Goal: Communication & Community: Answer question/provide support

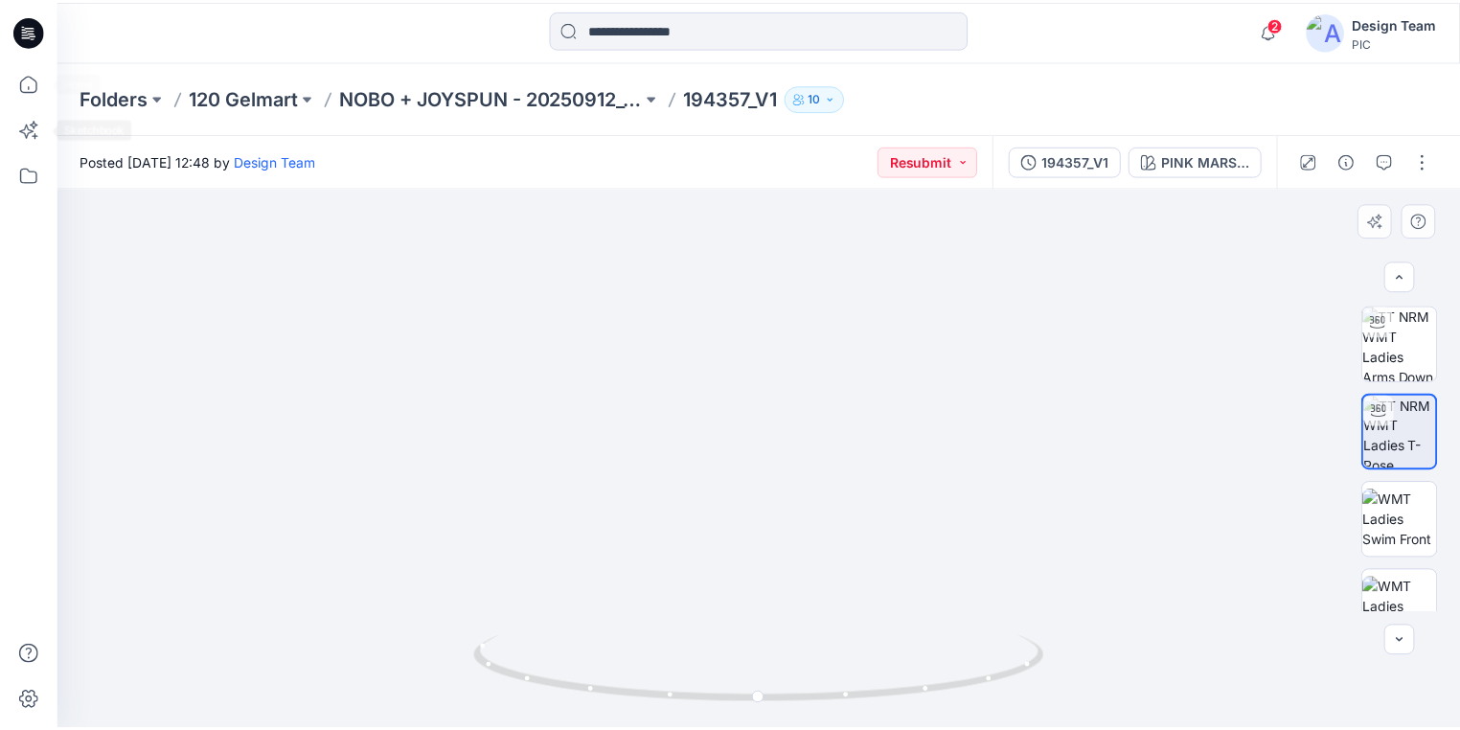
scroll to position [153, 0]
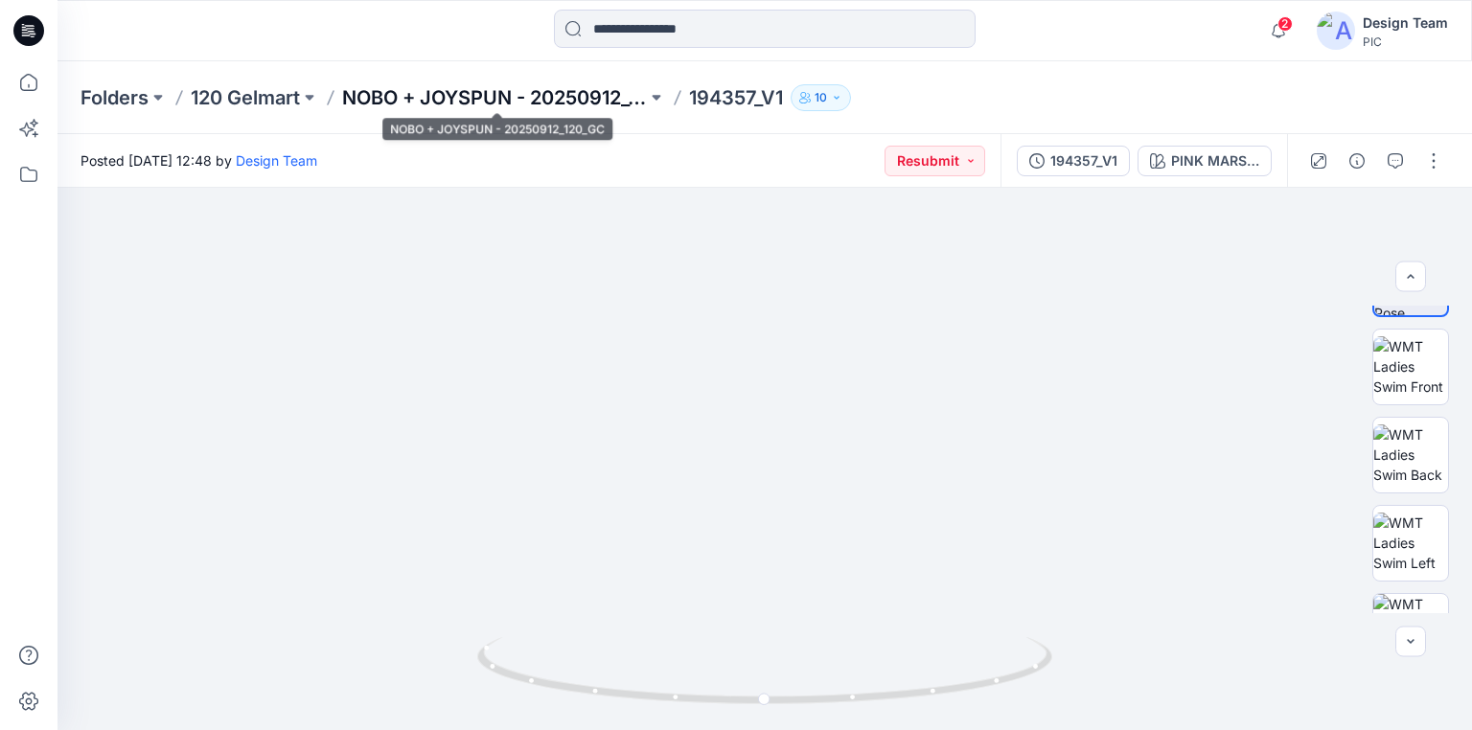
click at [443, 96] on p "NOBO + JOYSPUN - 20250912_120_GC" at bounding box center [494, 97] width 305 height 27
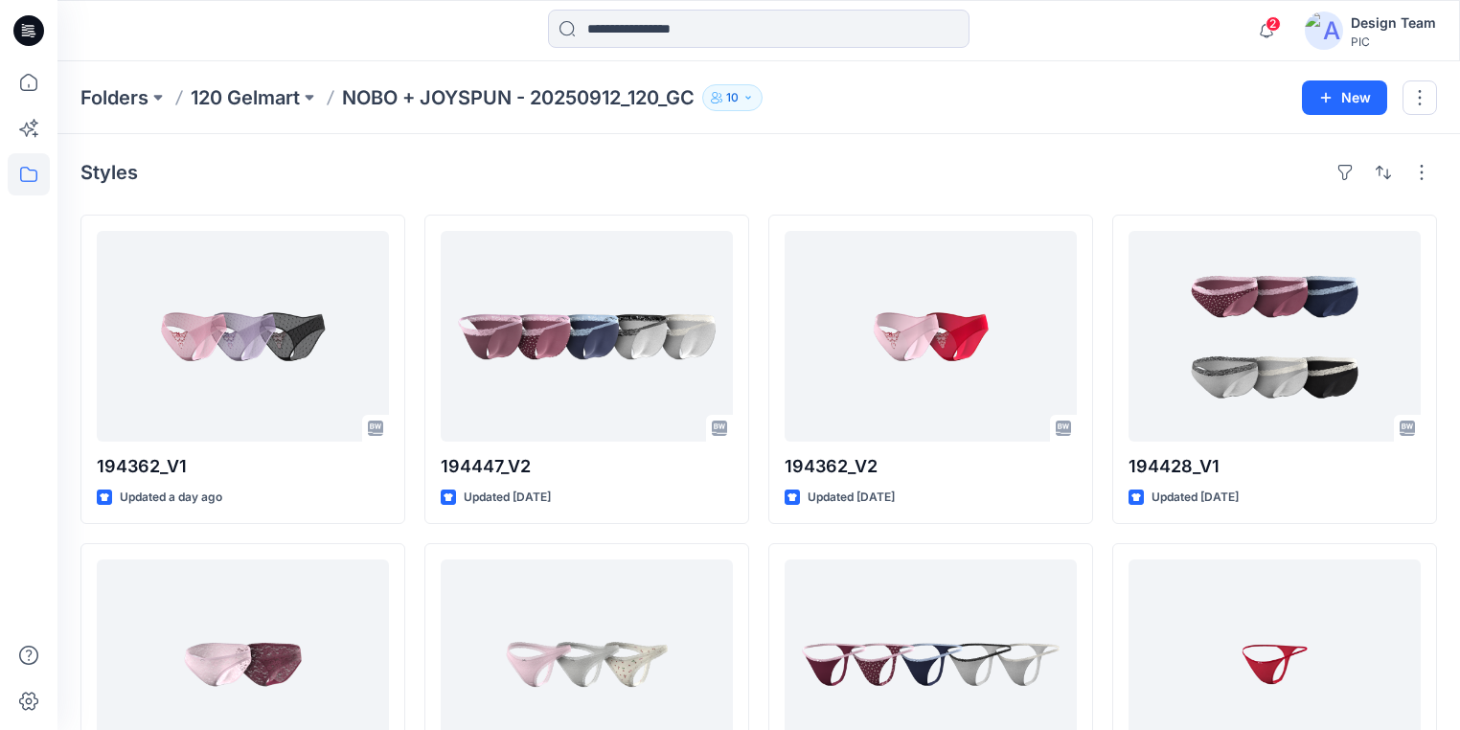
click at [15, 25] on icon at bounding box center [28, 30] width 31 height 31
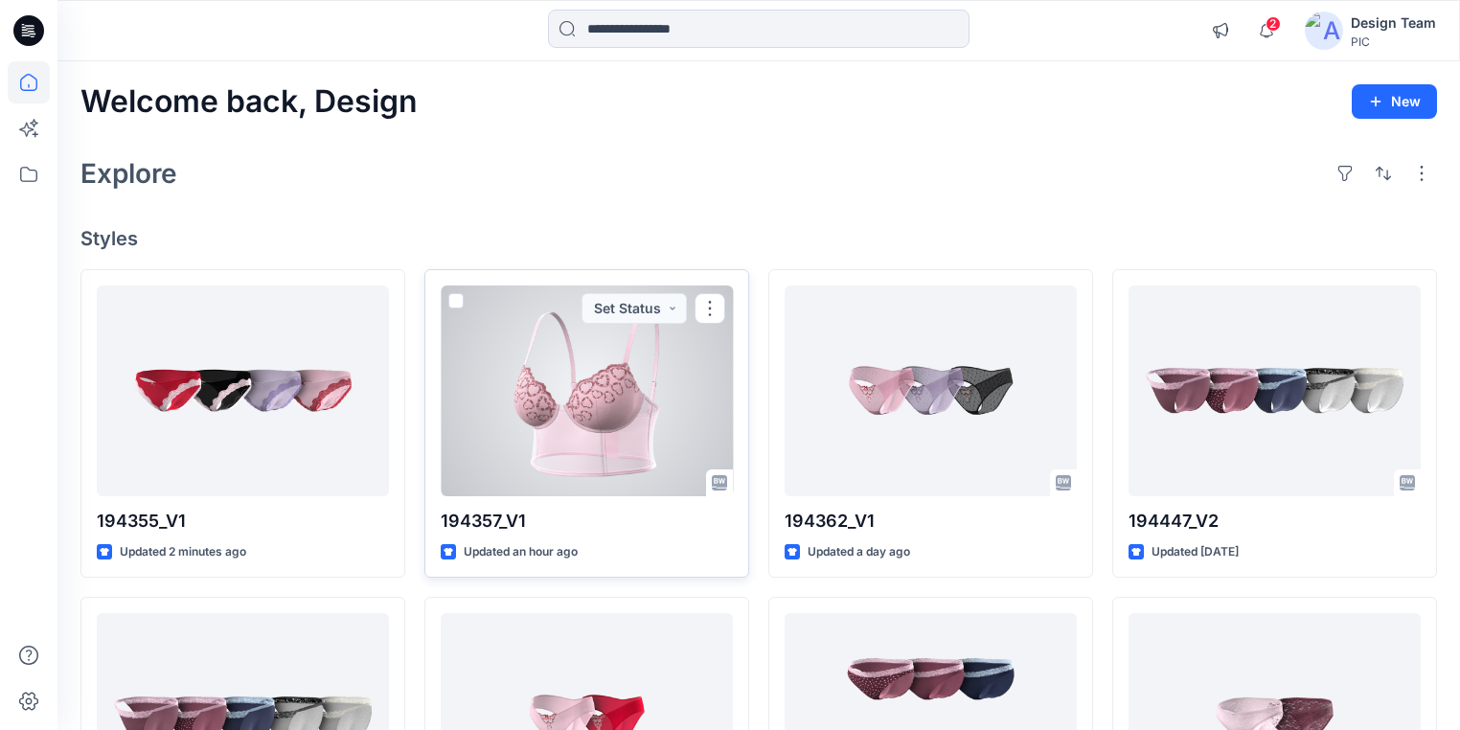
click at [619, 410] on div at bounding box center [587, 391] width 292 height 211
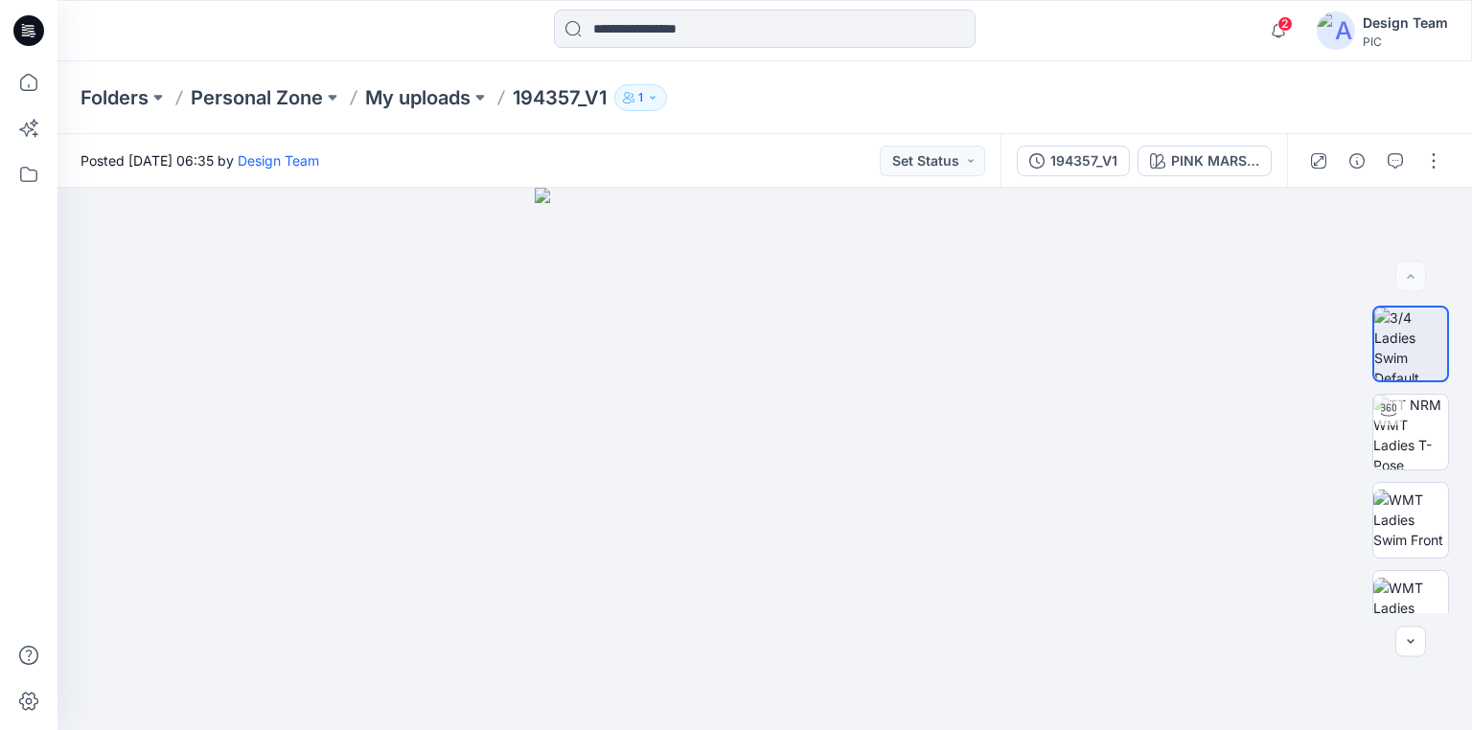
click at [31, 34] on icon at bounding box center [28, 30] width 31 height 31
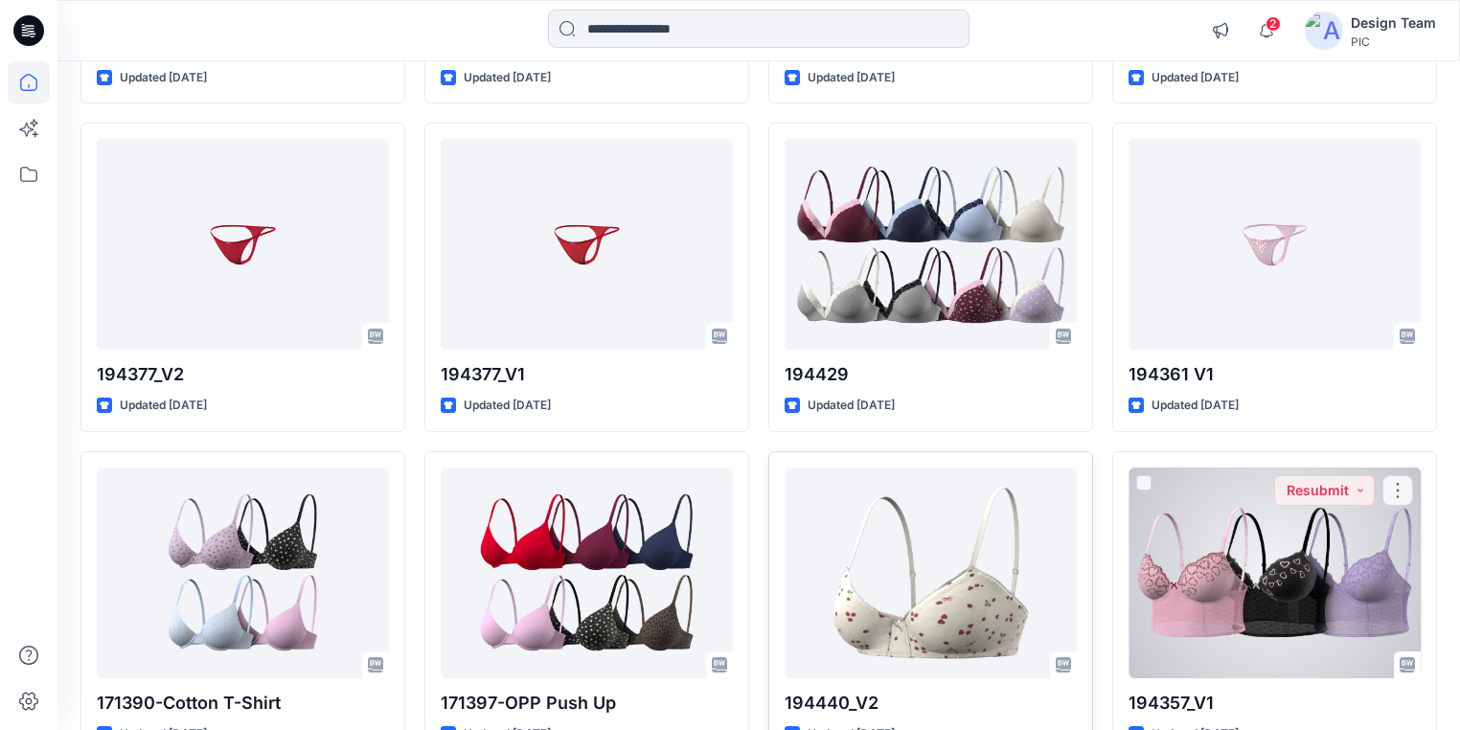
scroll to position [1131, 0]
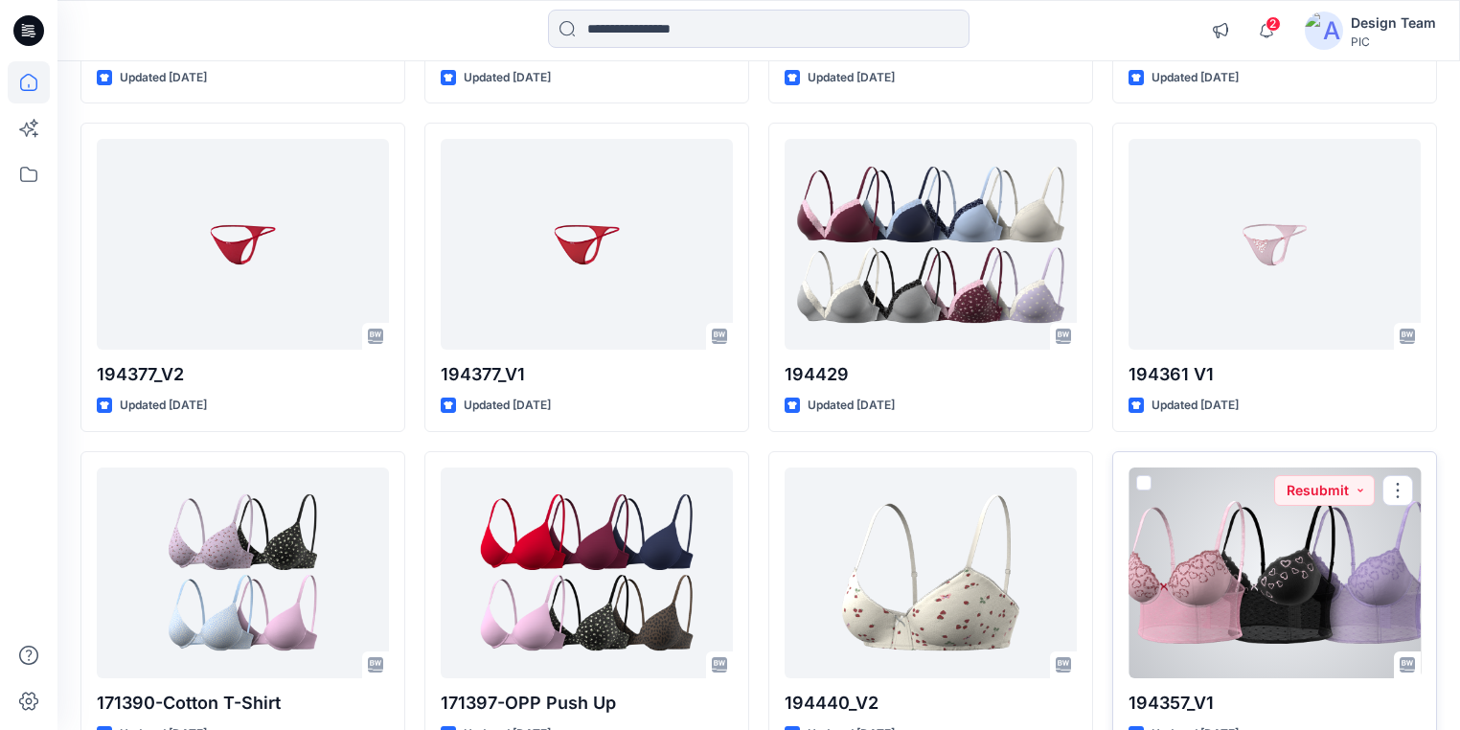
click at [1311, 570] on div at bounding box center [1275, 573] width 292 height 211
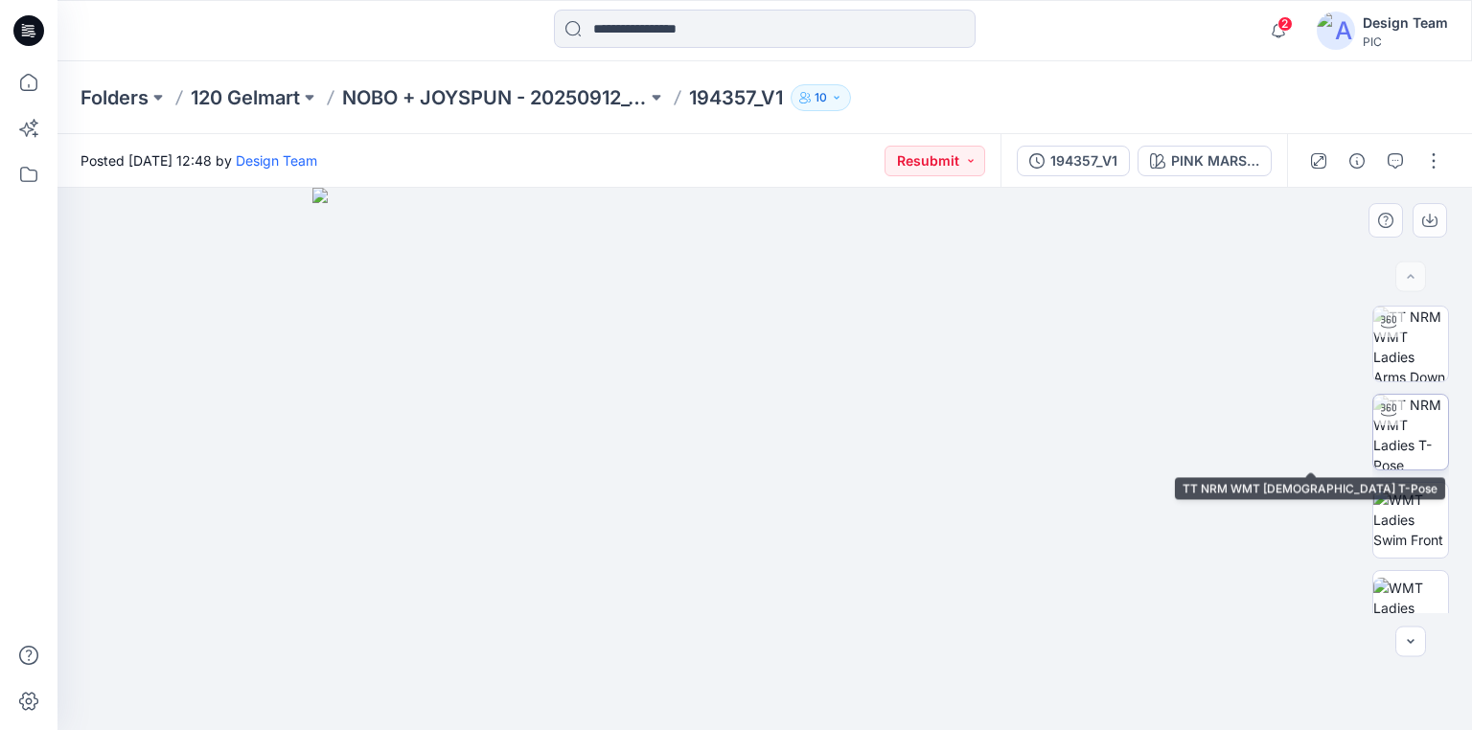
click at [1407, 423] on img at bounding box center [1410, 432] width 75 height 75
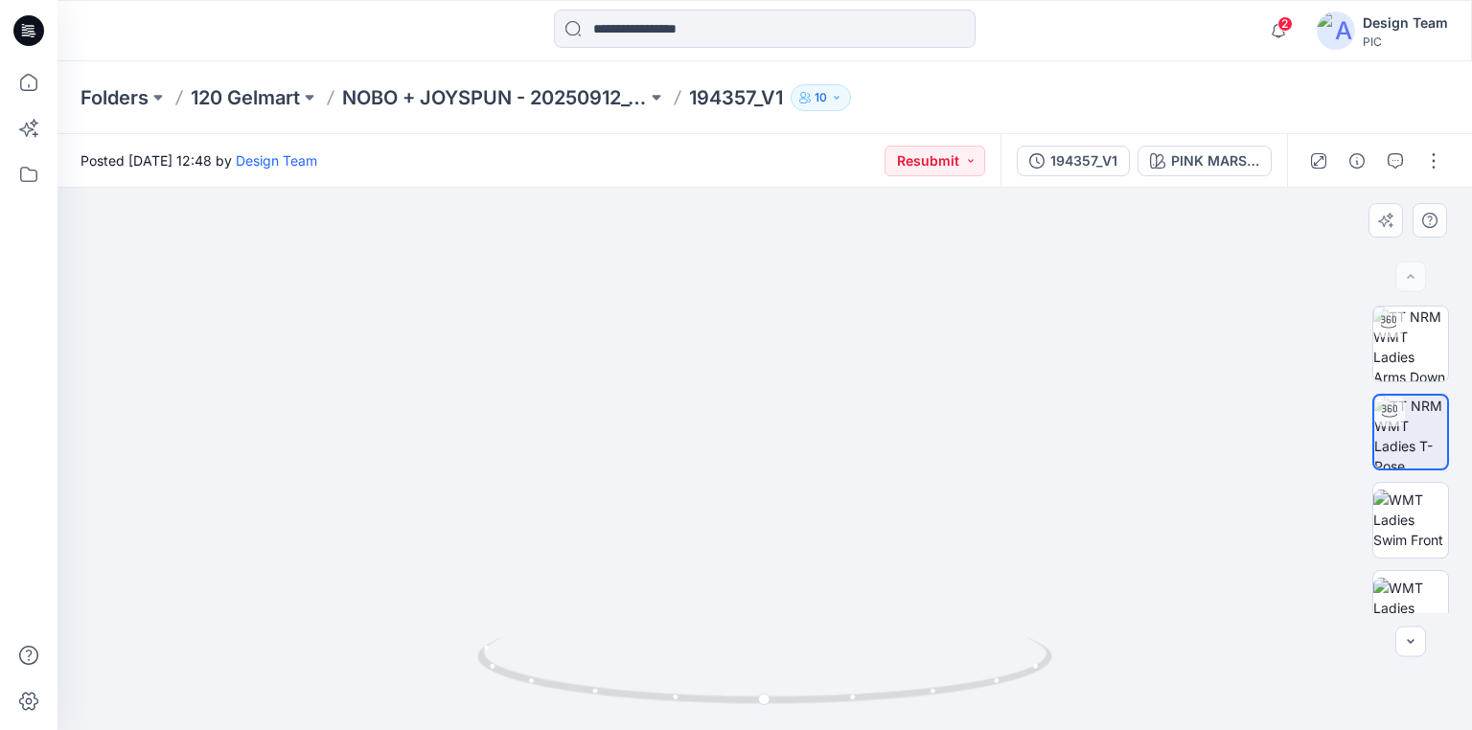
drag, startPoint x: 767, startPoint y: 354, endPoint x: 765, endPoint y: 503, distance: 149.5
click at [451, 330] on div at bounding box center [764, 459] width 1414 height 542
click at [275, 106] on p "120 Gelmart" at bounding box center [245, 97] width 109 height 27
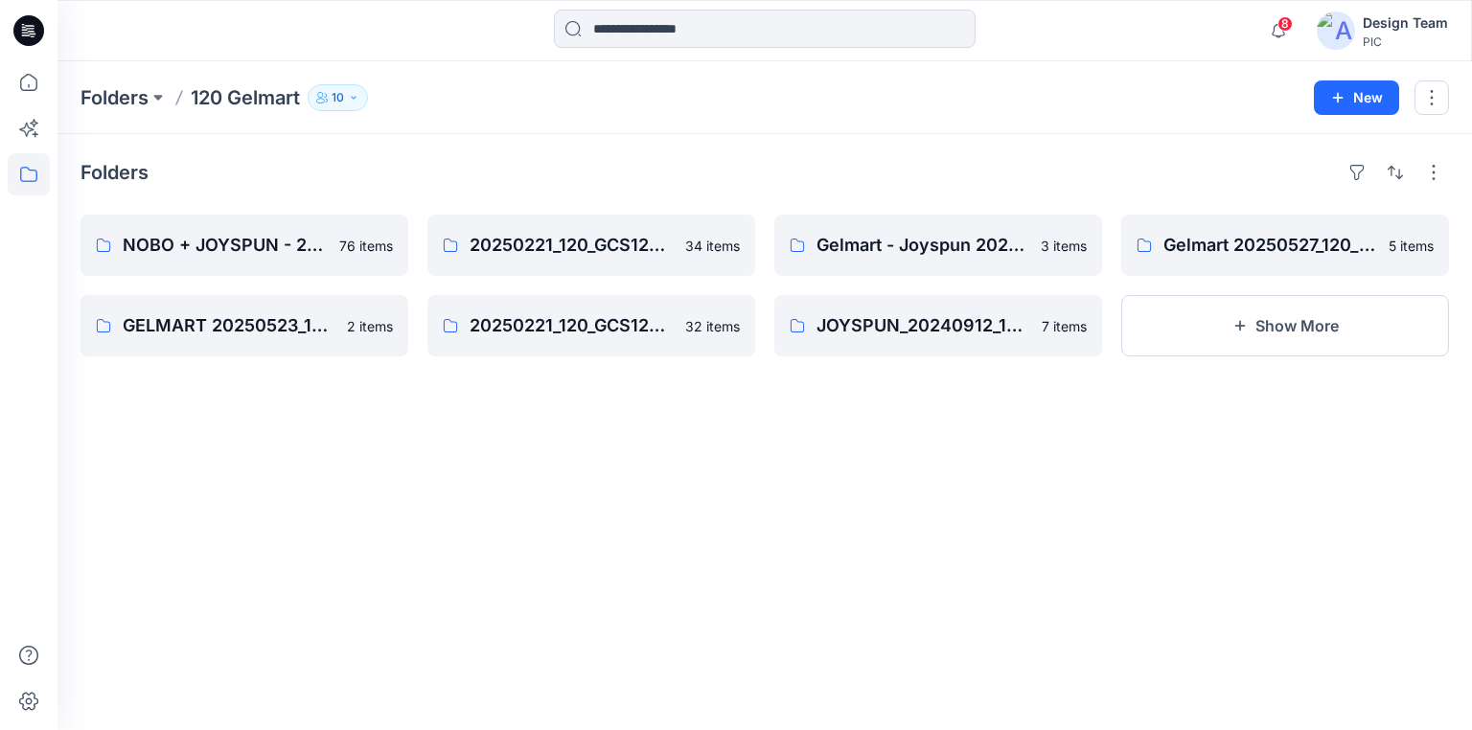
click at [17, 29] on icon at bounding box center [28, 30] width 31 height 31
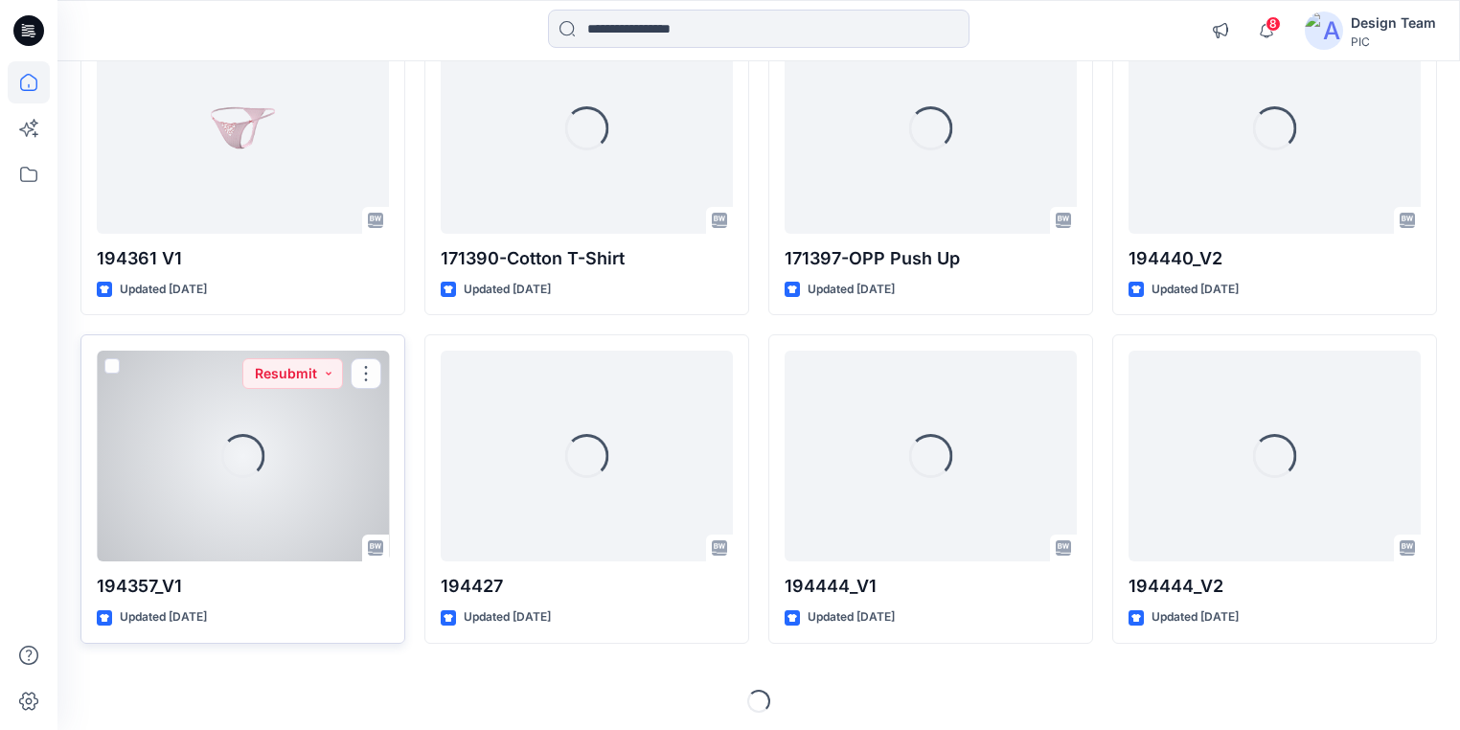
scroll to position [1578, 0]
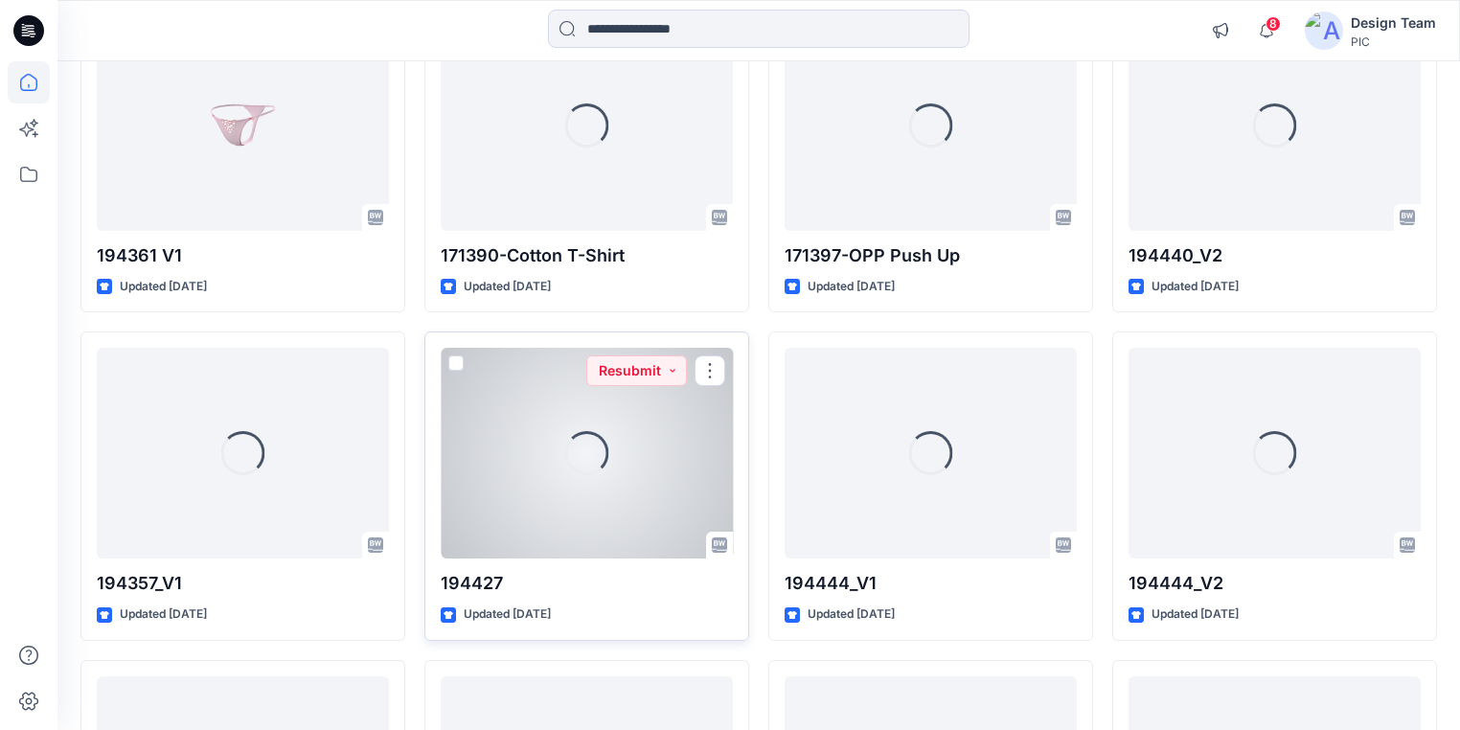
click at [489, 512] on div "Loading..." at bounding box center [587, 453] width 292 height 211
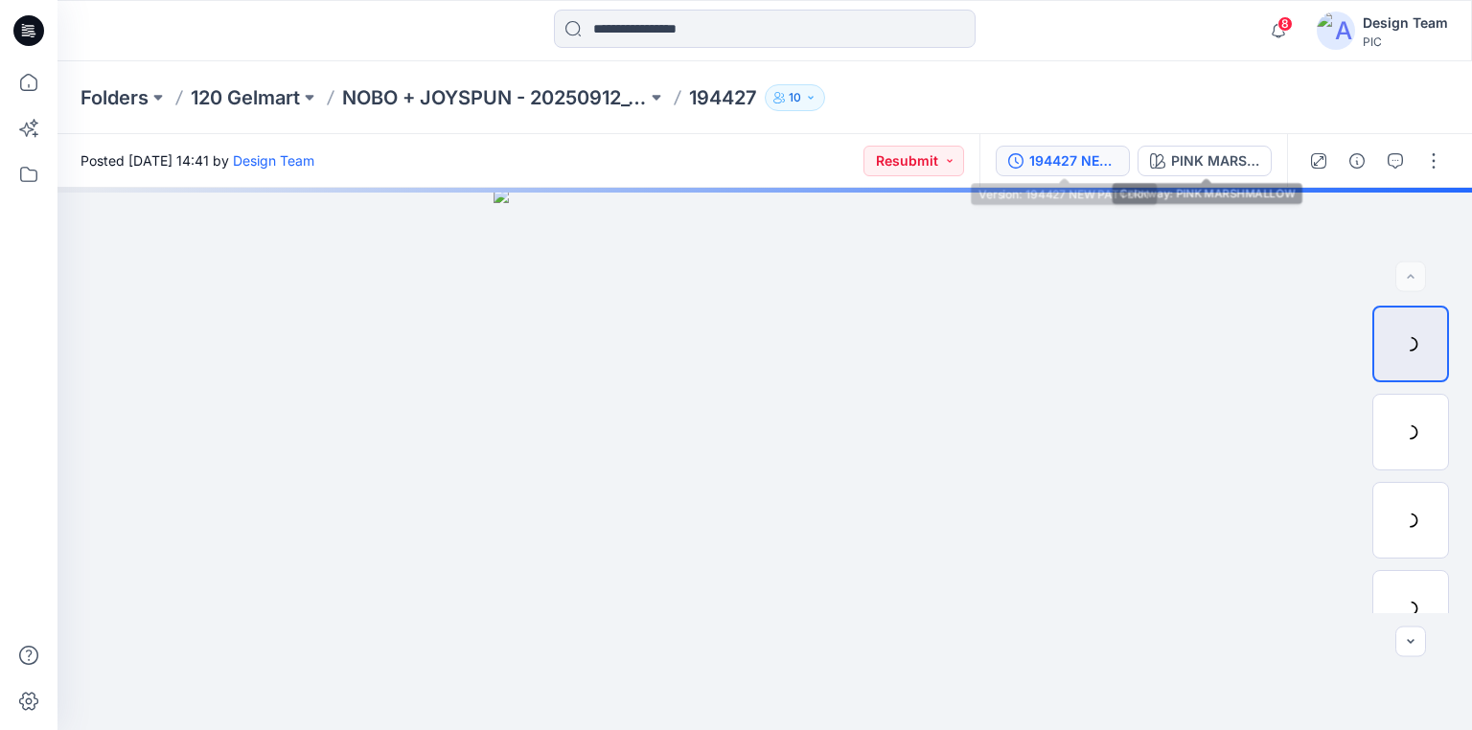
click at [1080, 170] on div "194427 NEW PATTERN" at bounding box center [1073, 160] width 88 height 21
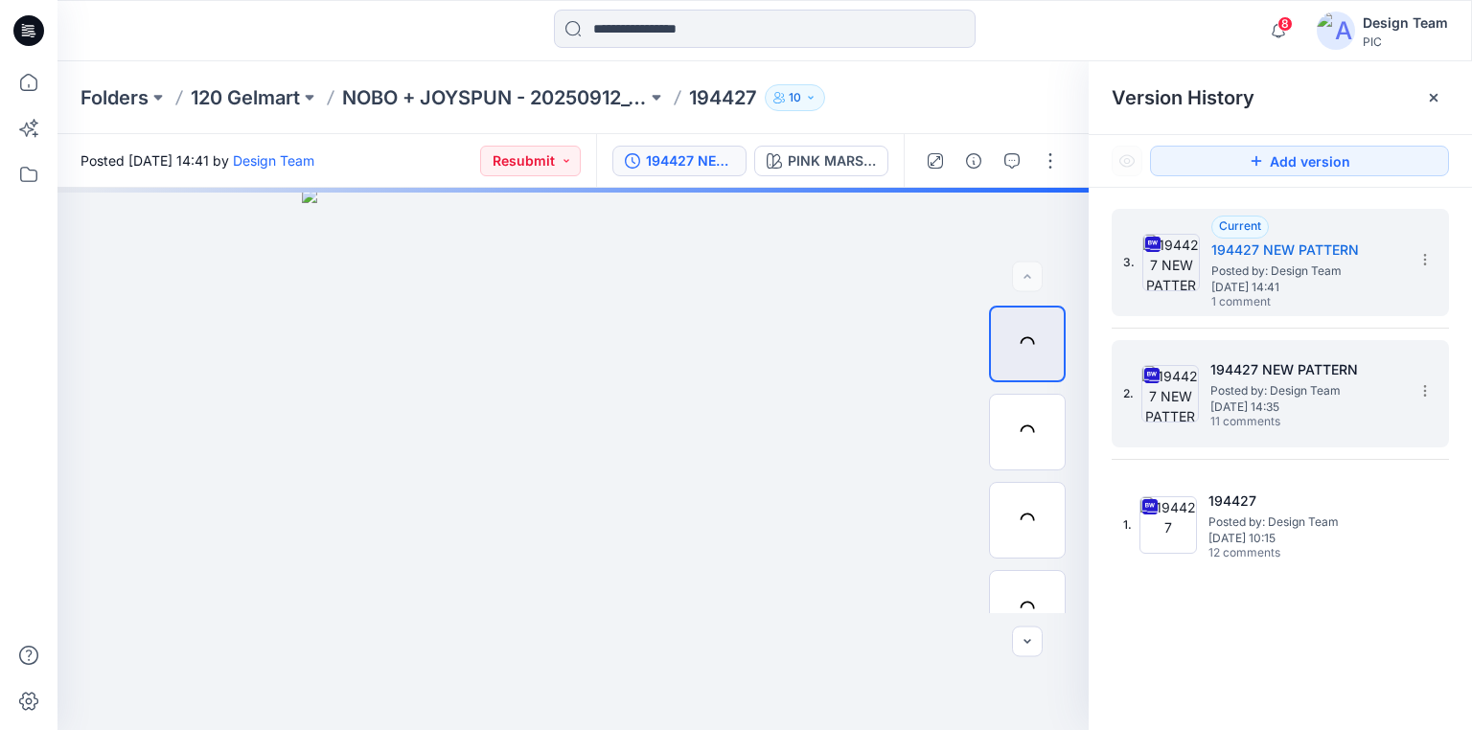
click at [1292, 391] on span "Posted by: Design Team" at bounding box center [1306, 390] width 192 height 19
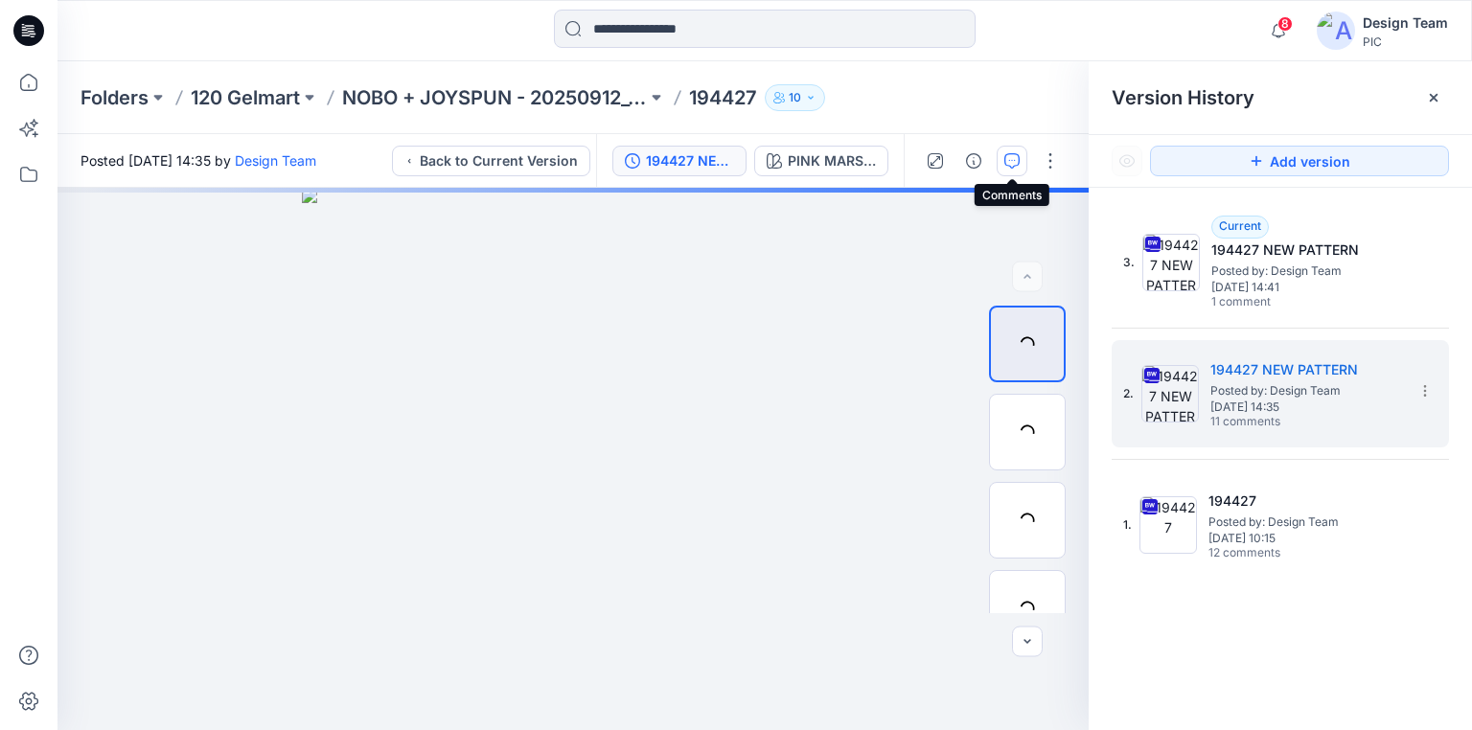
click at [1008, 171] on button "button" at bounding box center [1011, 161] width 31 height 31
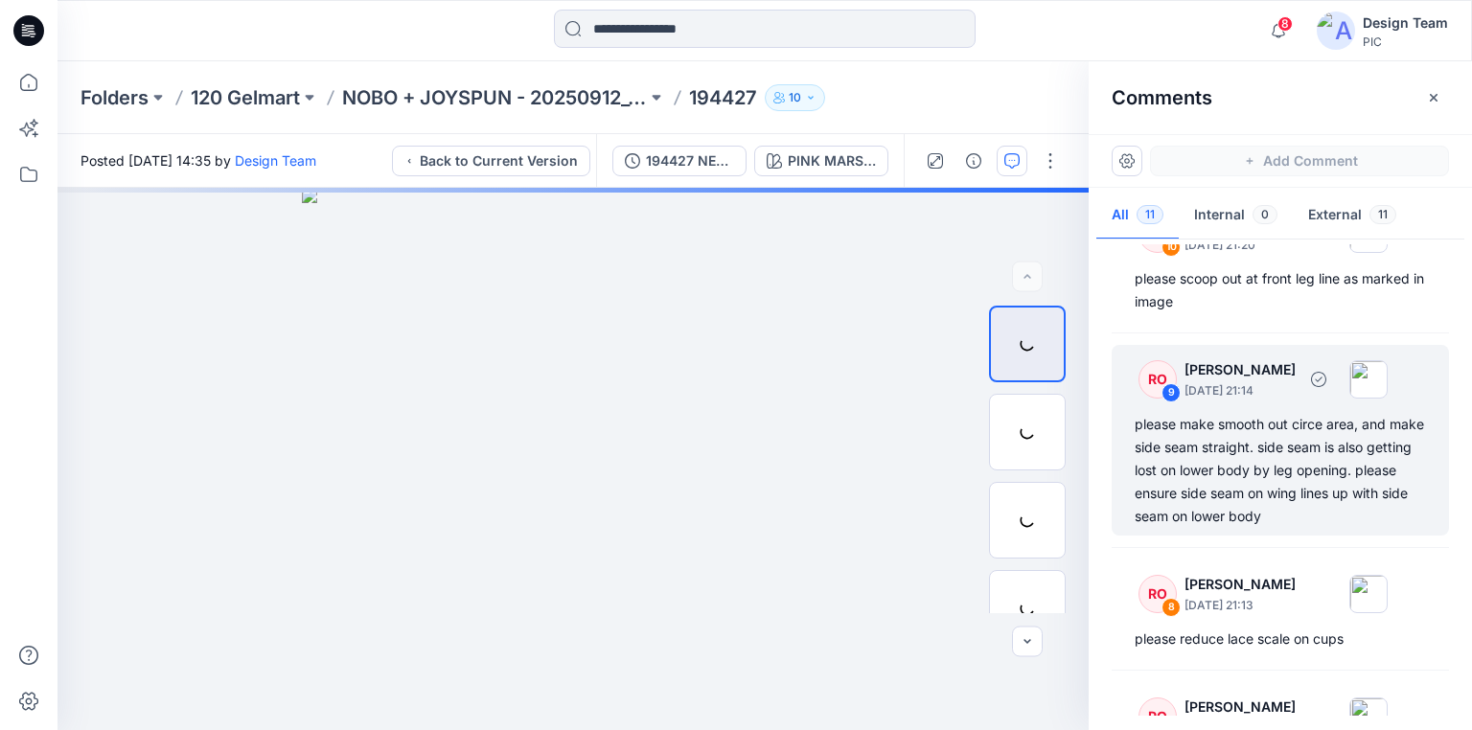
scroll to position [230, 0]
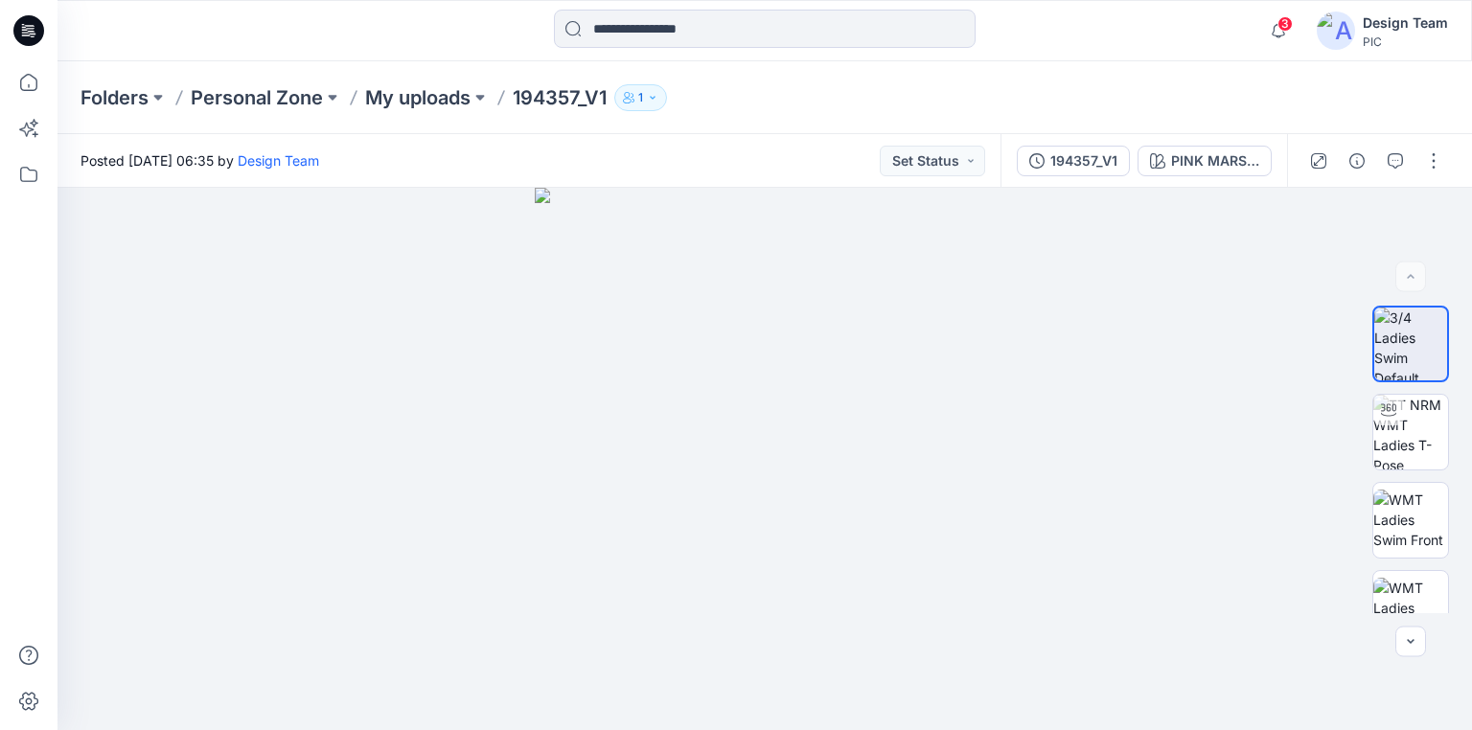
click at [276, 471] on div at bounding box center [764, 459] width 1414 height 542
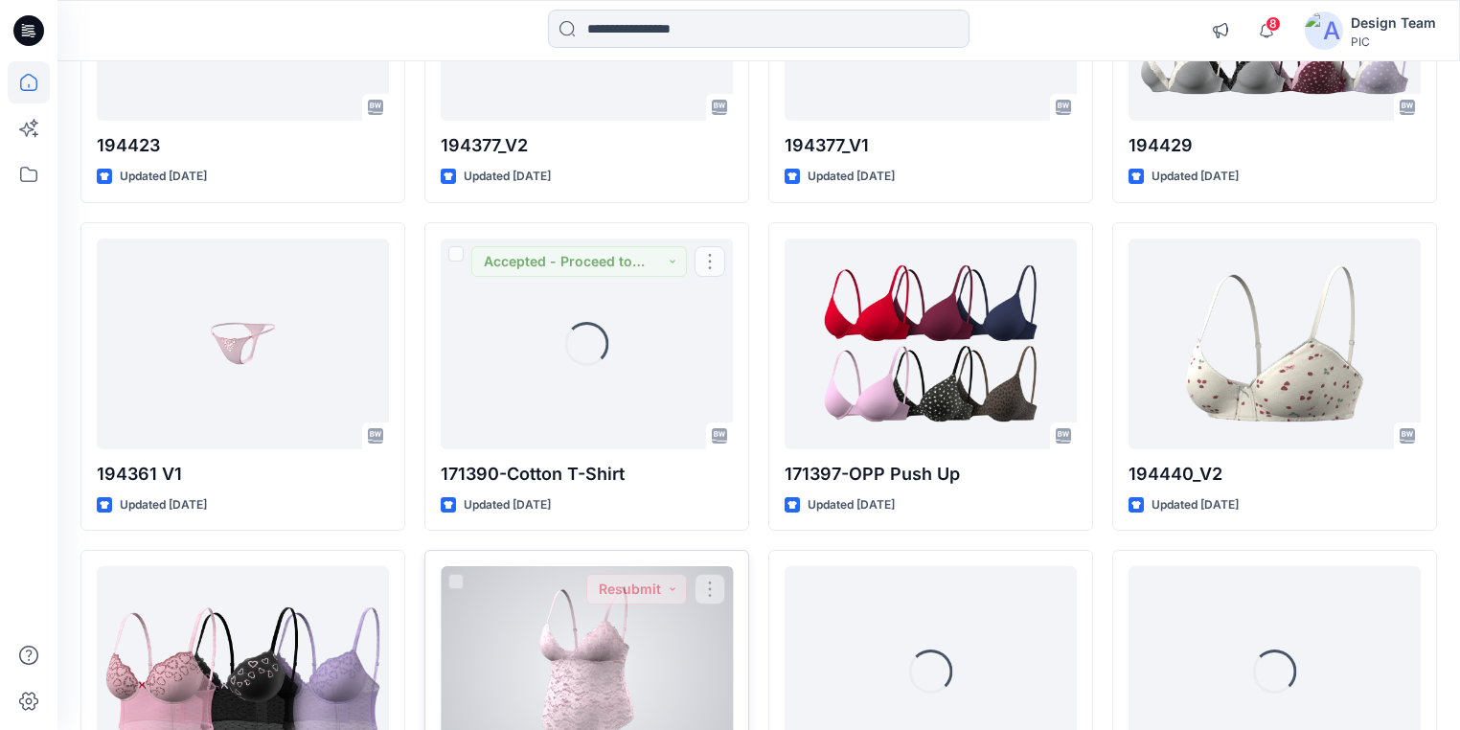
scroll to position [1361, 0]
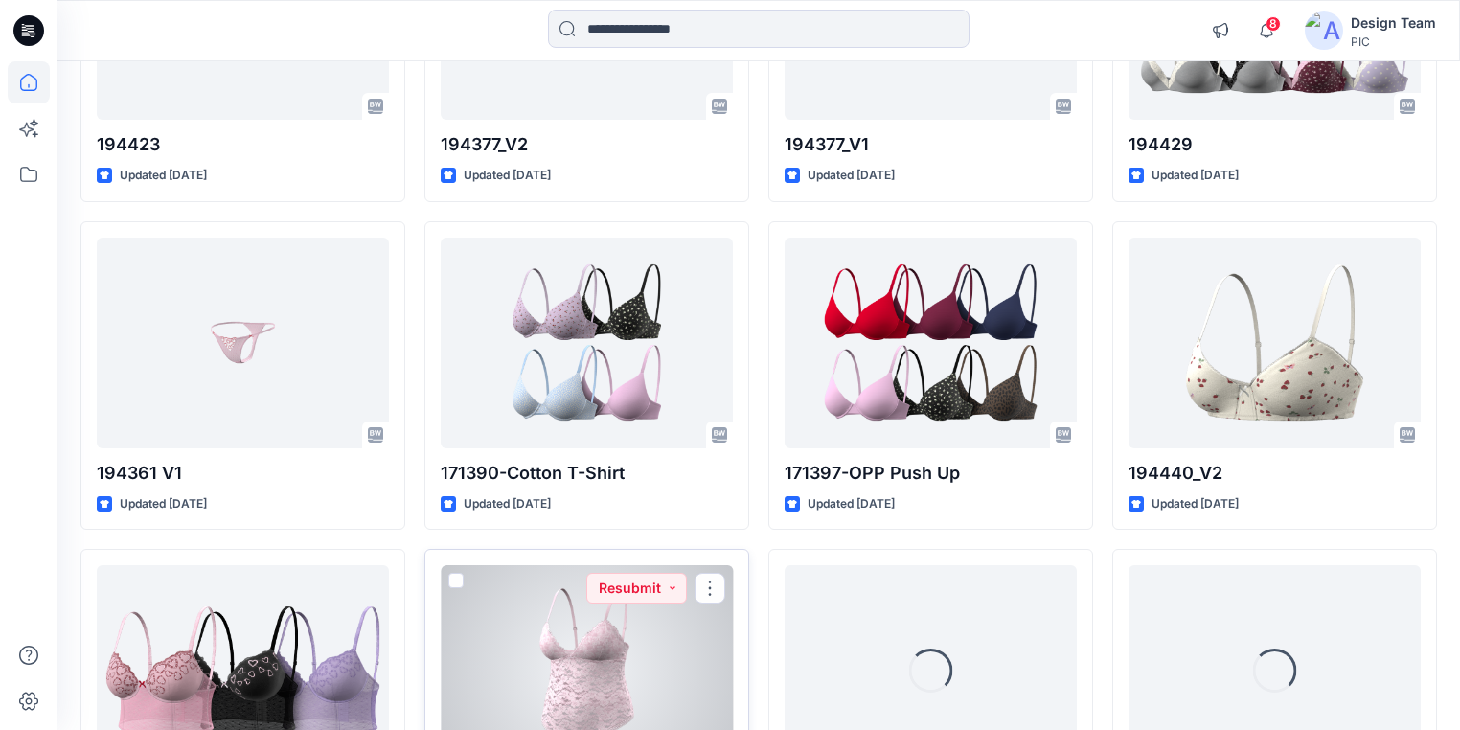
click at [685, 667] on div at bounding box center [587, 670] width 292 height 211
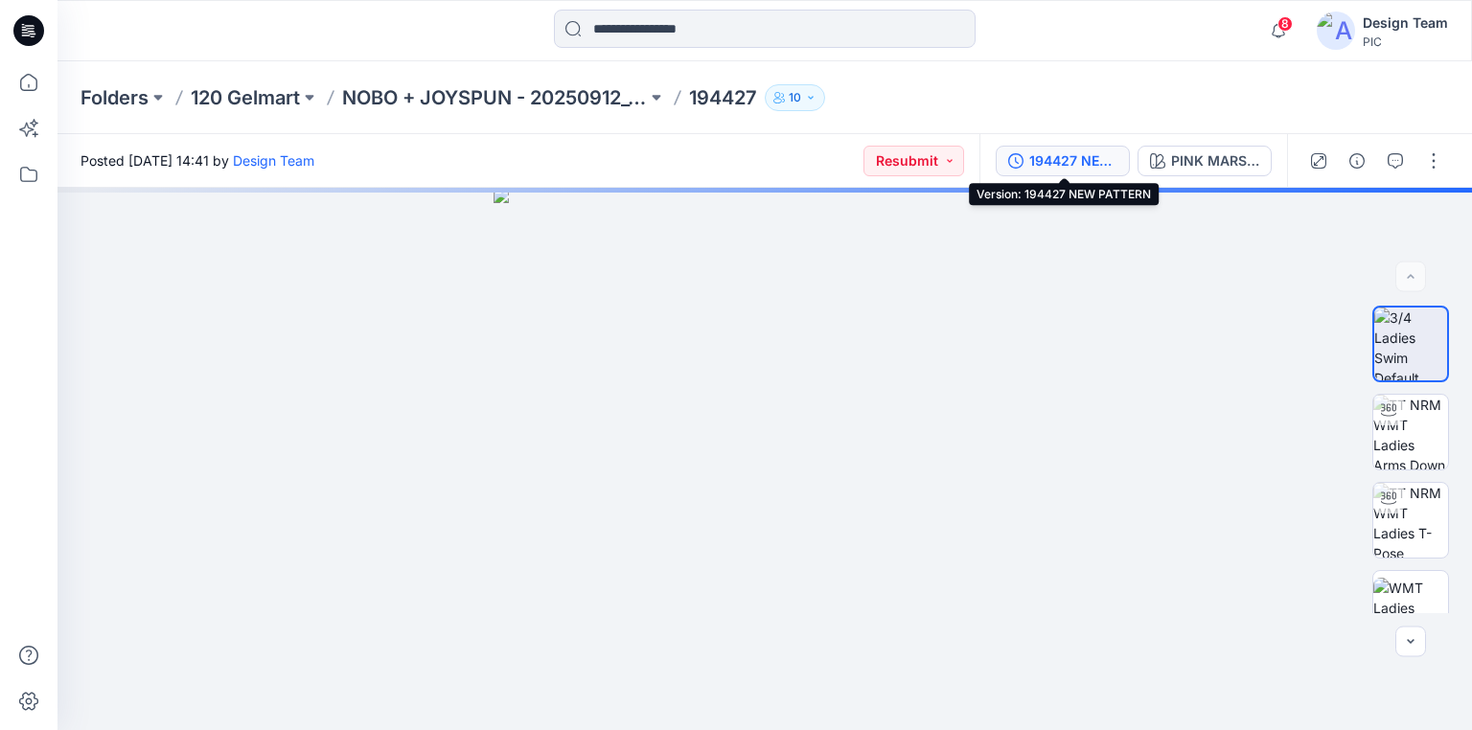
click at [1061, 161] on div "194427 NEW PATTERN" at bounding box center [1073, 160] width 88 height 21
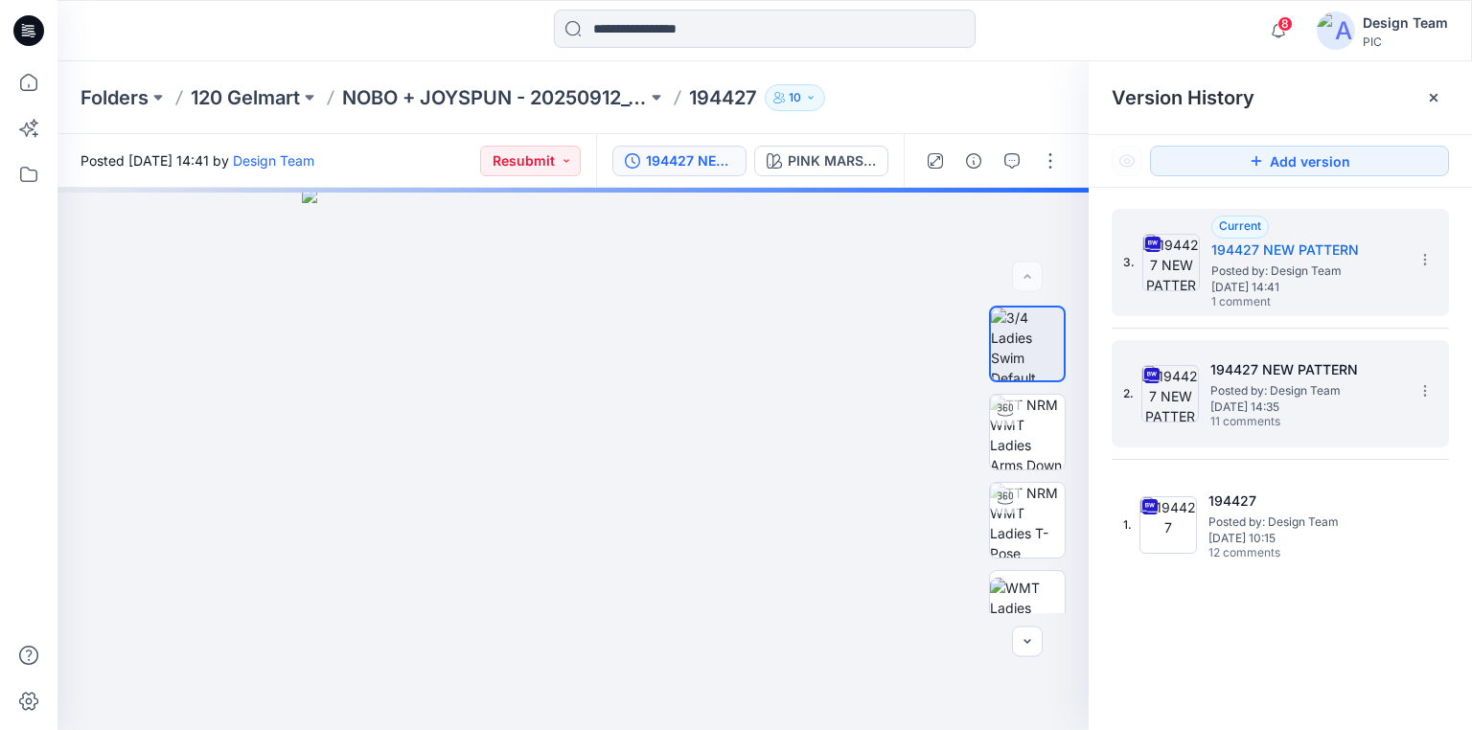
click at [1249, 397] on span "Posted by: Design Team" at bounding box center [1306, 390] width 192 height 19
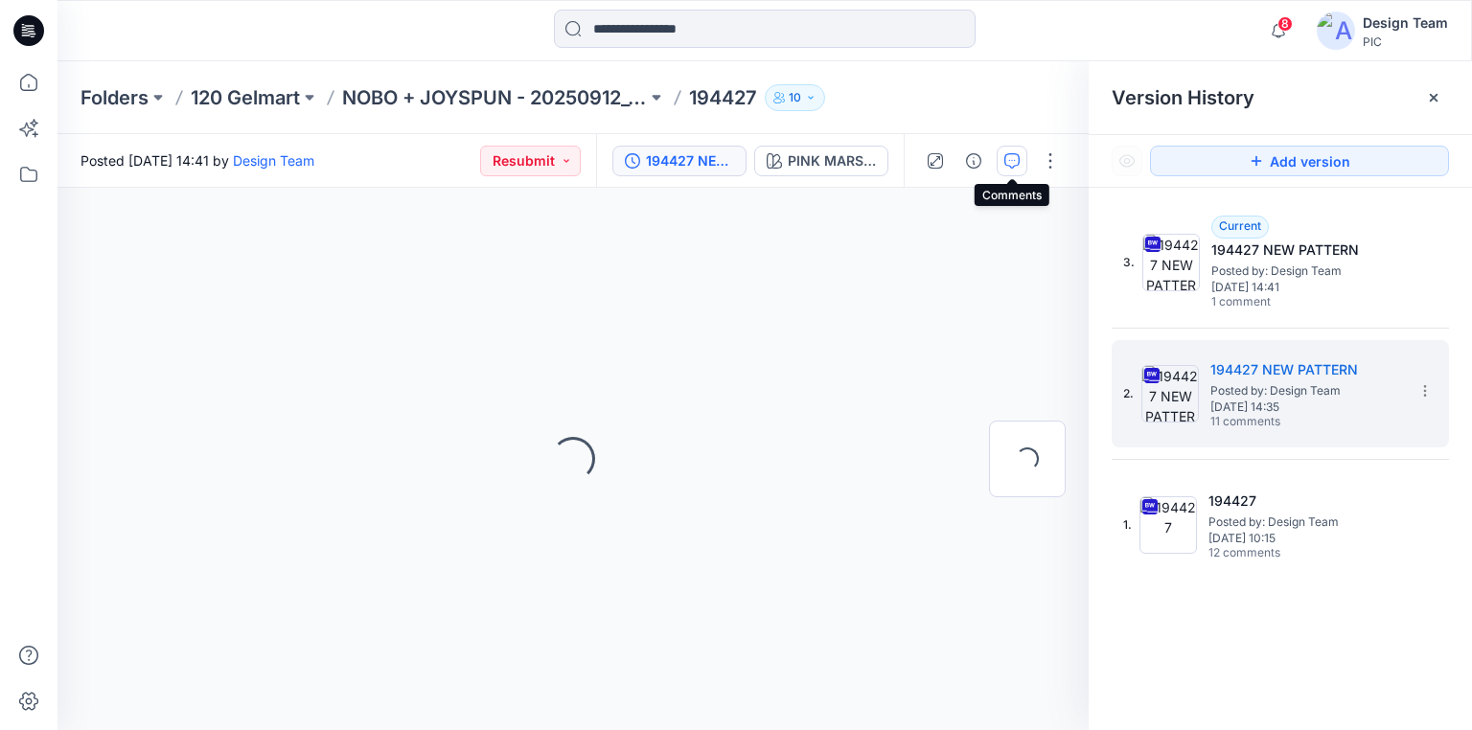
click at [1011, 162] on icon "button" at bounding box center [1011, 160] width 15 height 15
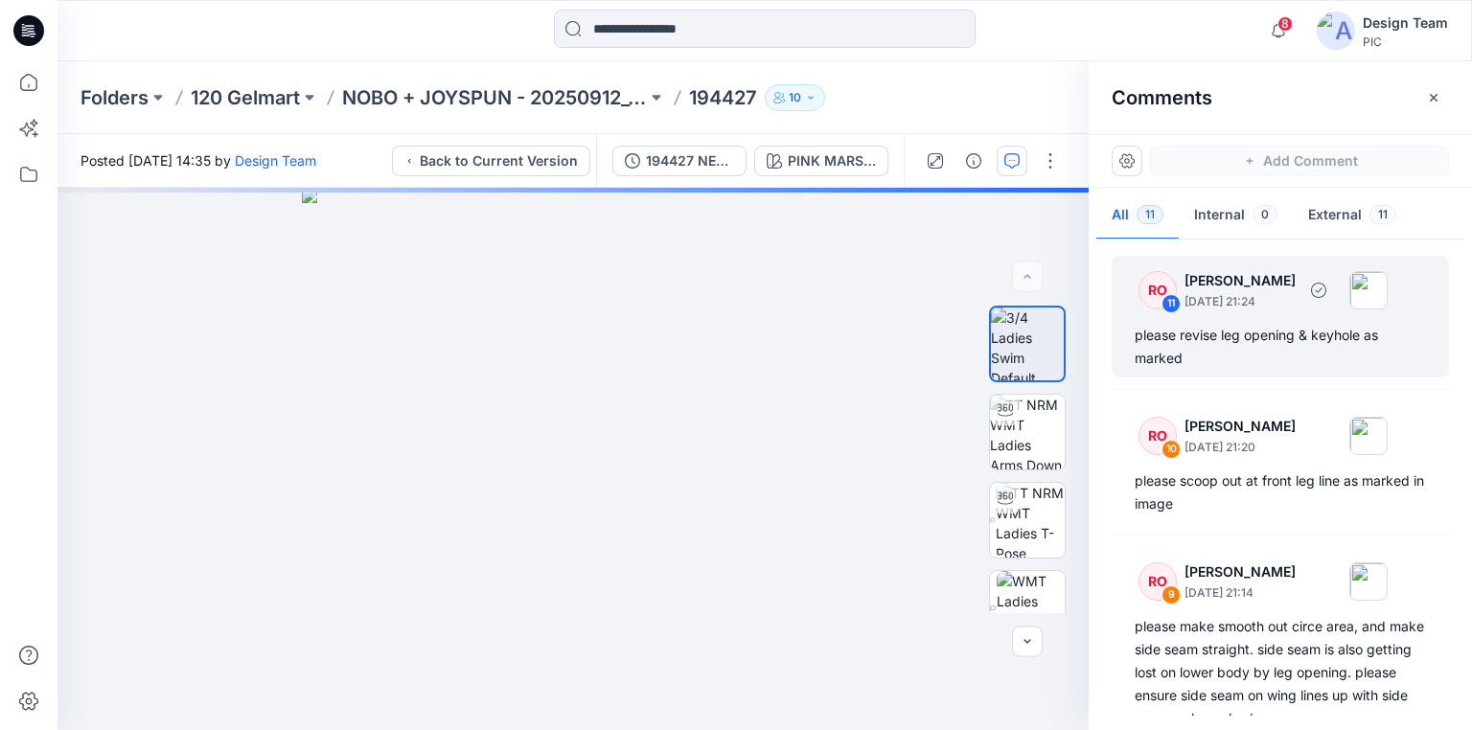
scroll to position [77, 0]
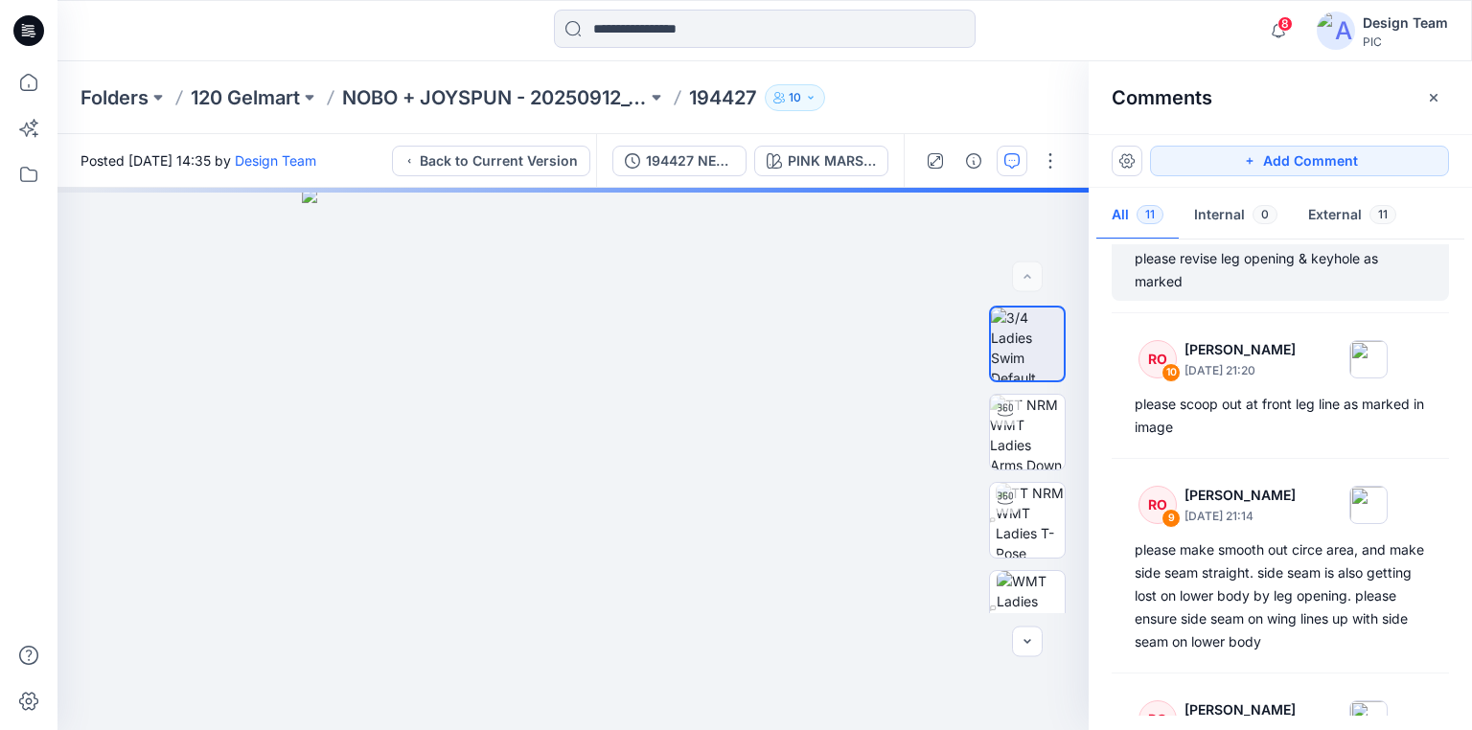
click at [1225, 263] on div "please revise leg opening & keyhole as marked" at bounding box center [1279, 270] width 291 height 46
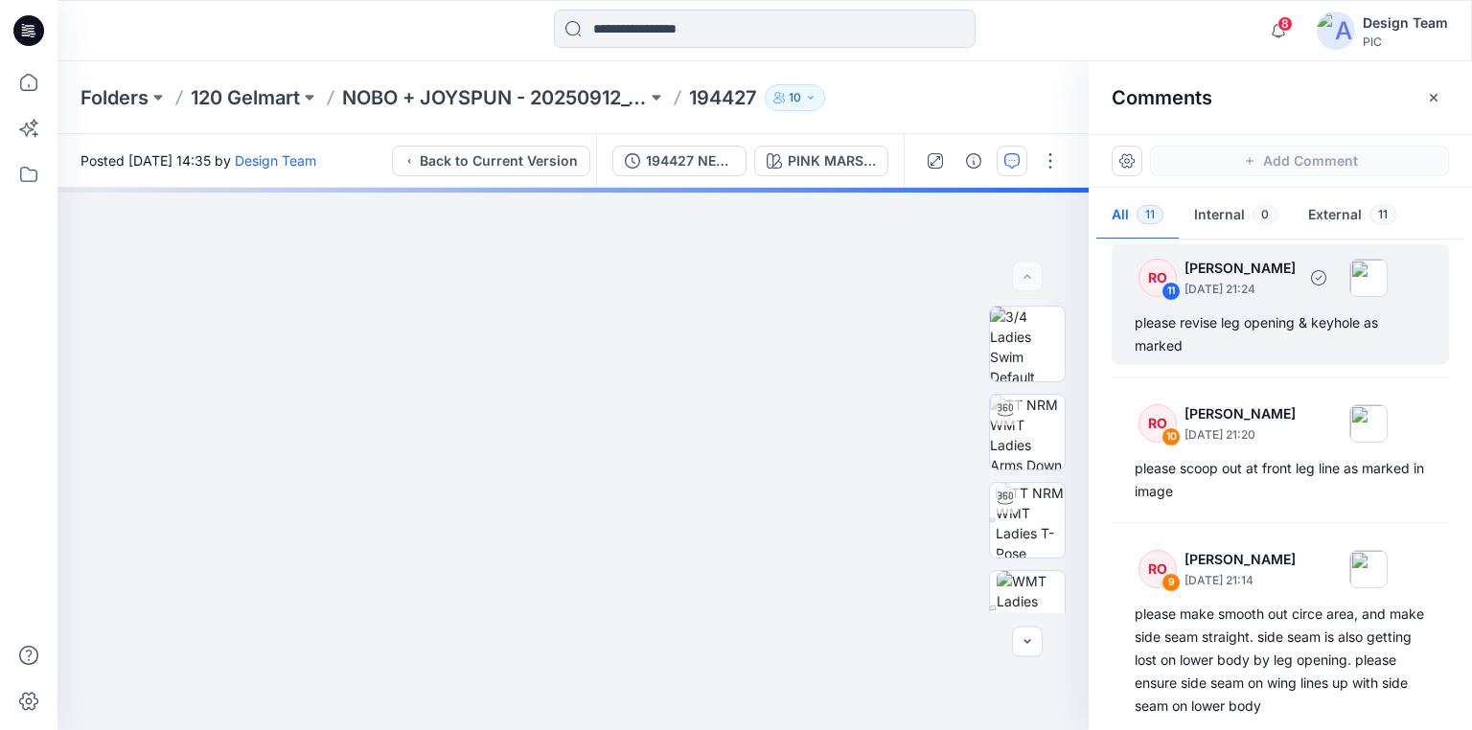
scroll to position [11, 0]
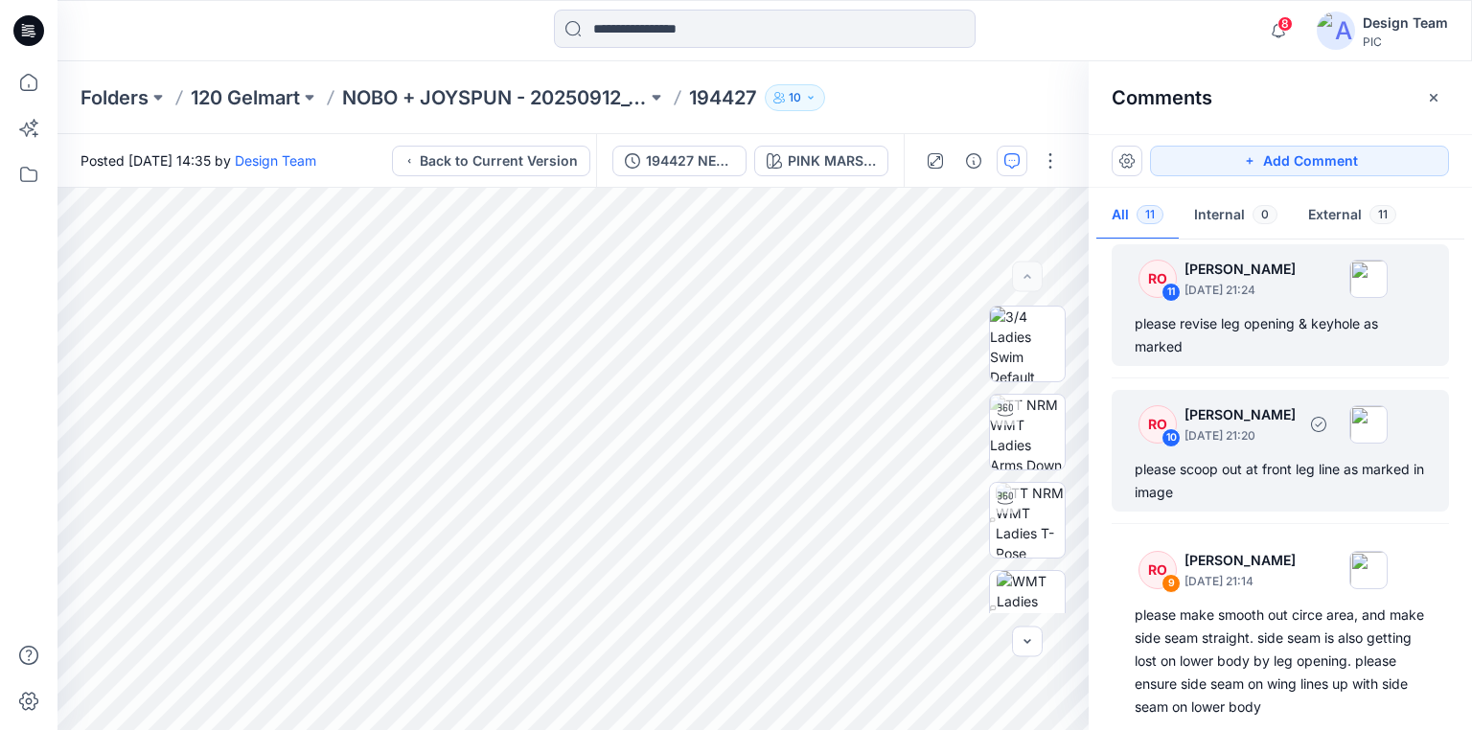
click at [1152, 476] on div "please scoop out at front leg line as marked in image" at bounding box center [1279, 481] width 291 height 46
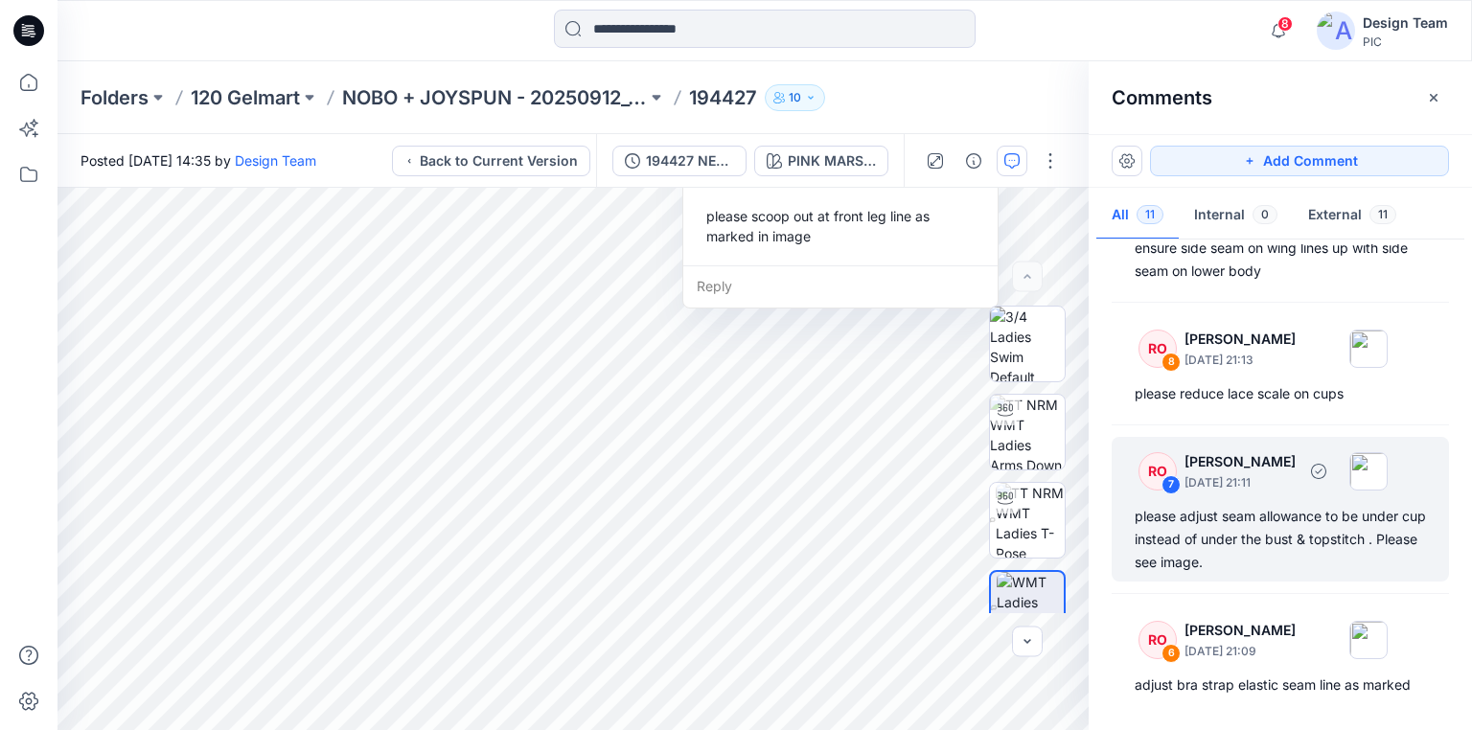
scroll to position [471, 0]
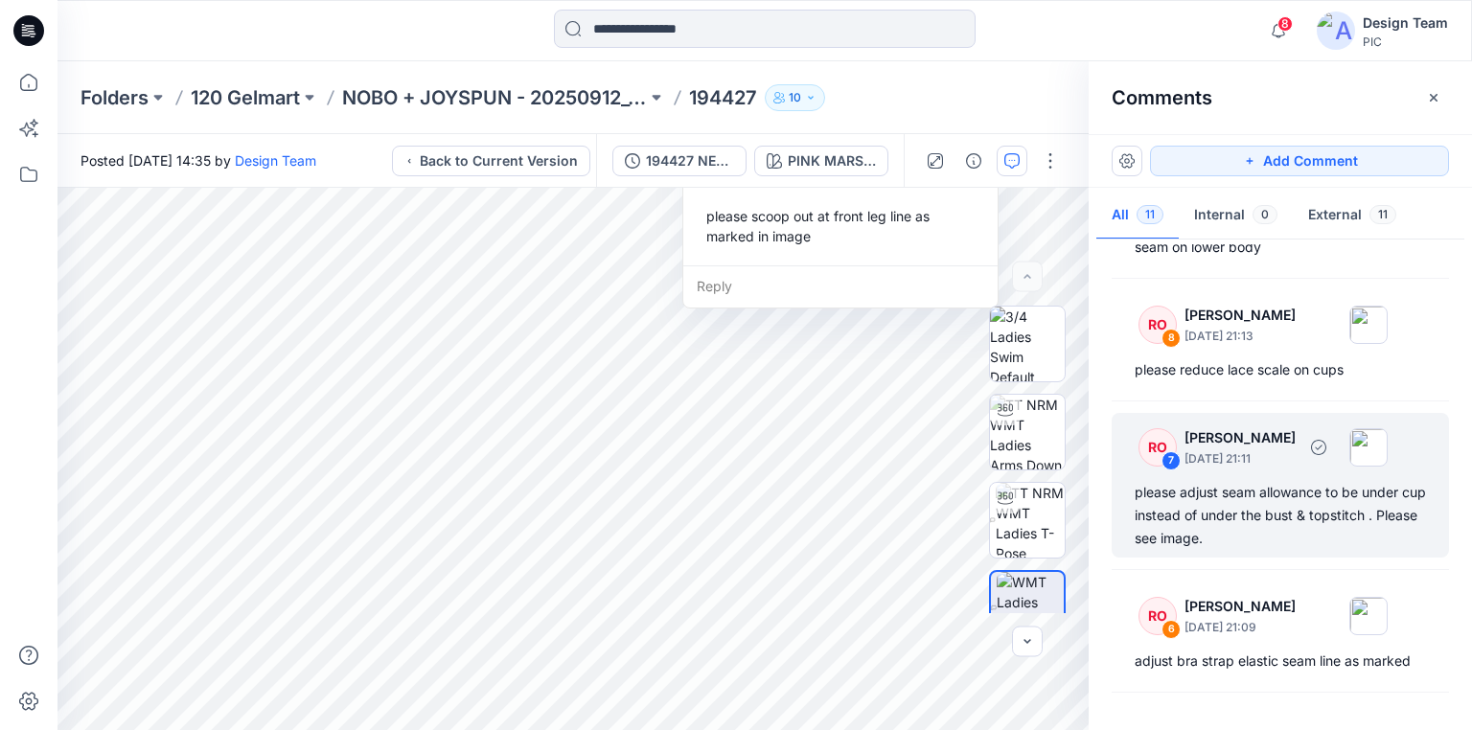
click at [1257, 524] on div "please adjust seam allowance to be under cup instead of under the bust & topsti…" at bounding box center [1279, 515] width 291 height 69
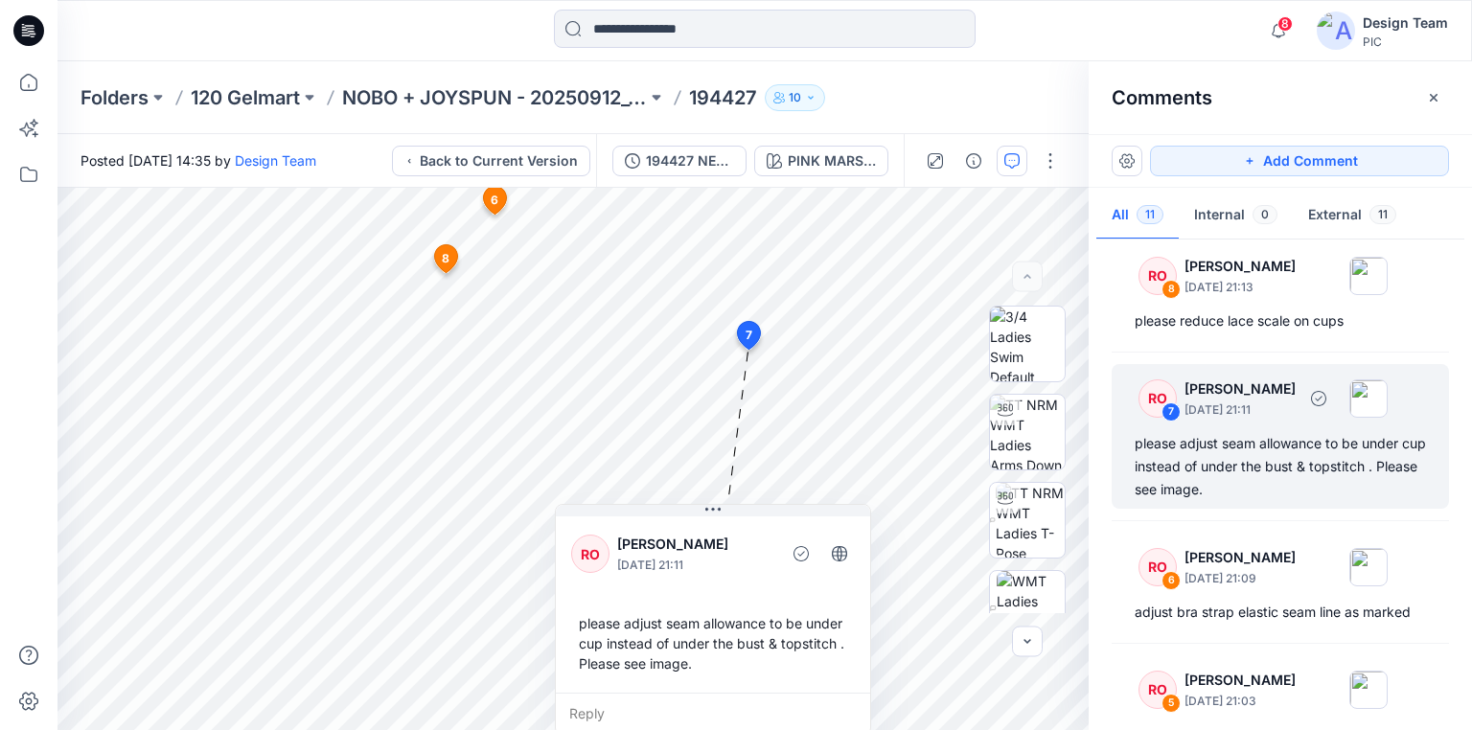
scroll to position [548, 0]
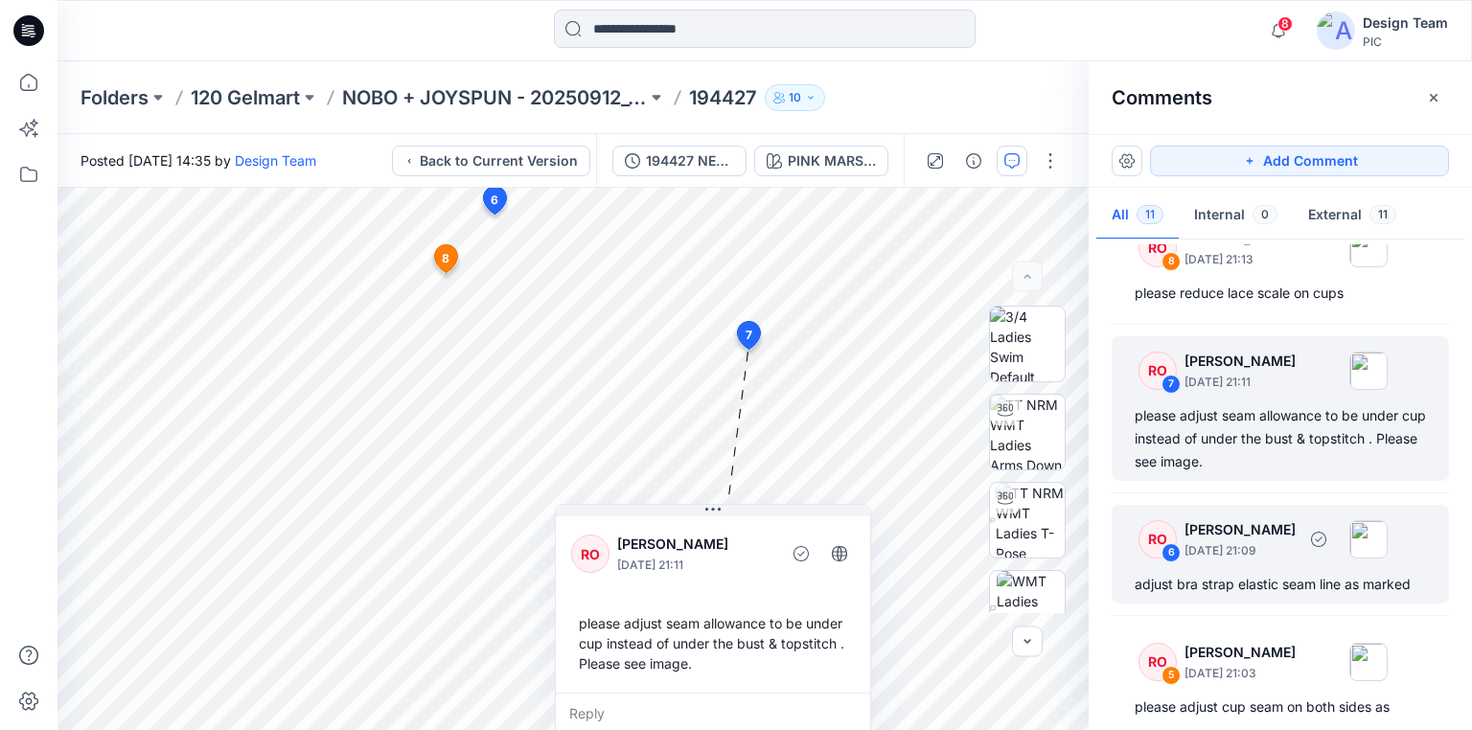
click at [1214, 580] on div "adjust bra strap elastic seam line as marked" at bounding box center [1279, 584] width 291 height 23
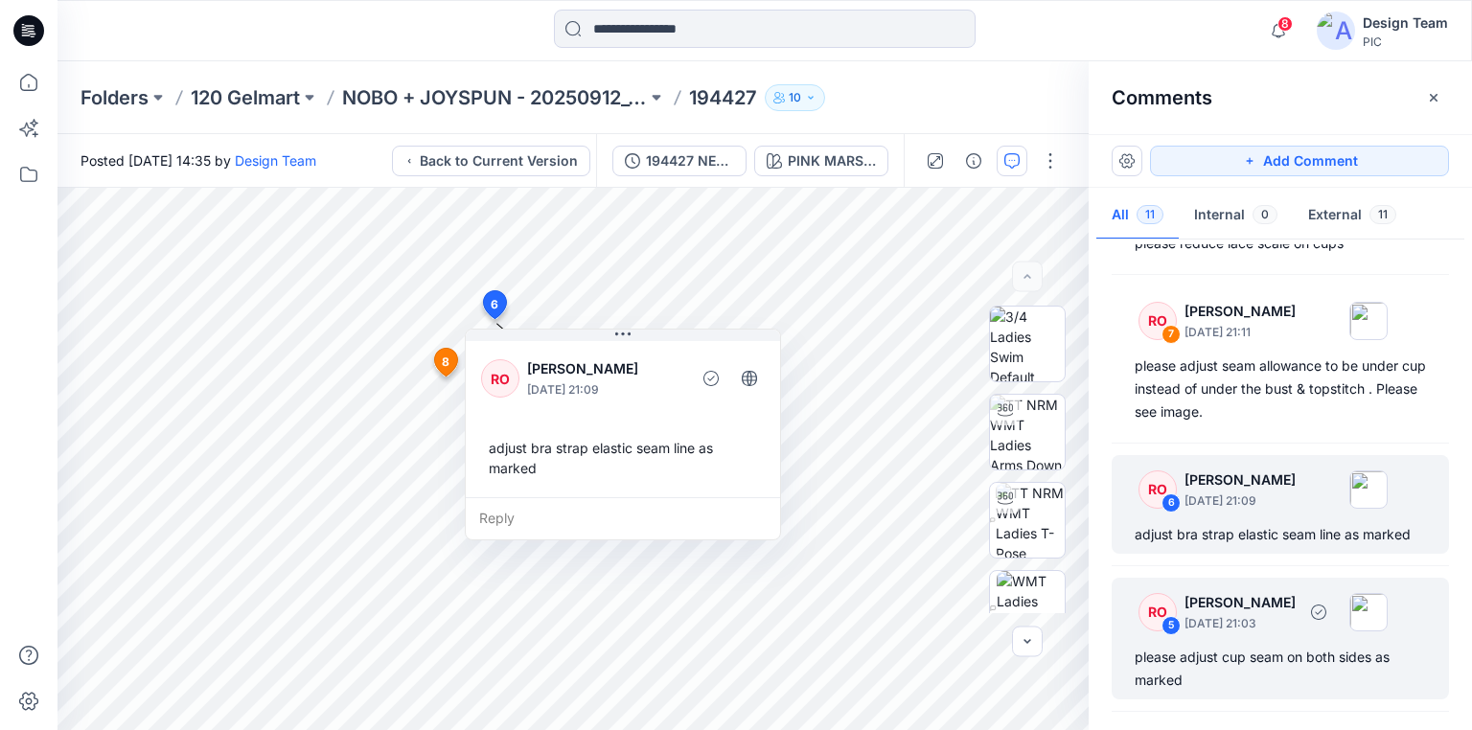
scroll to position [625, 0]
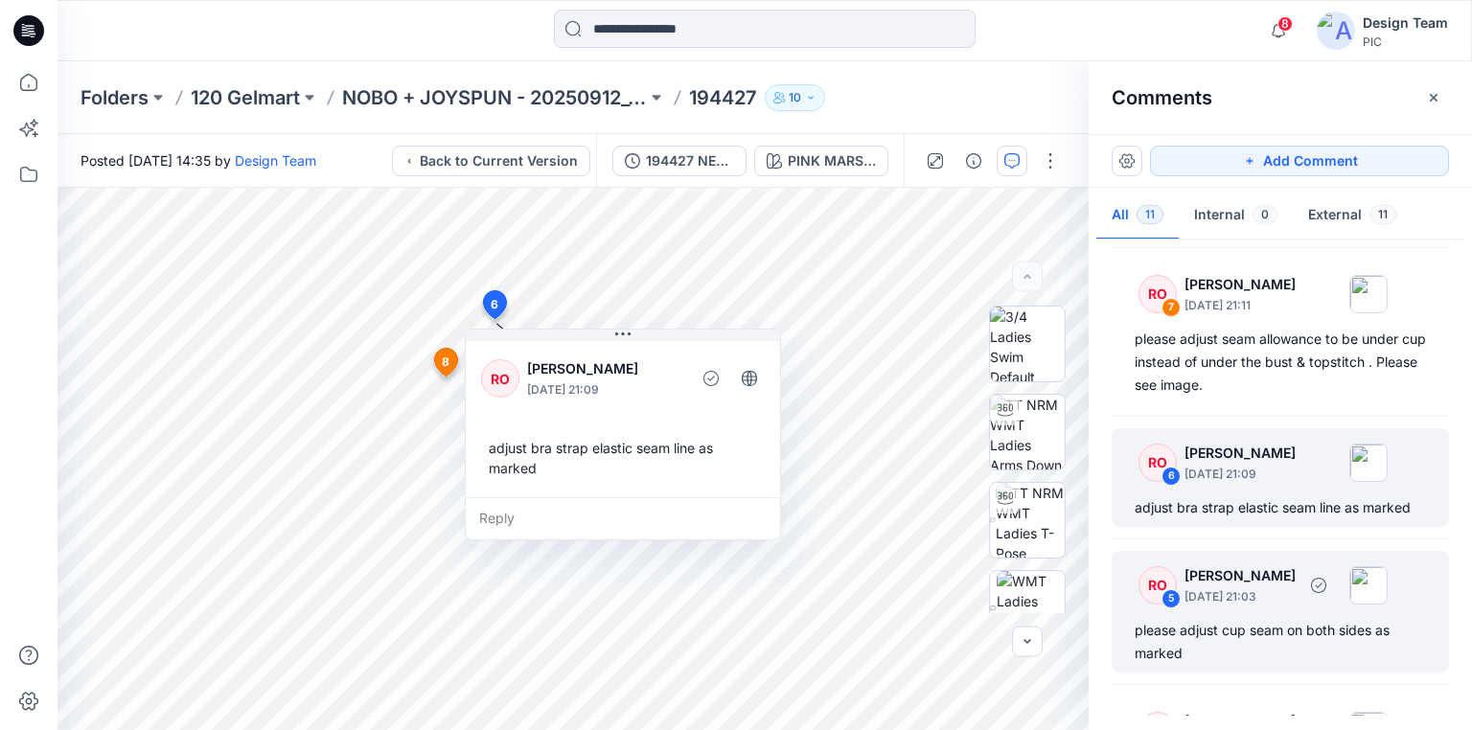
click at [1247, 625] on div "please adjust cup seam on both sides as marked" at bounding box center [1279, 642] width 291 height 46
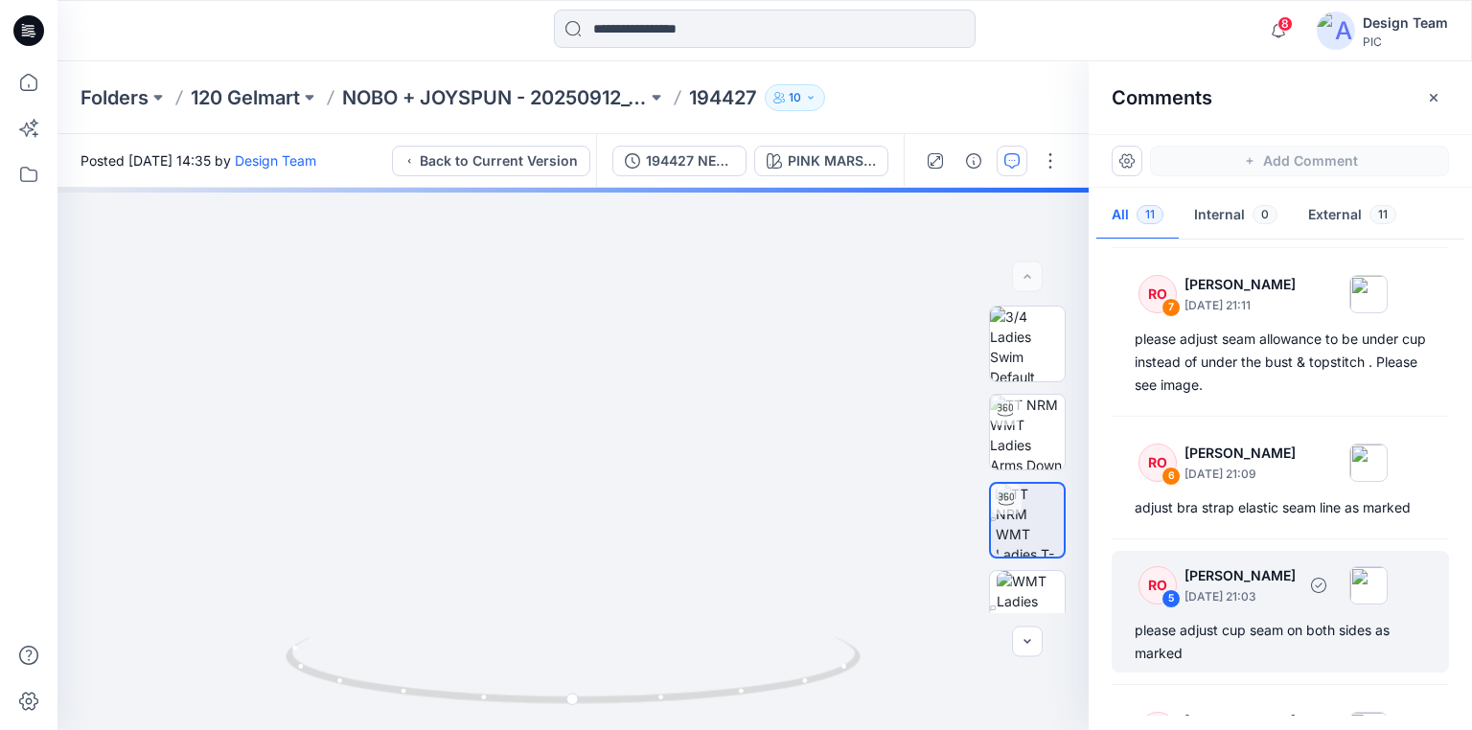
click at [1173, 632] on div "please adjust cup seam on both sides as marked" at bounding box center [1279, 642] width 291 height 46
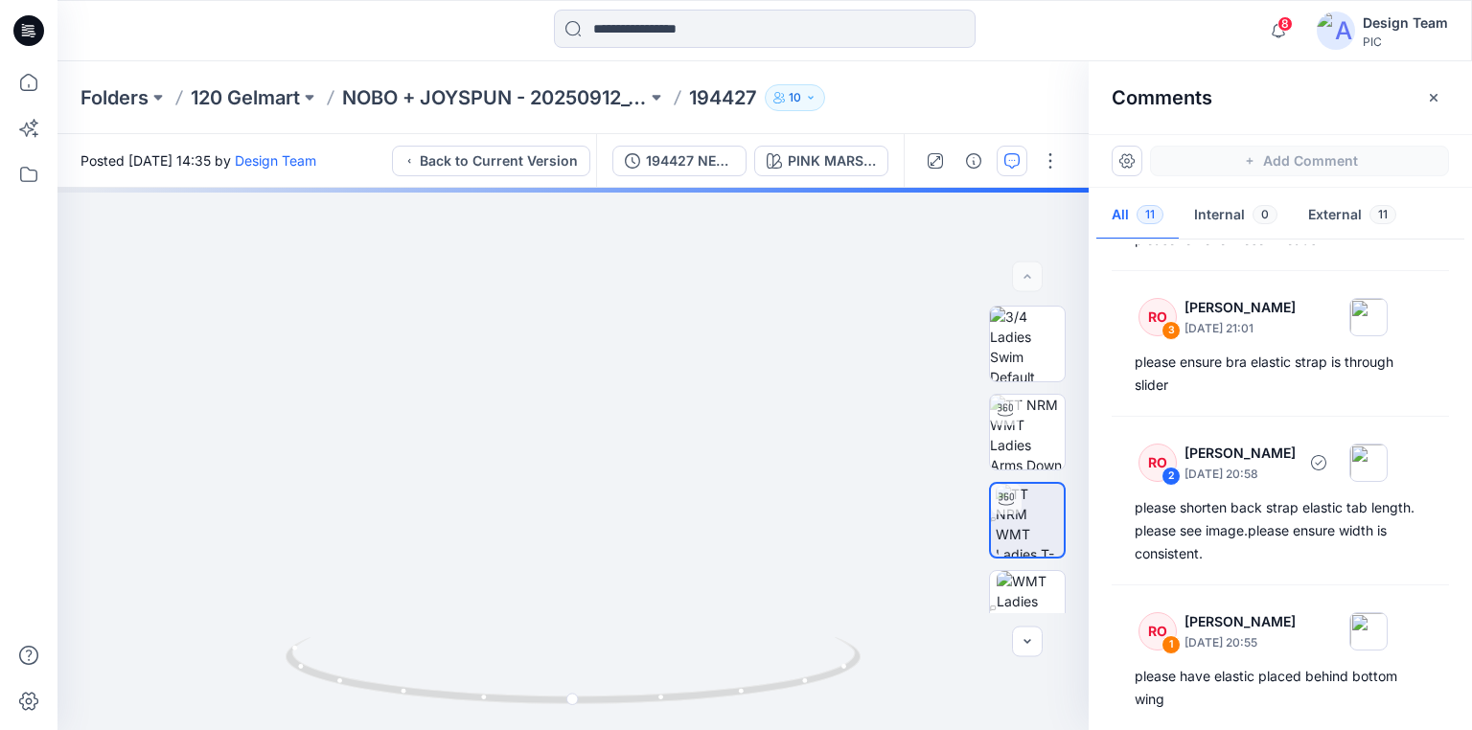
scroll to position [1173, 0]
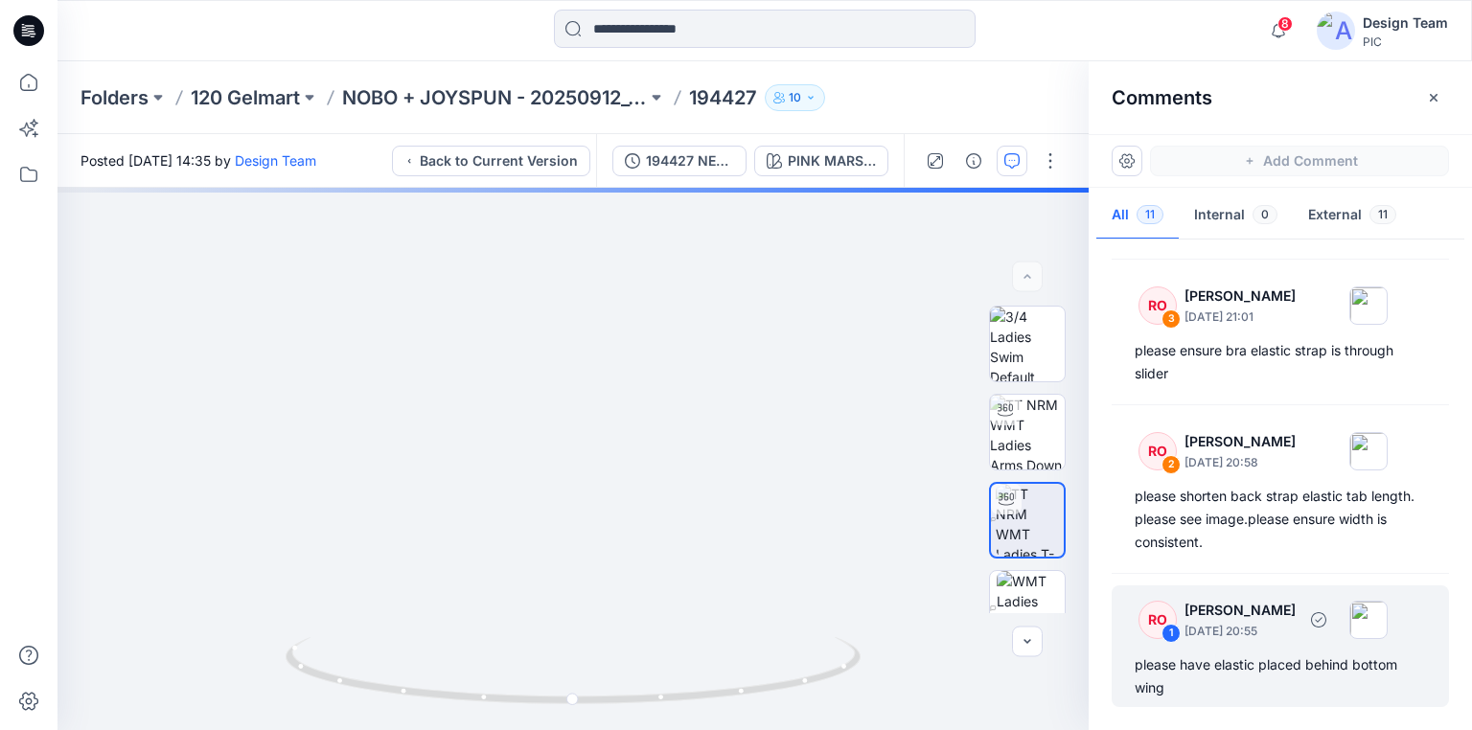
click at [1230, 665] on div "please have elastic placed behind bottom wing" at bounding box center [1279, 676] width 291 height 46
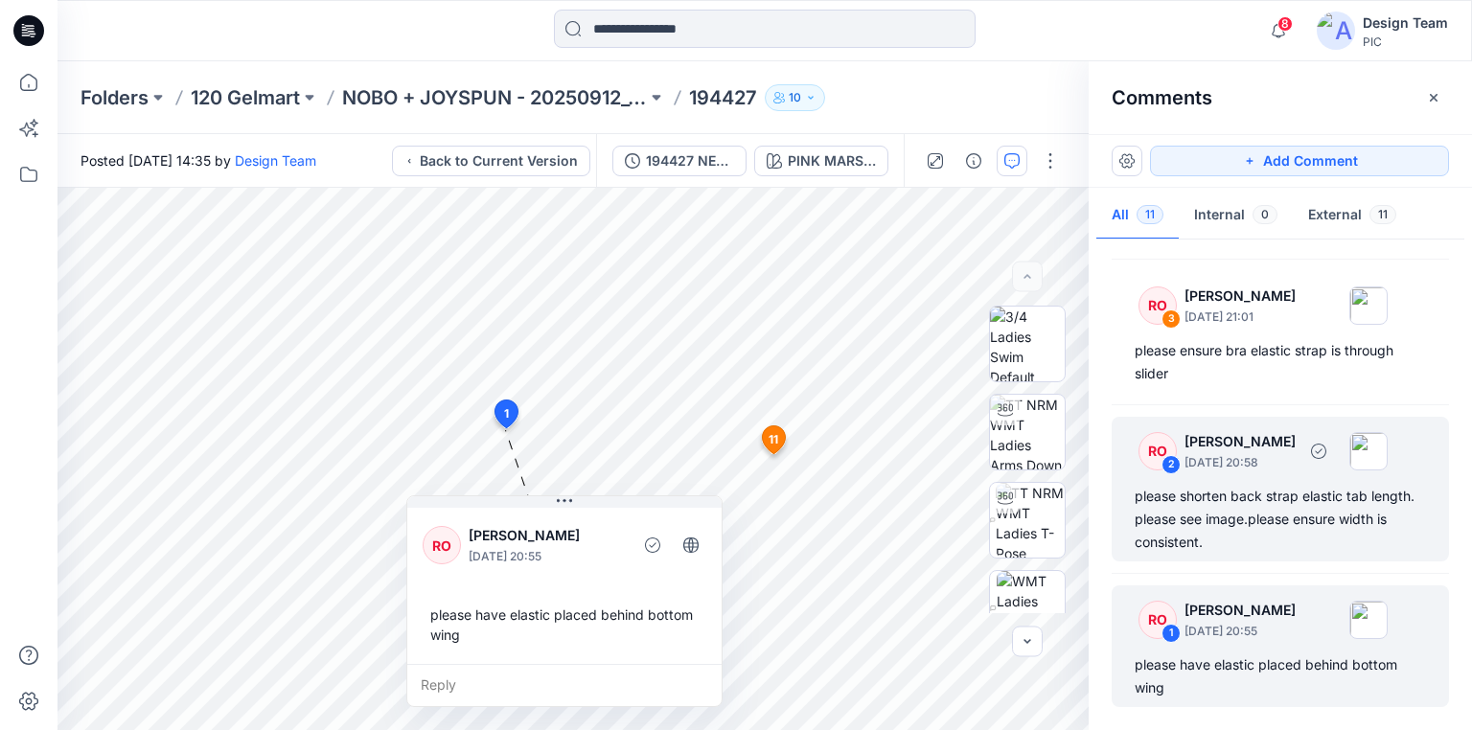
click at [1258, 514] on div "please shorten back strap elastic tab length. please see image.please ensure wi…" at bounding box center [1279, 519] width 291 height 69
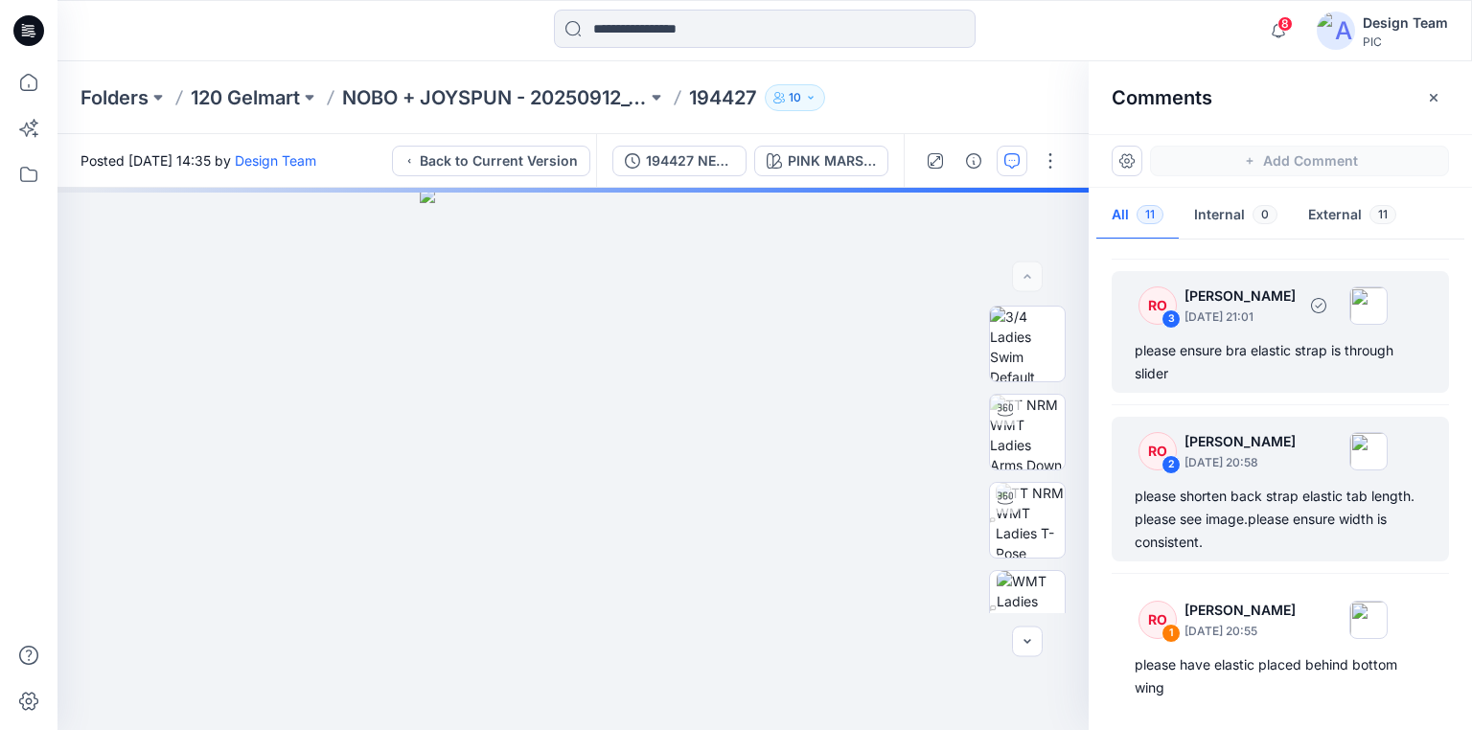
click at [1211, 354] on div "please ensure bra elastic strap is through slider" at bounding box center [1279, 362] width 291 height 46
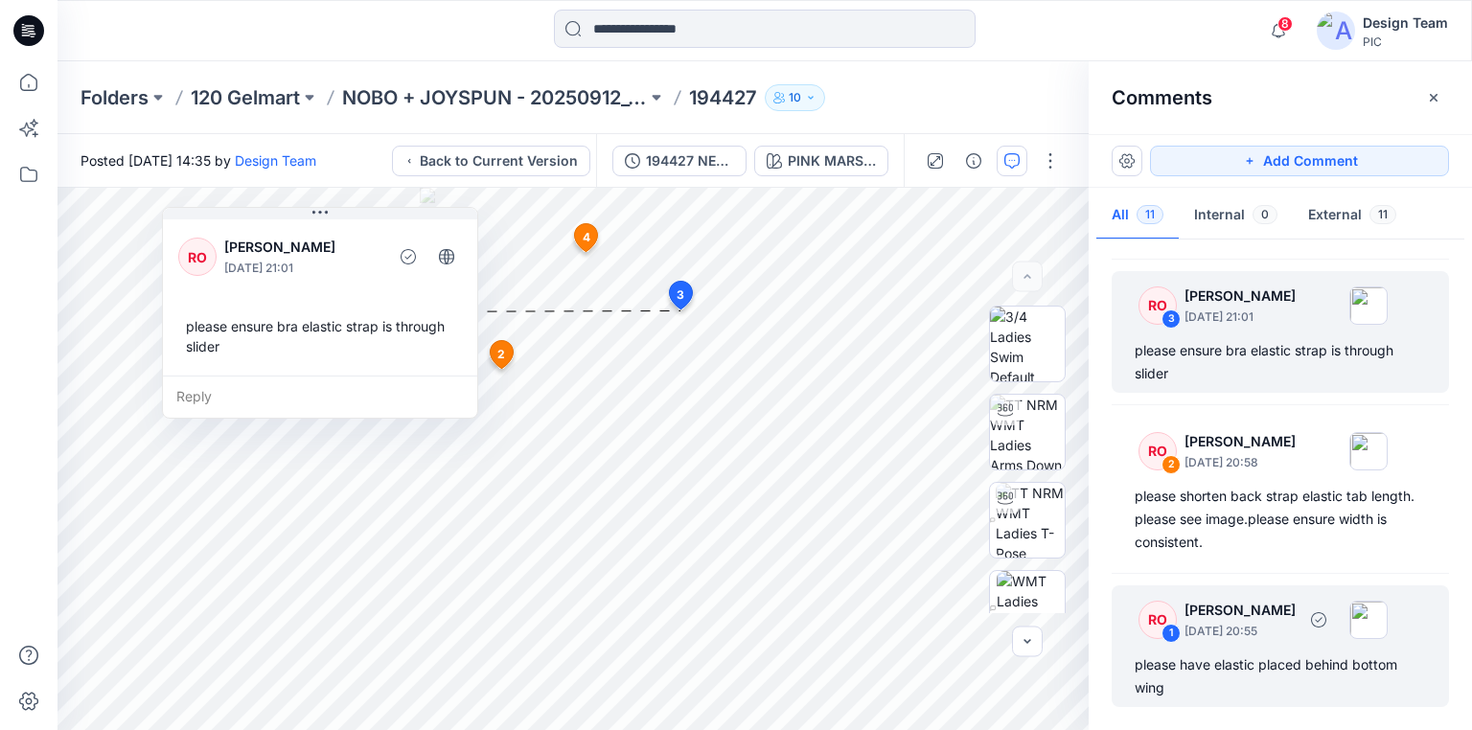
click at [1295, 661] on div "please have elastic placed behind bottom wing" at bounding box center [1279, 676] width 291 height 46
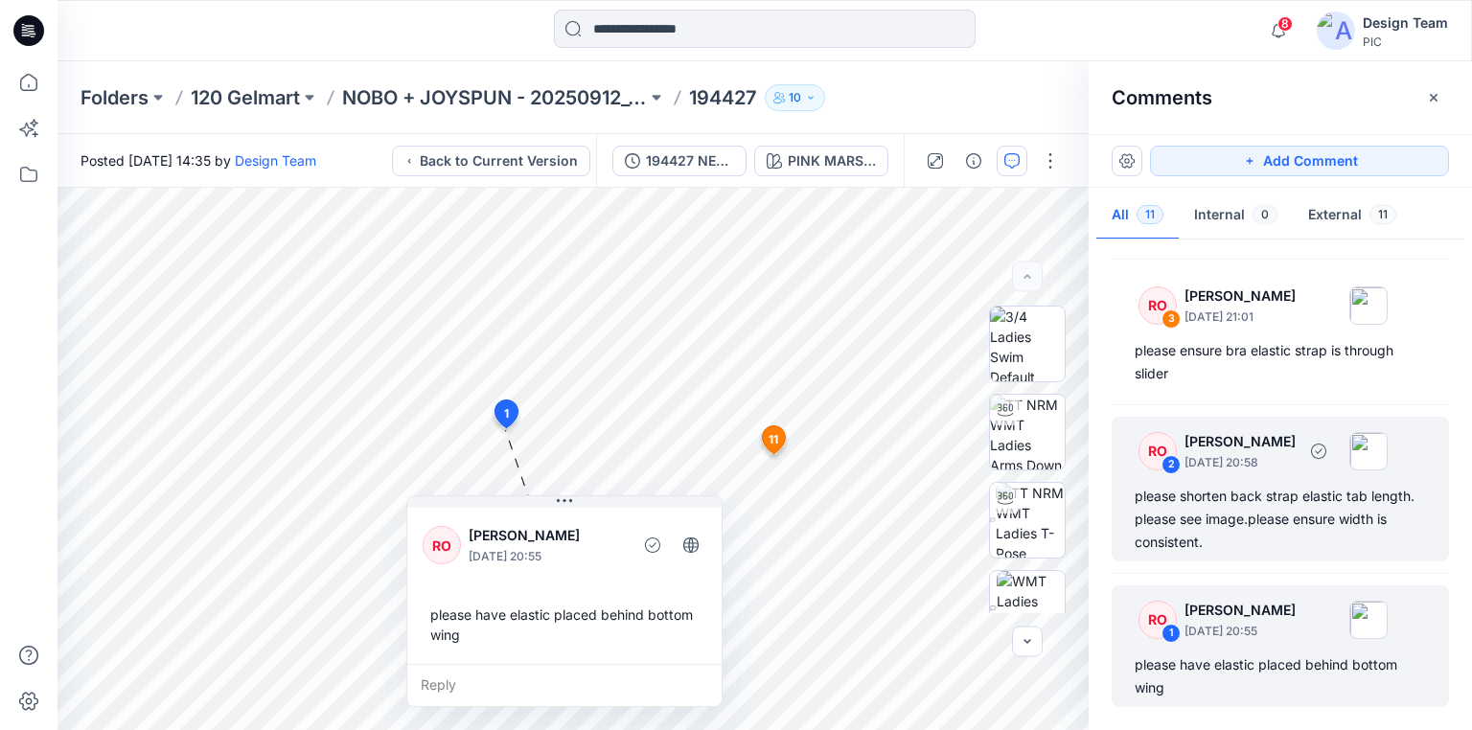
click at [1267, 514] on div "please shorten back strap elastic tab length. please see image.please ensure wi…" at bounding box center [1279, 519] width 291 height 69
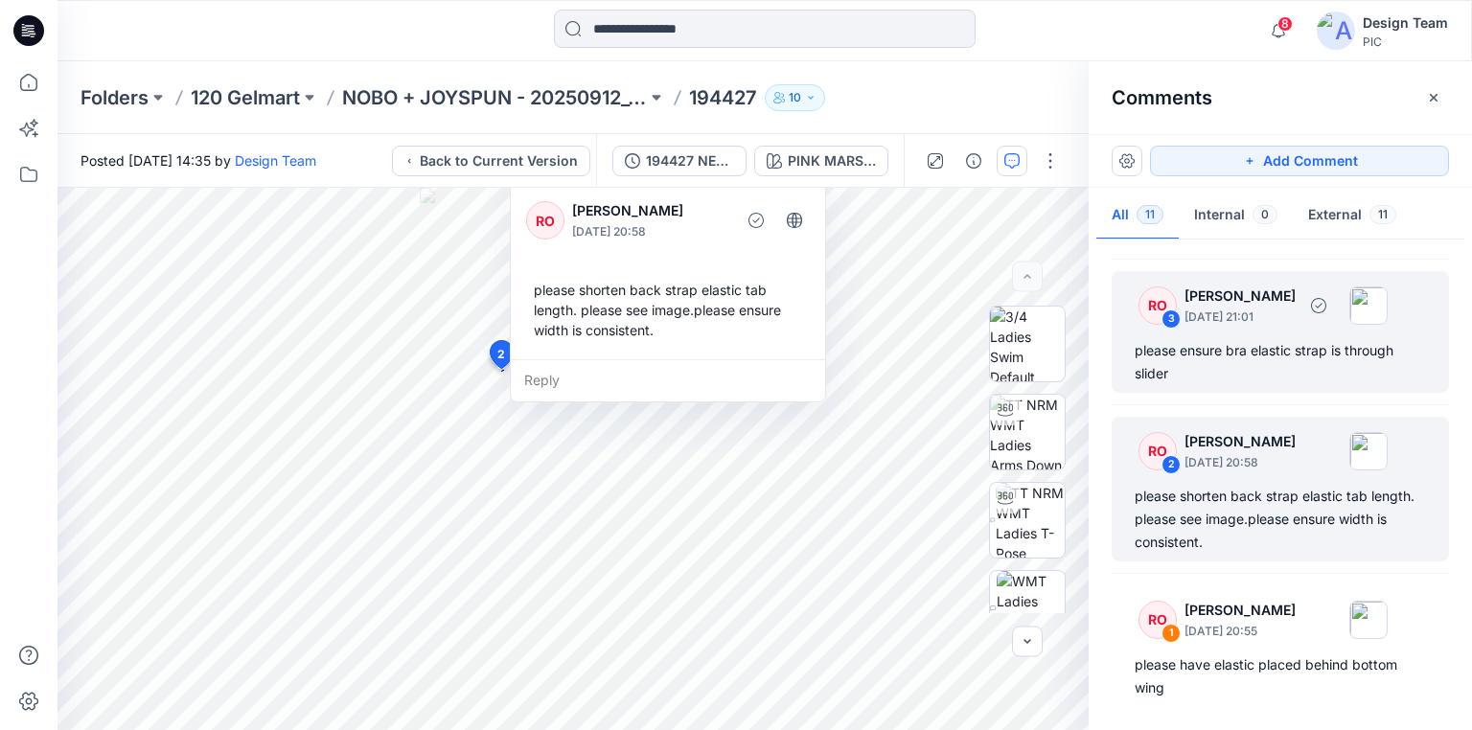
click at [1319, 373] on div "please ensure bra elastic strap is through slider" at bounding box center [1279, 362] width 291 height 46
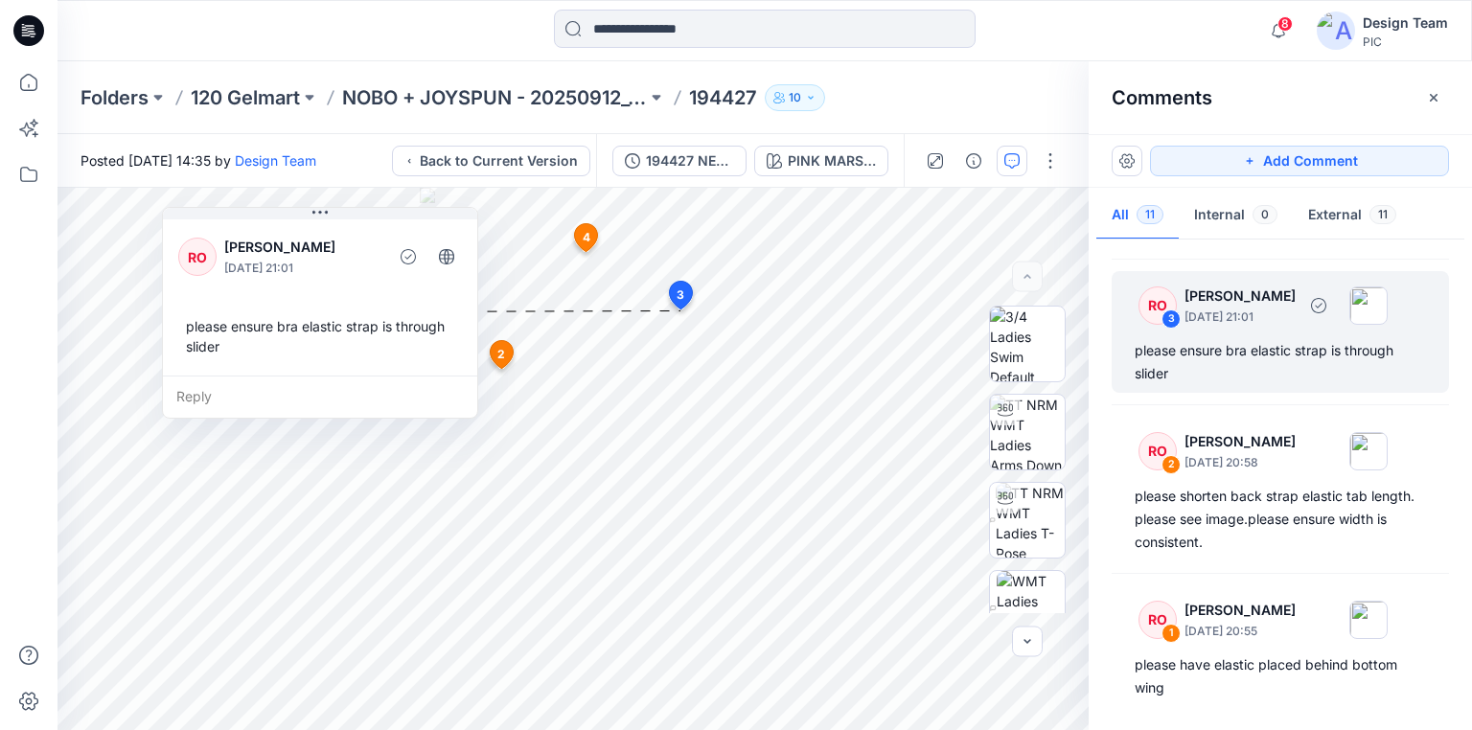
click at [1258, 358] on div "please ensure bra elastic strap is through slider" at bounding box center [1279, 362] width 291 height 46
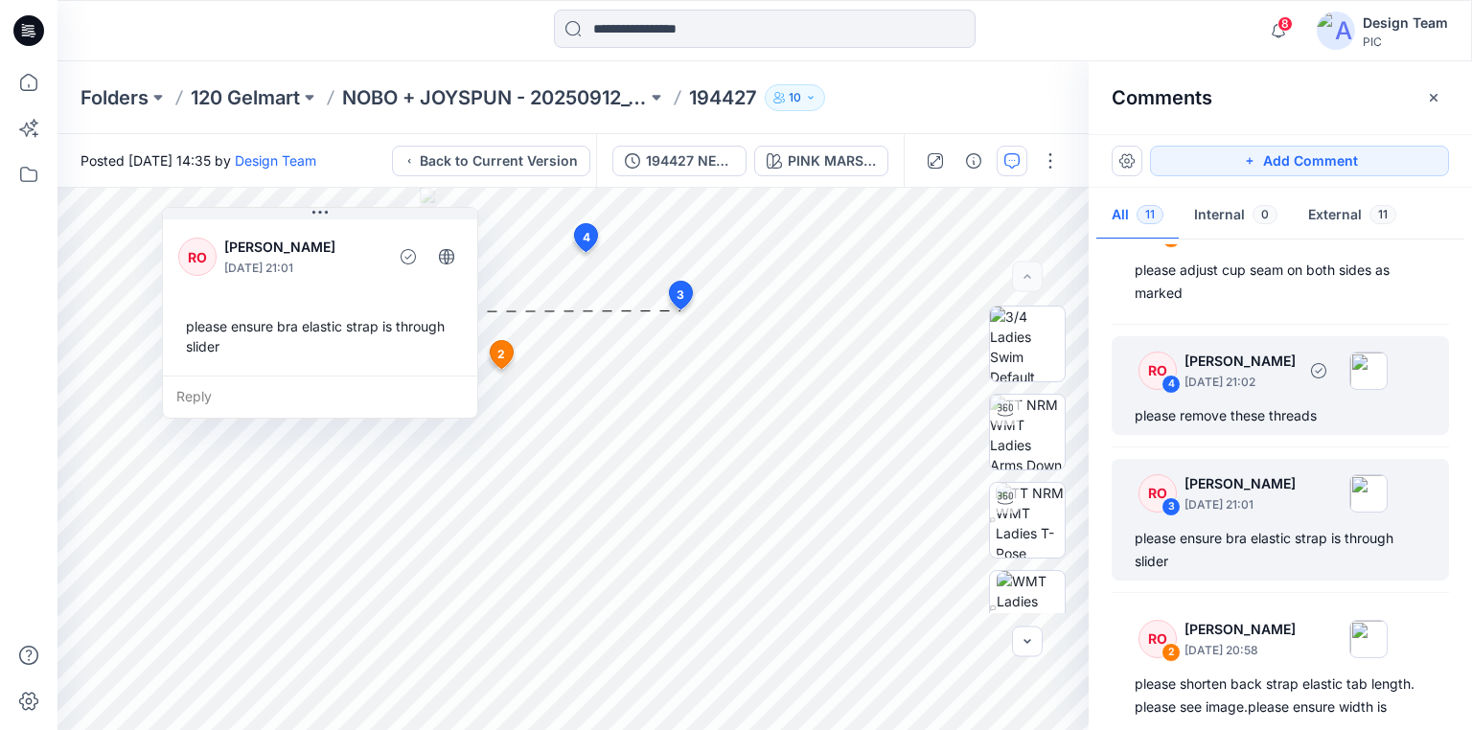
scroll to position [943, 0]
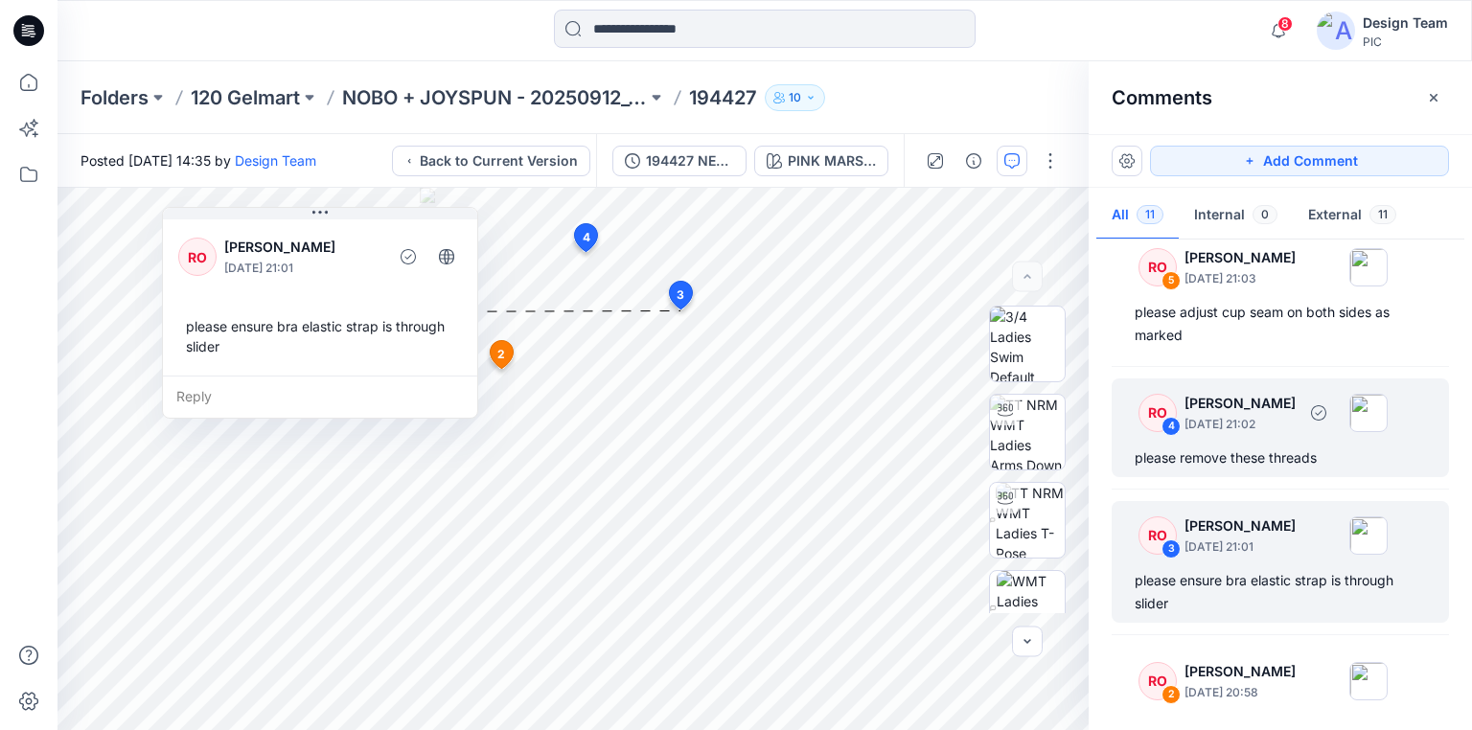
drag, startPoint x: 1251, startPoint y: 417, endPoint x: 1248, endPoint y: 428, distance: 11.9
click at [1250, 417] on p "[DATE] 21:02" at bounding box center [1239, 424] width 111 height 19
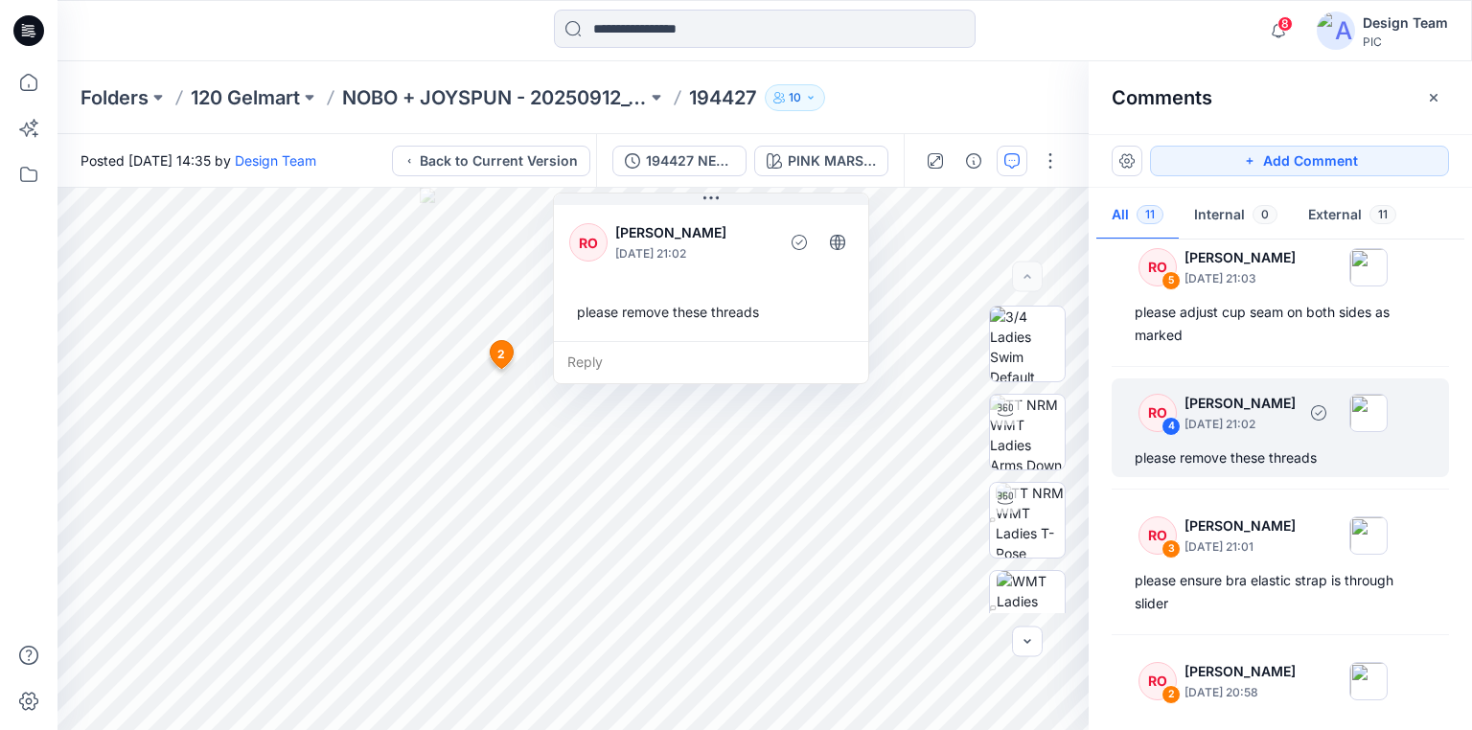
click at [1250, 452] on div "please remove these threads" at bounding box center [1279, 457] width 291 height 23
click at [1293, 461] on div "please remove these threads" at bounding box center [1279, 457] width 291 height 23
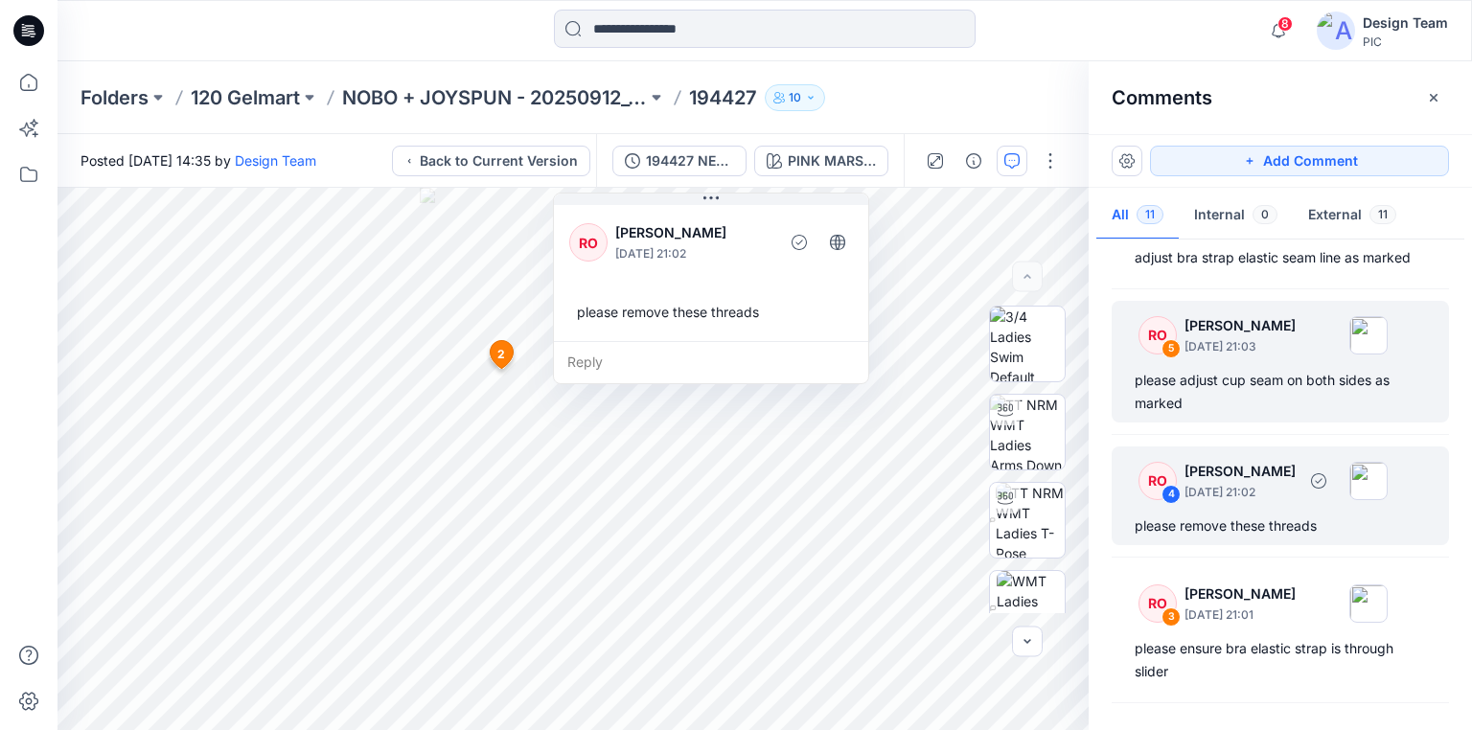
scroll to position [790, 0]
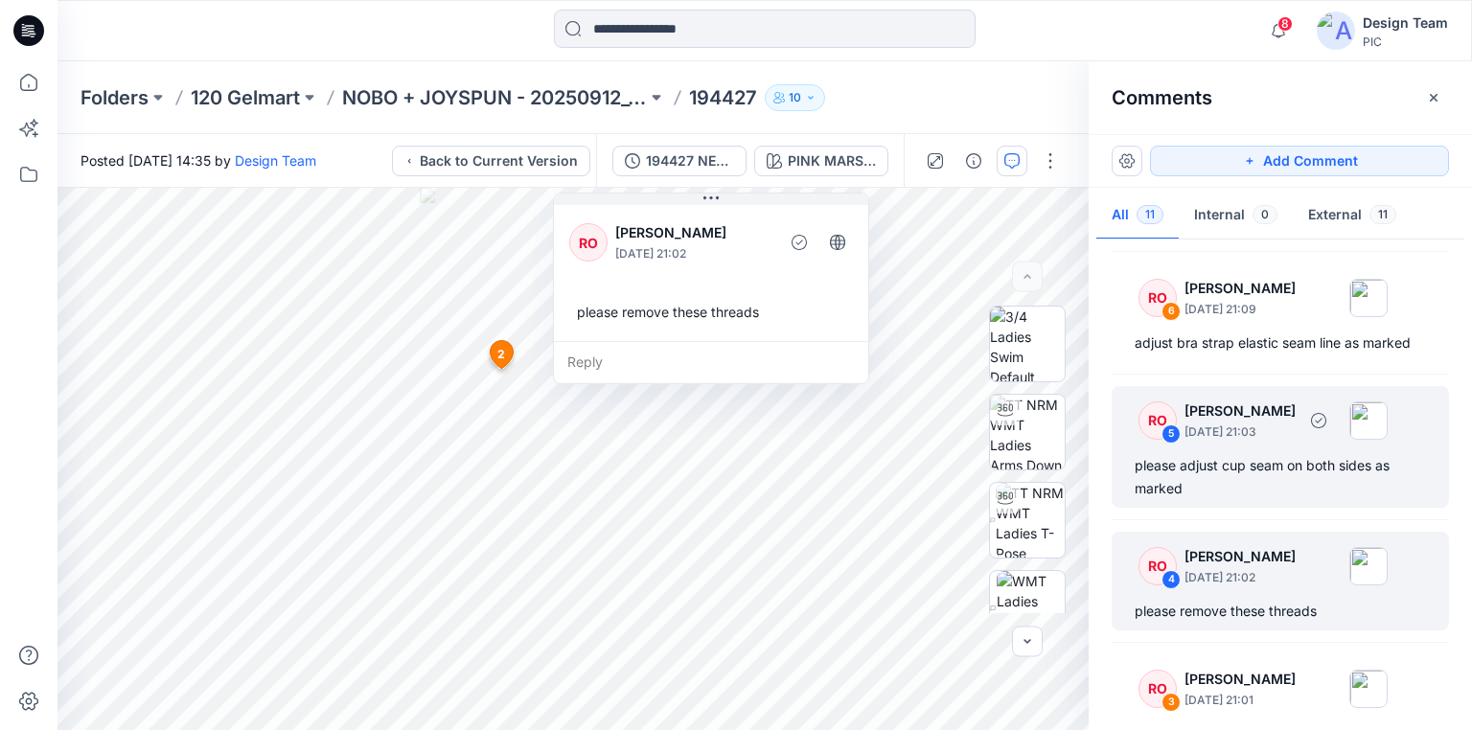
click at [1242, 471] on div "please adjust cup seam on both sides as marked" at bounding box center [1279, 477] width 291 height 46
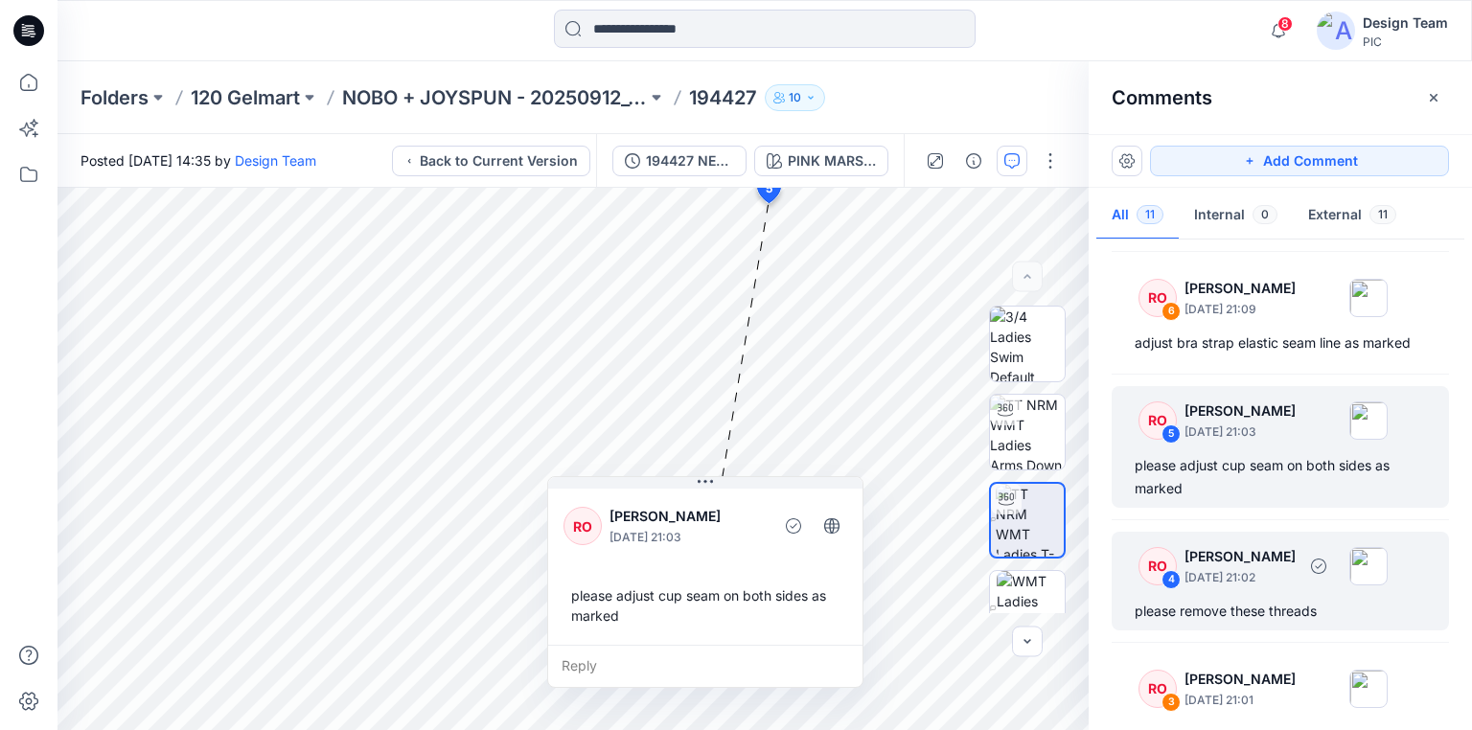
click at [1219, 606] on div "please remove these threads" at bounding box center [1279, 611] width 291 height 23
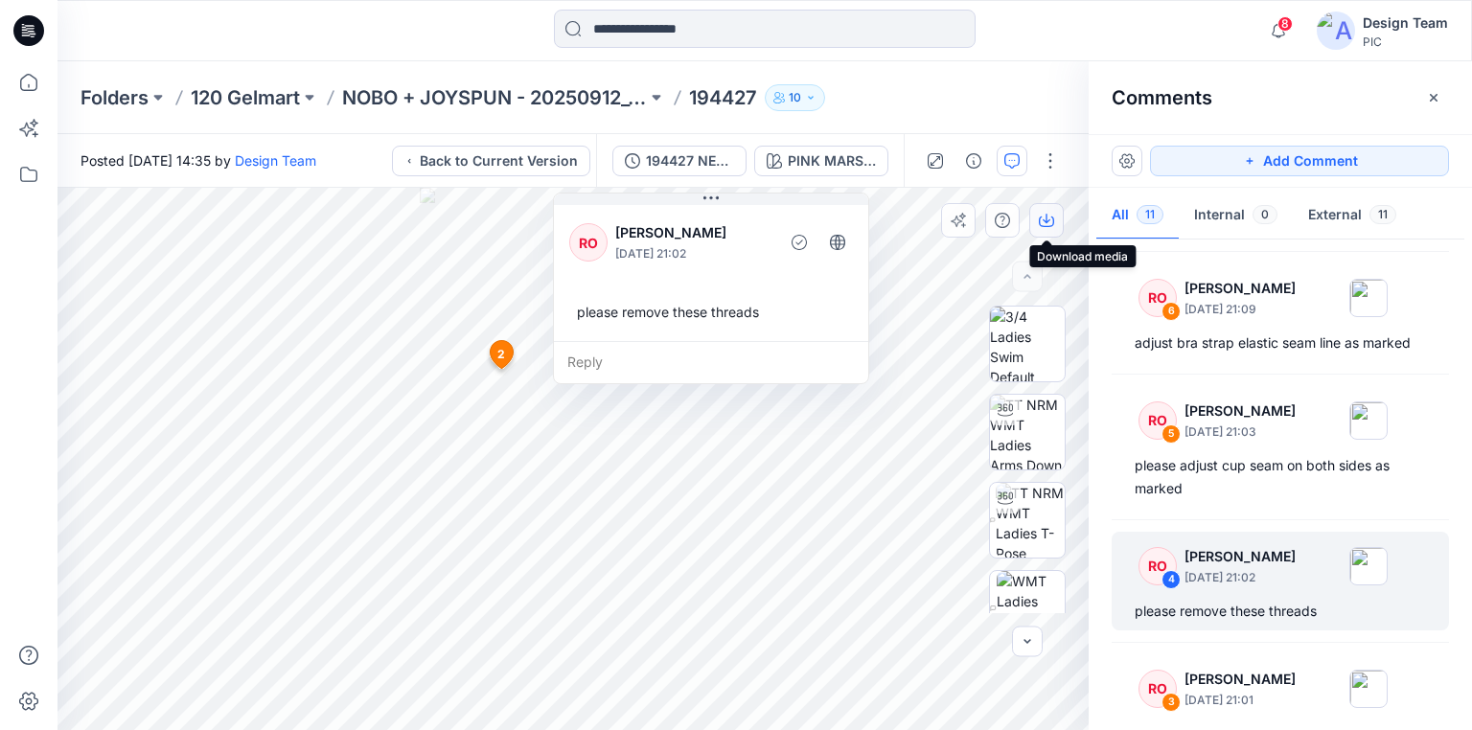
click at [1041, 218] on icon "button" at bounding box center [1046, 220] width 15 height 15
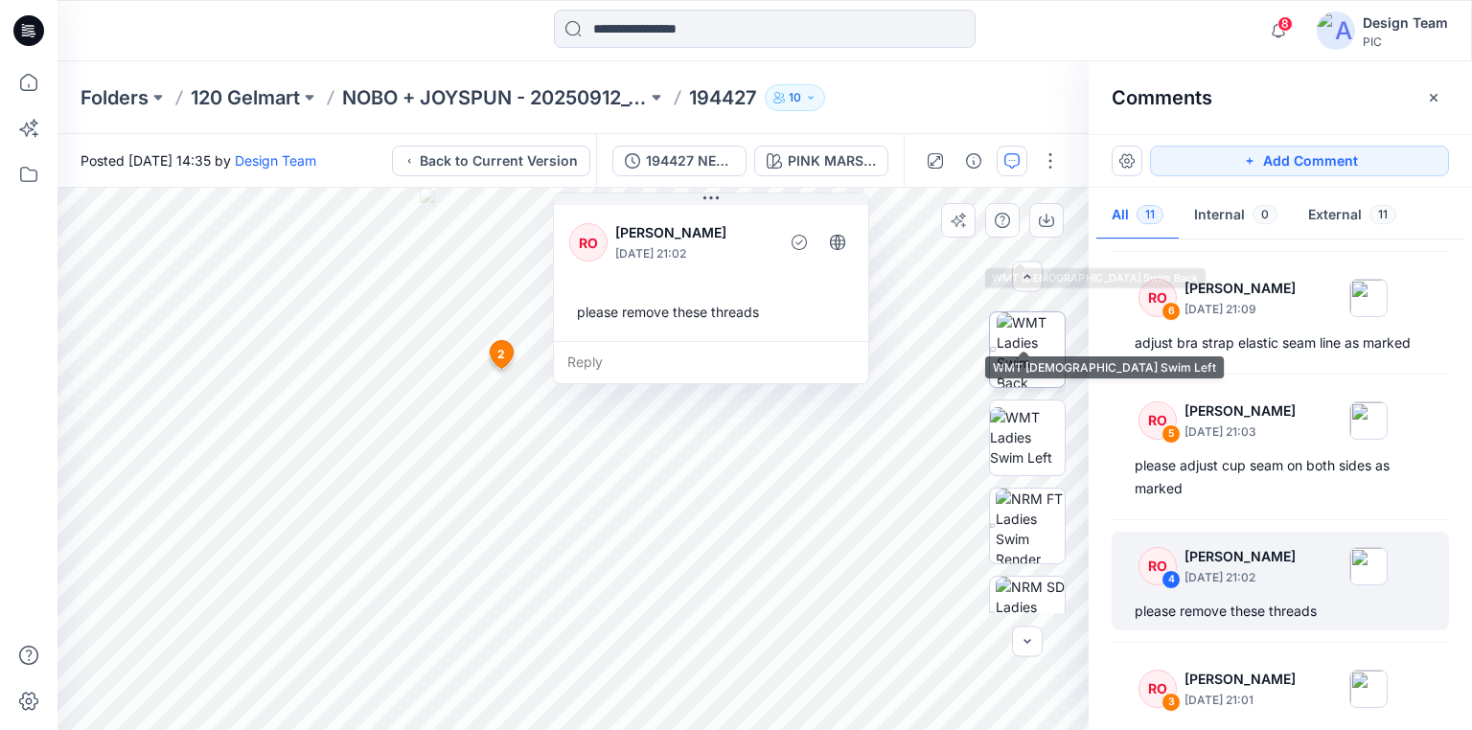
scroll to position [473, 0]
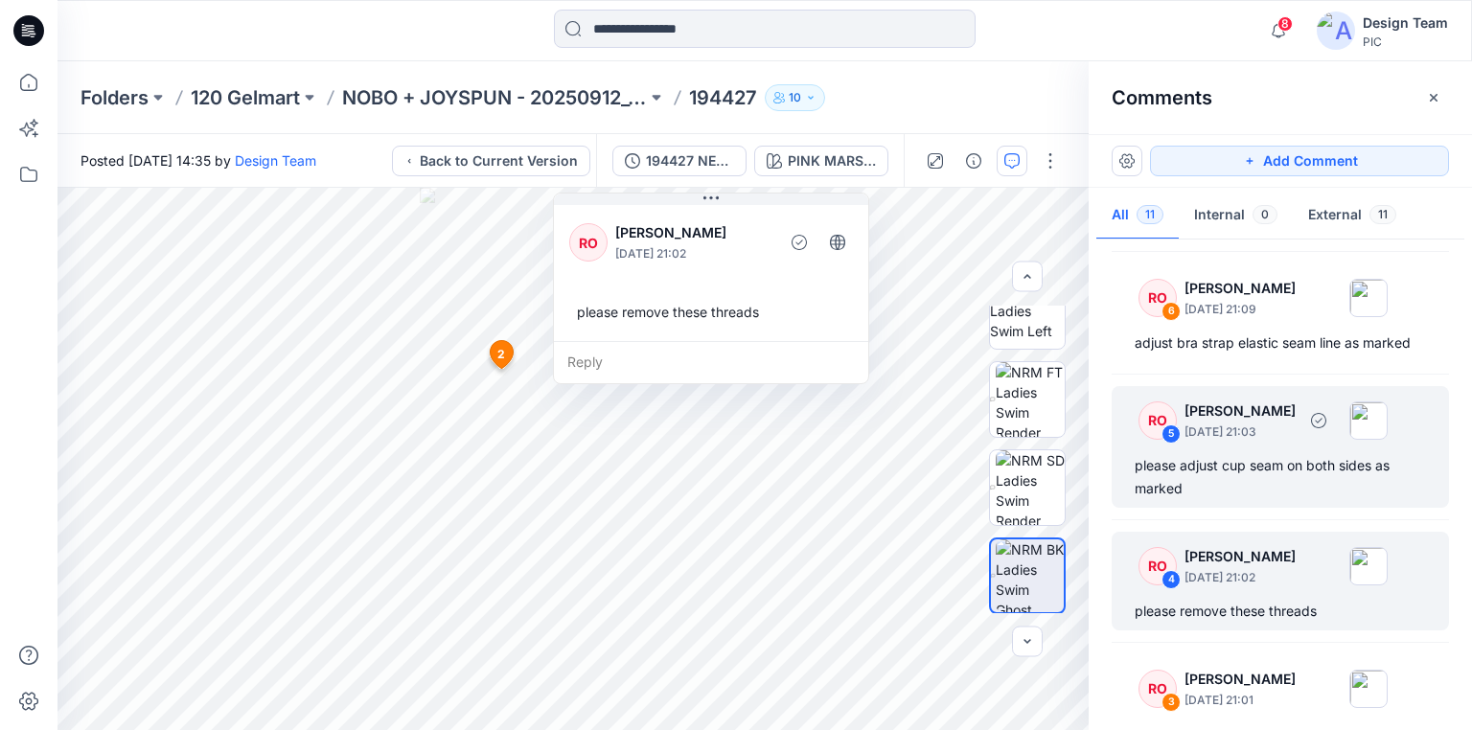
click at [1249, 449] on div "RO 5 Raquel Ortiz October 03, 2025 21:03 please adjust cup seam on both sides a…" at bounding box center [1279, 447] width 337 height 122
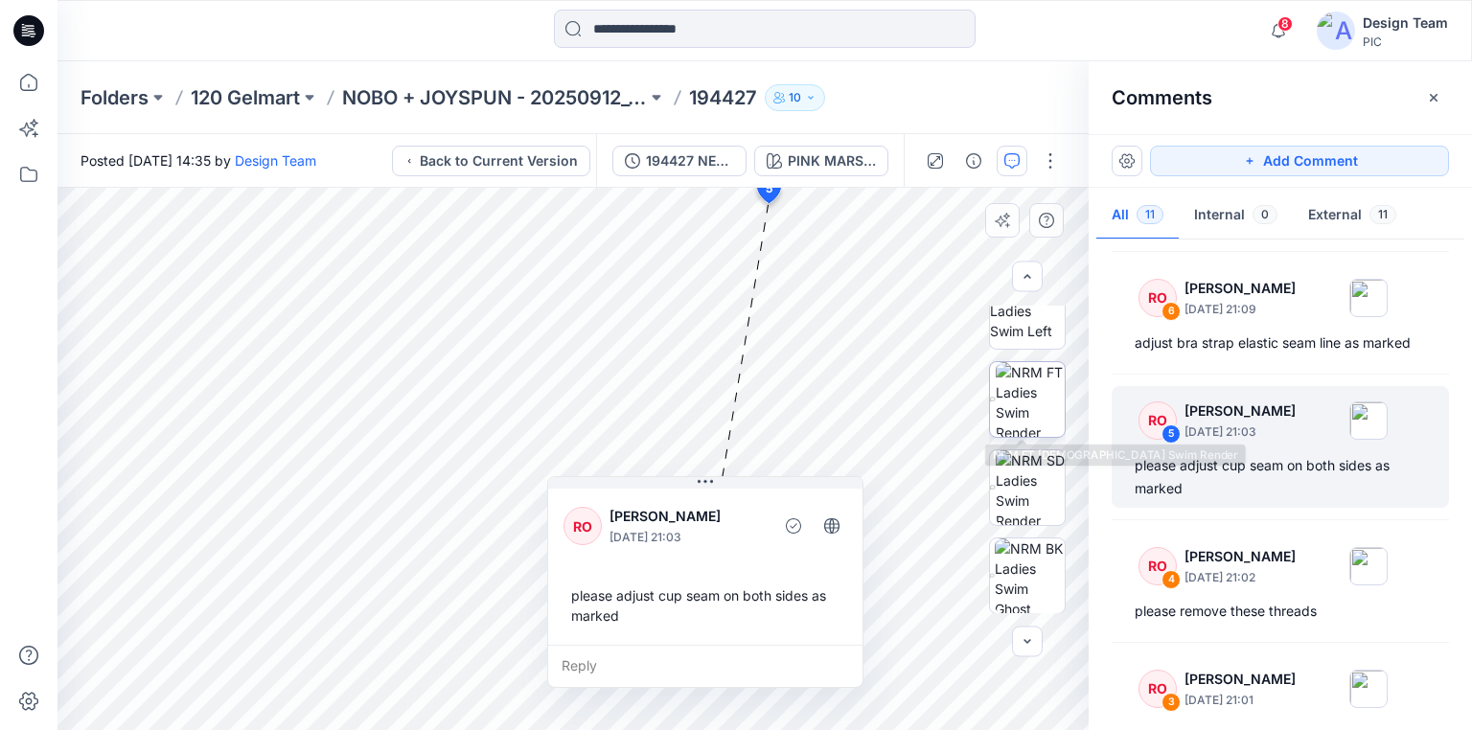
click at [1038, 432] on img at bounding box center [1029, 399] width 69 height 75
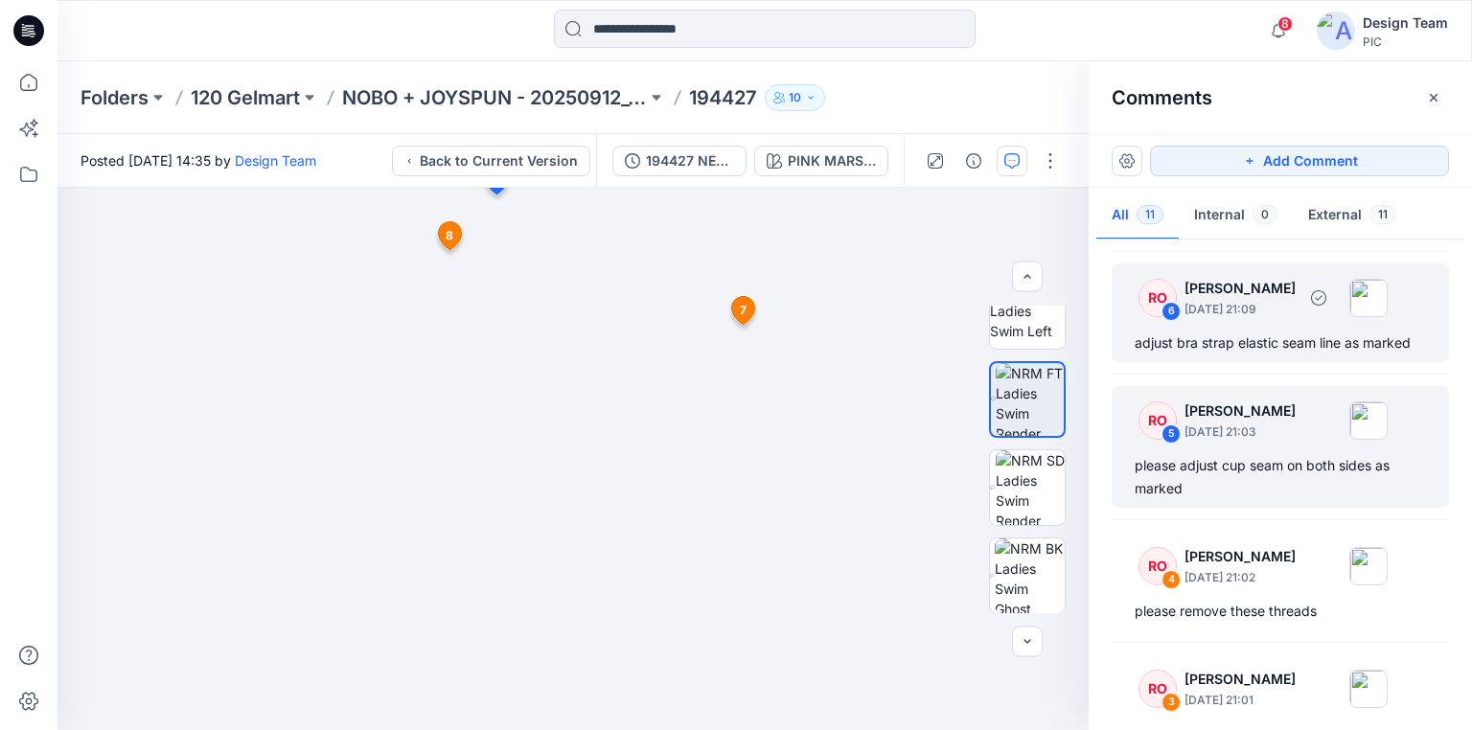
click at [1240, 343] on div "adjust bra strap elastic seam line as marked" at bounding box center [1279, 343] width 291 height 23
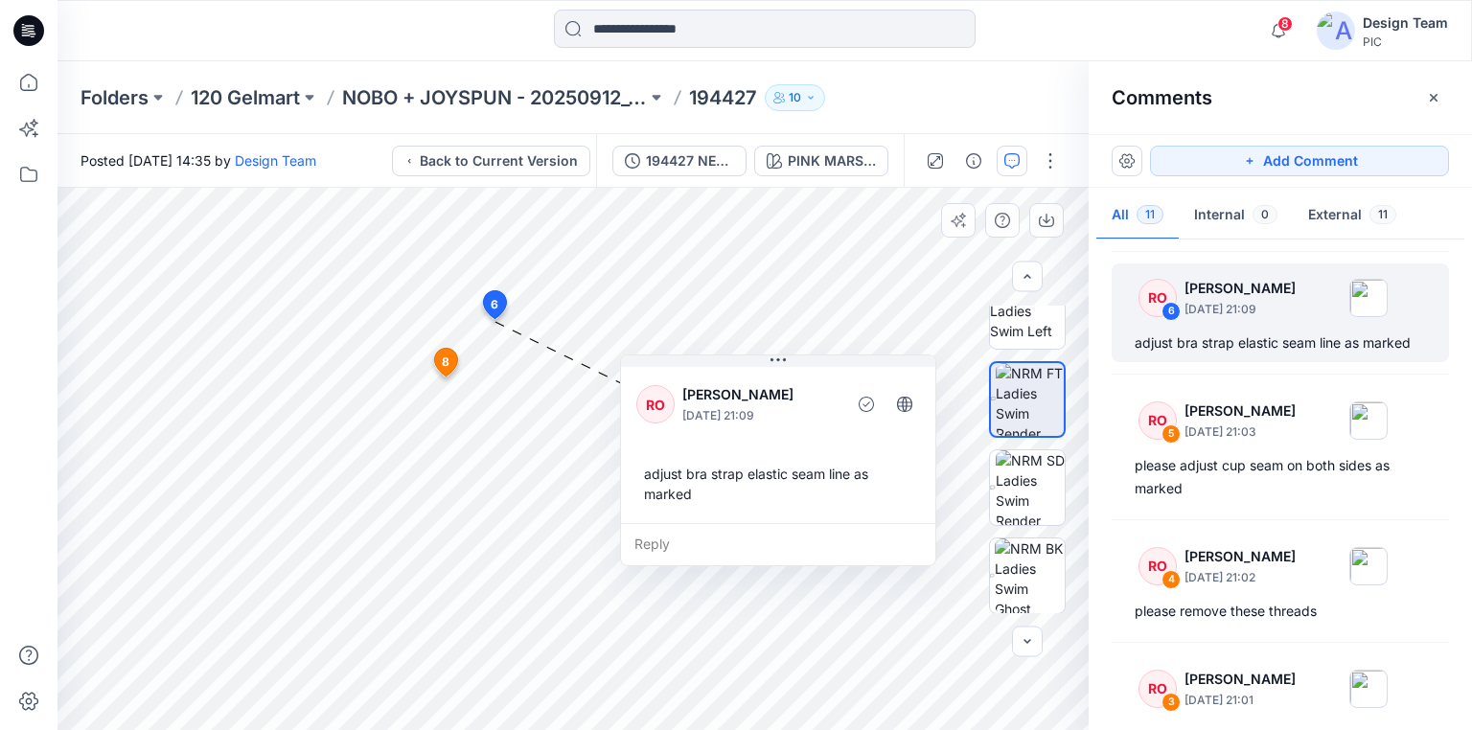
drag, startPoint x: 667, startPoint y: 346, endPoint x: 822, endPoint y: 372, distance: 157.4
click at [822, 372] on div "RO Raquel Ortiz October 03, 2025 21:09 adjust bra strap elastic seam line as ma…" at bounding box center [778, 443] width 314 height 160
click at [1019, 398] on img at bounding box center [1029, 399] width 68 height 73
click at [1048, 222] on icon "button" at bounding box center [1046, 220] width 15 height 15
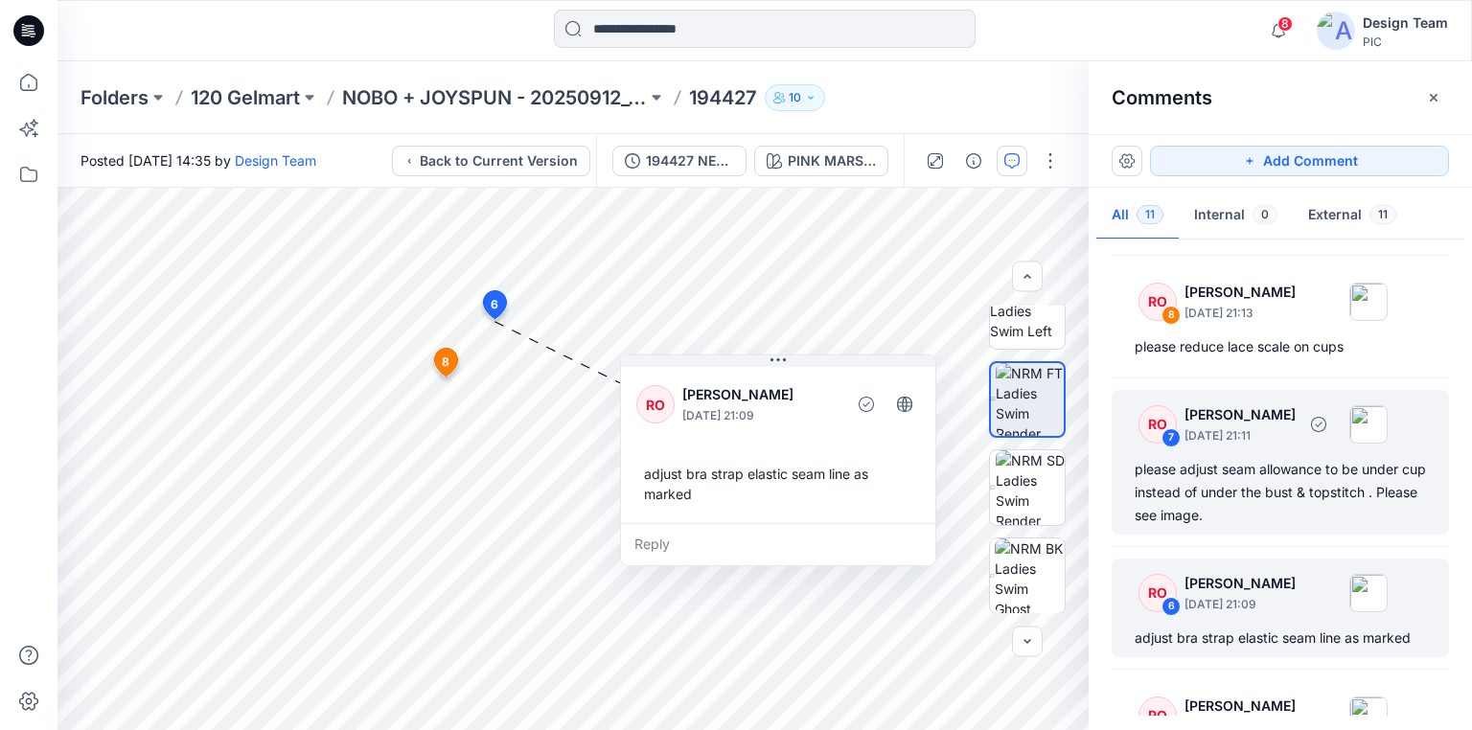
scroll to position [483, 0]
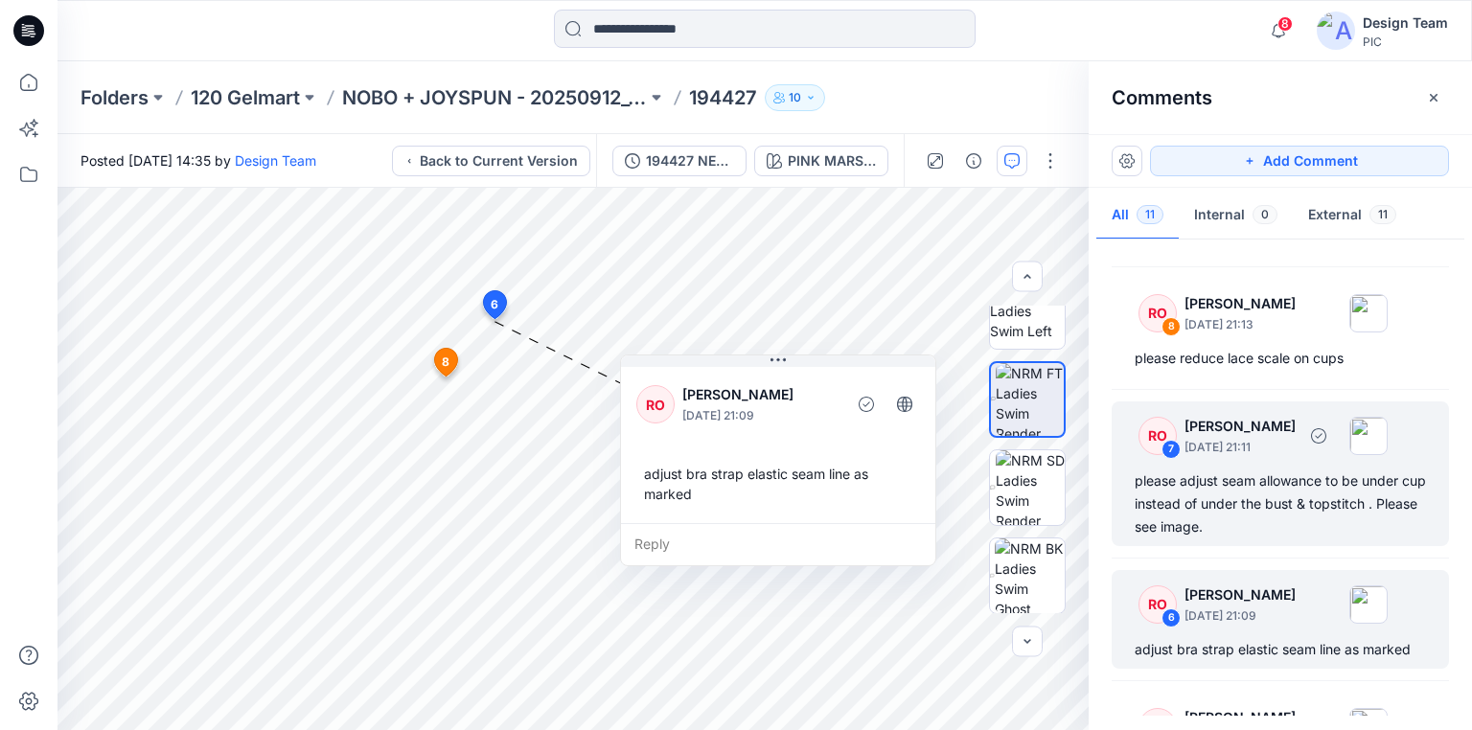
click at [1268, 510] on div "please adjust seam allowance to be under cup instead of under the bust & topsti…" at bounding box center [1279, 503] width 291 height 69
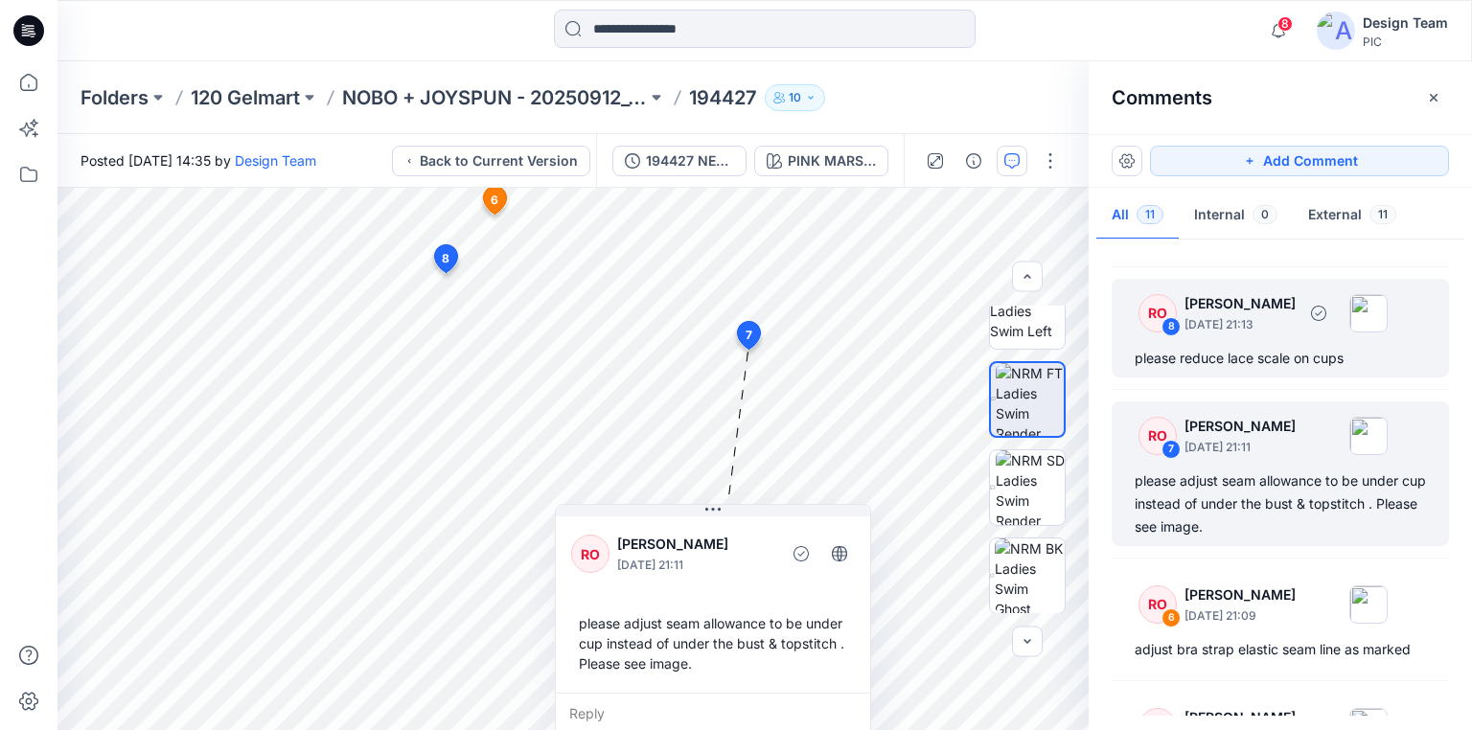
click at [1233, 352] on div "please reduce lace scale on cups" at bounding box center [1279, 358] width 291 height 23
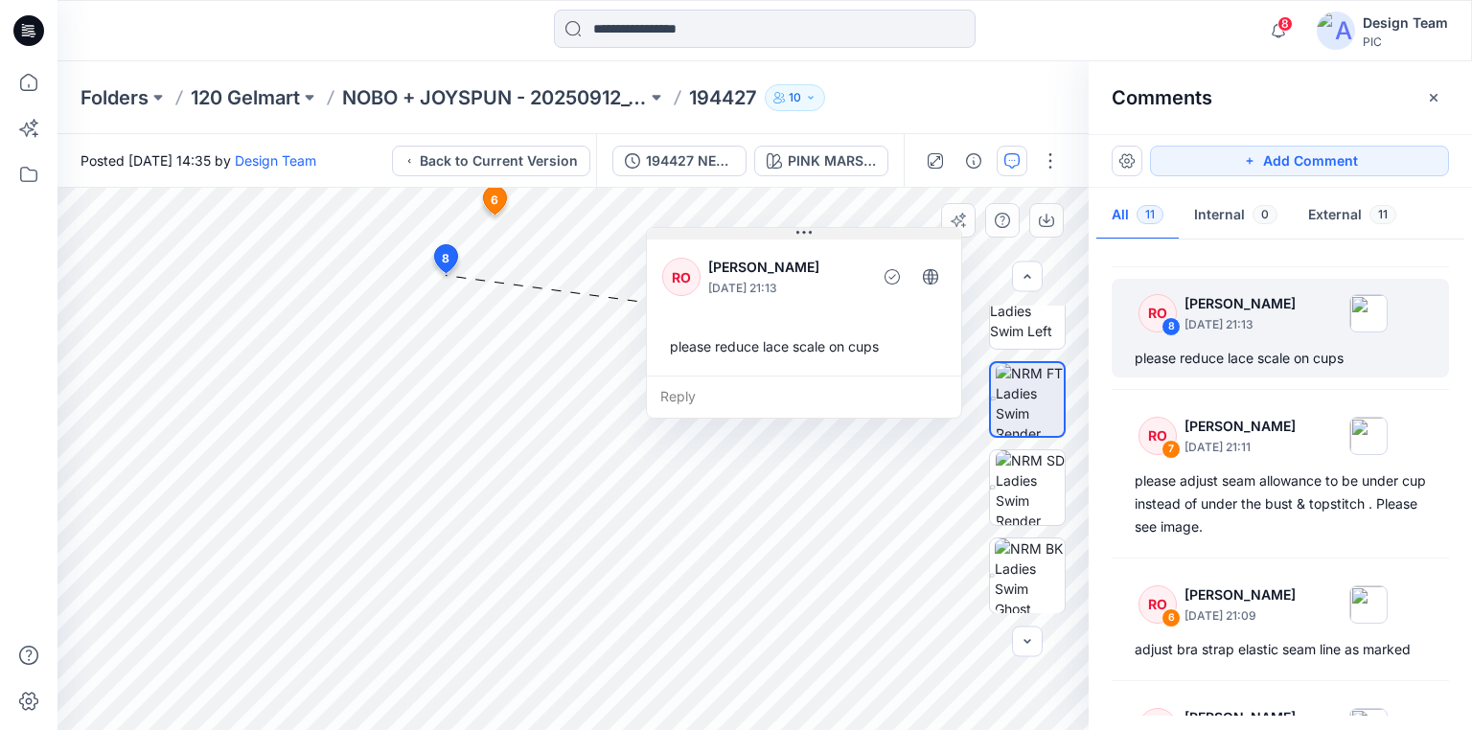
drag, startPoint x: 621, startPoint y: 292, endPoint x: 851, endPoint y: 237, distance: 236.6
click at [851, 237] on button at bounding box center [804, 233] width 314 height 11
click at [790, 394] on div "Reply" at bounding box center [804, 397] width 314 height 42
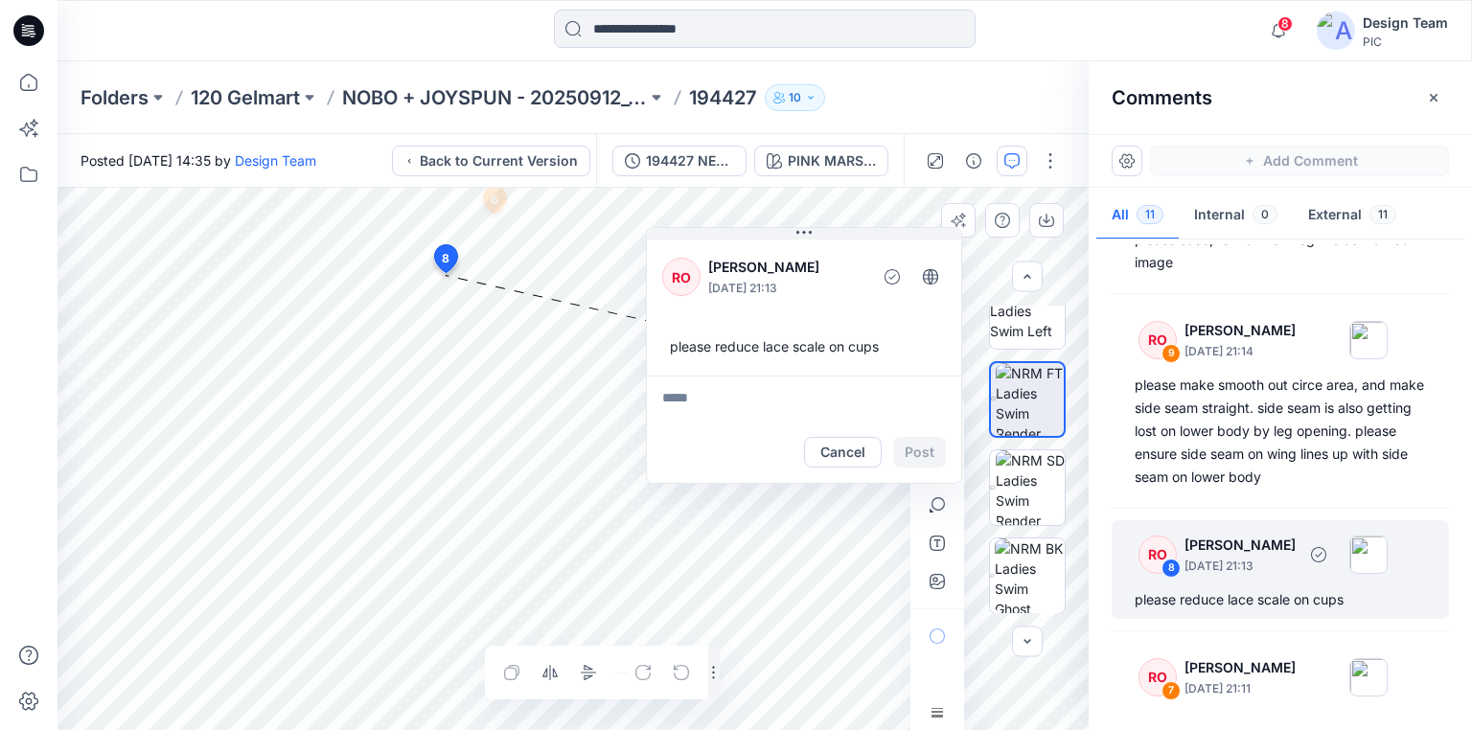
scroll to position [330, 0]
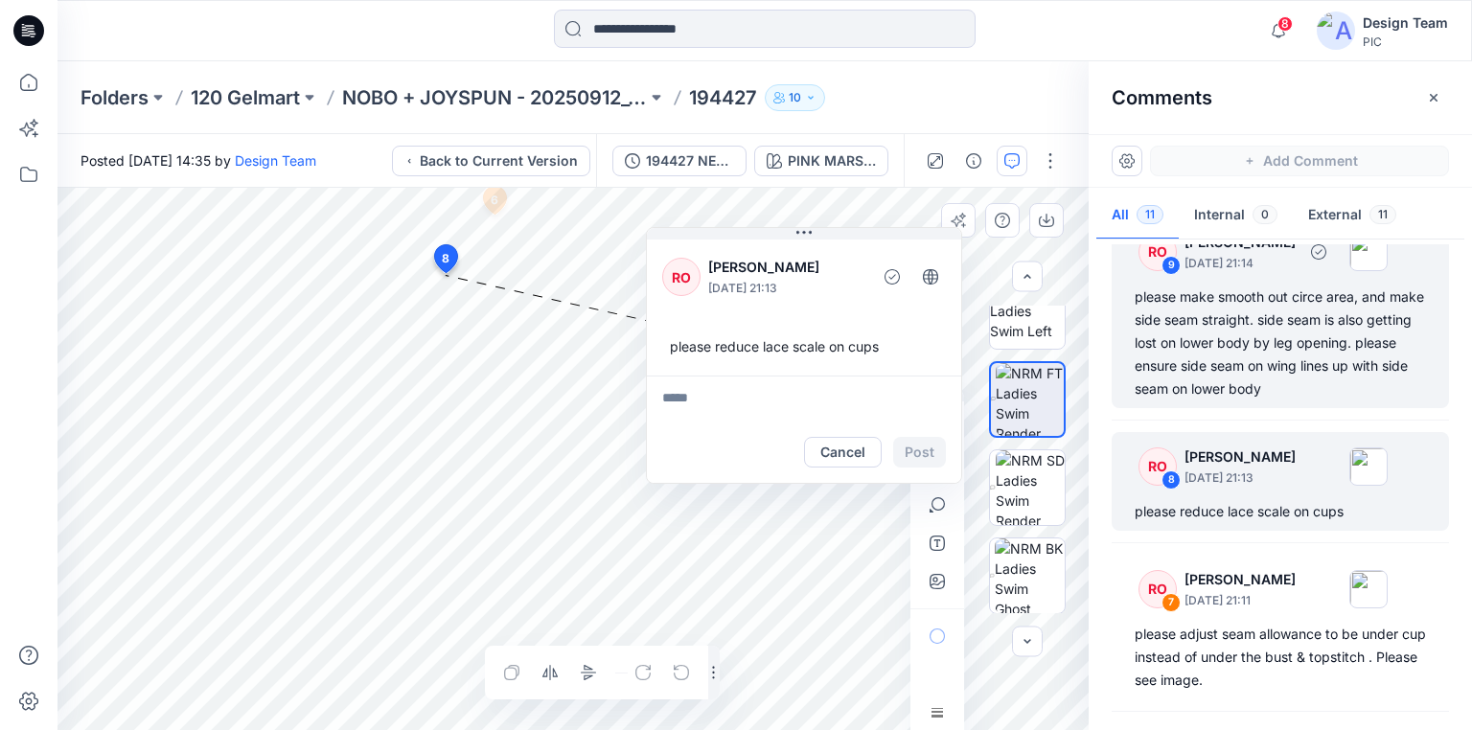
click at [1228, 347] on div "please make smooth out circe area, and make side seam straight. side seam is al…" at bounding box center [1279, 343] width 291 height 115
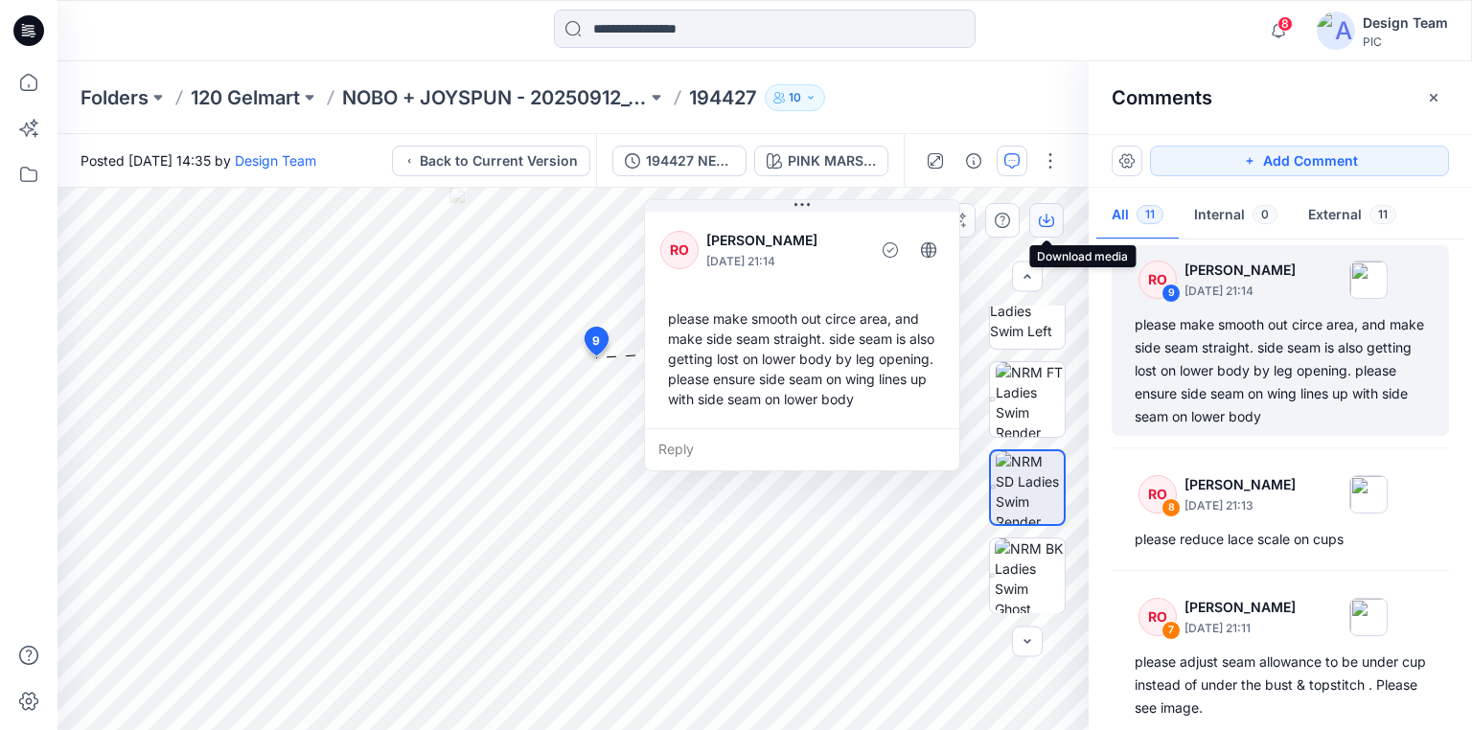
click at [1049, 226] on icon "button" at bounding box center [1046, 222] width 15 height 11
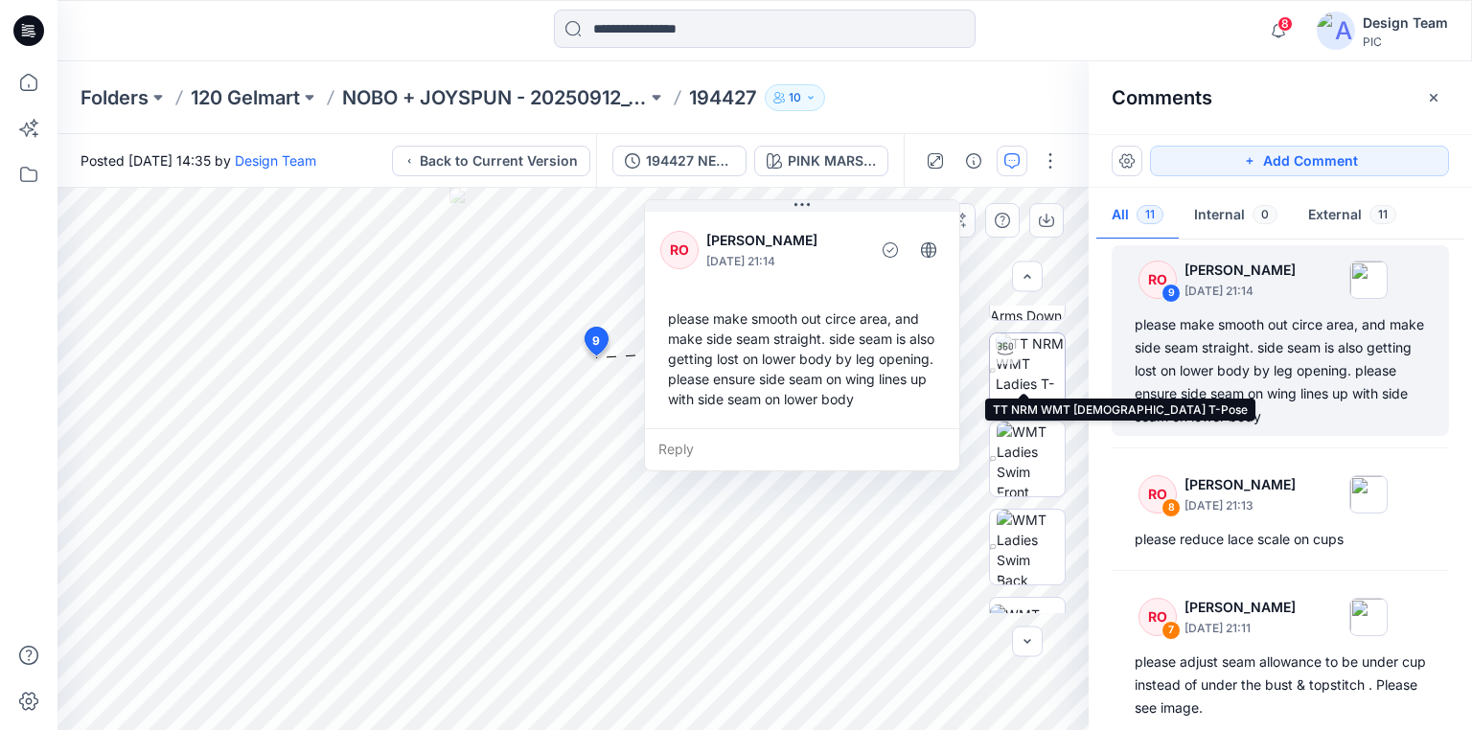
scroll to position [167, 0]
click at [1026, 353] on img at bounding box center [1029, 353] width 69 height 75
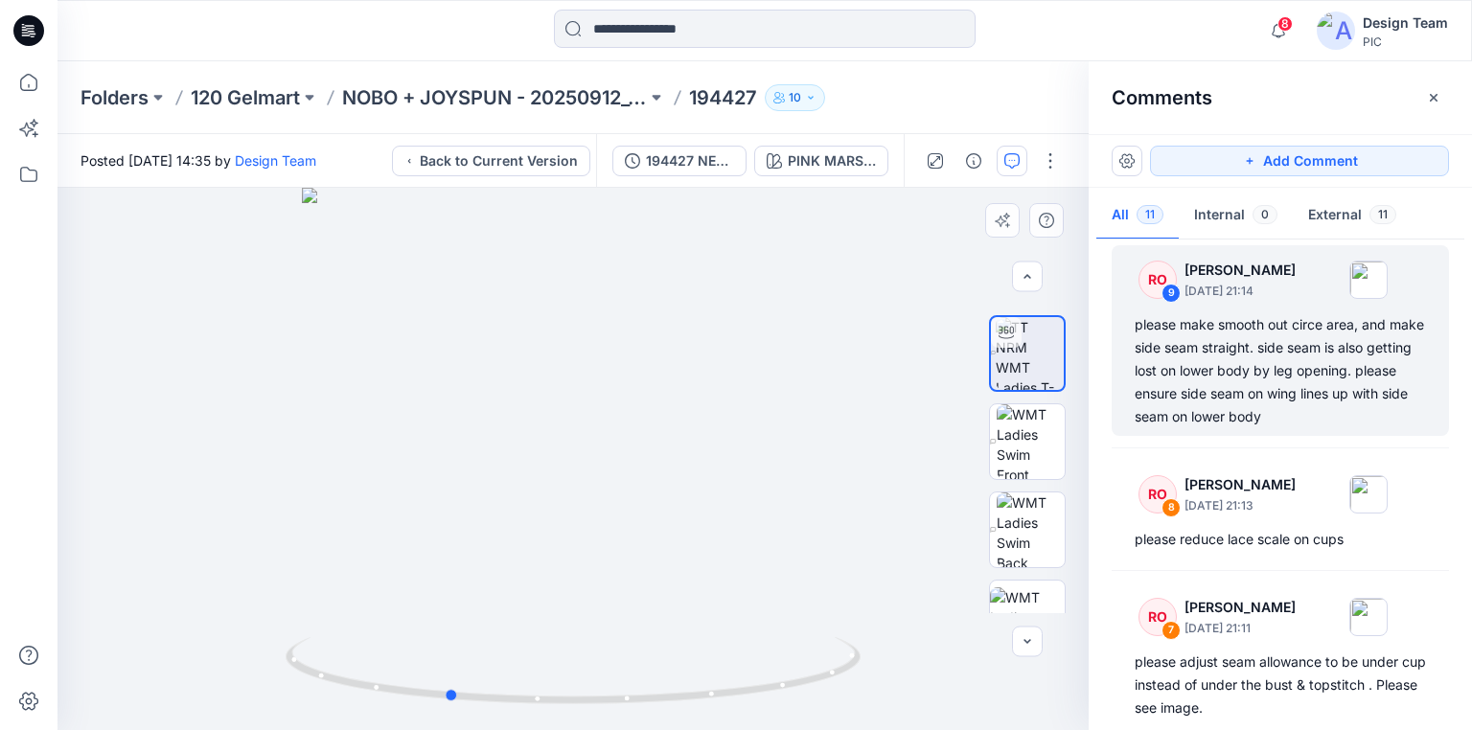
drag, startPoint x: 843, startPoint y: 569, endPoint x: 718, endPoint y: 587, distance: 126.8
click at [718, 587] on div at bounding box center [572, 459] width 1031 height 542
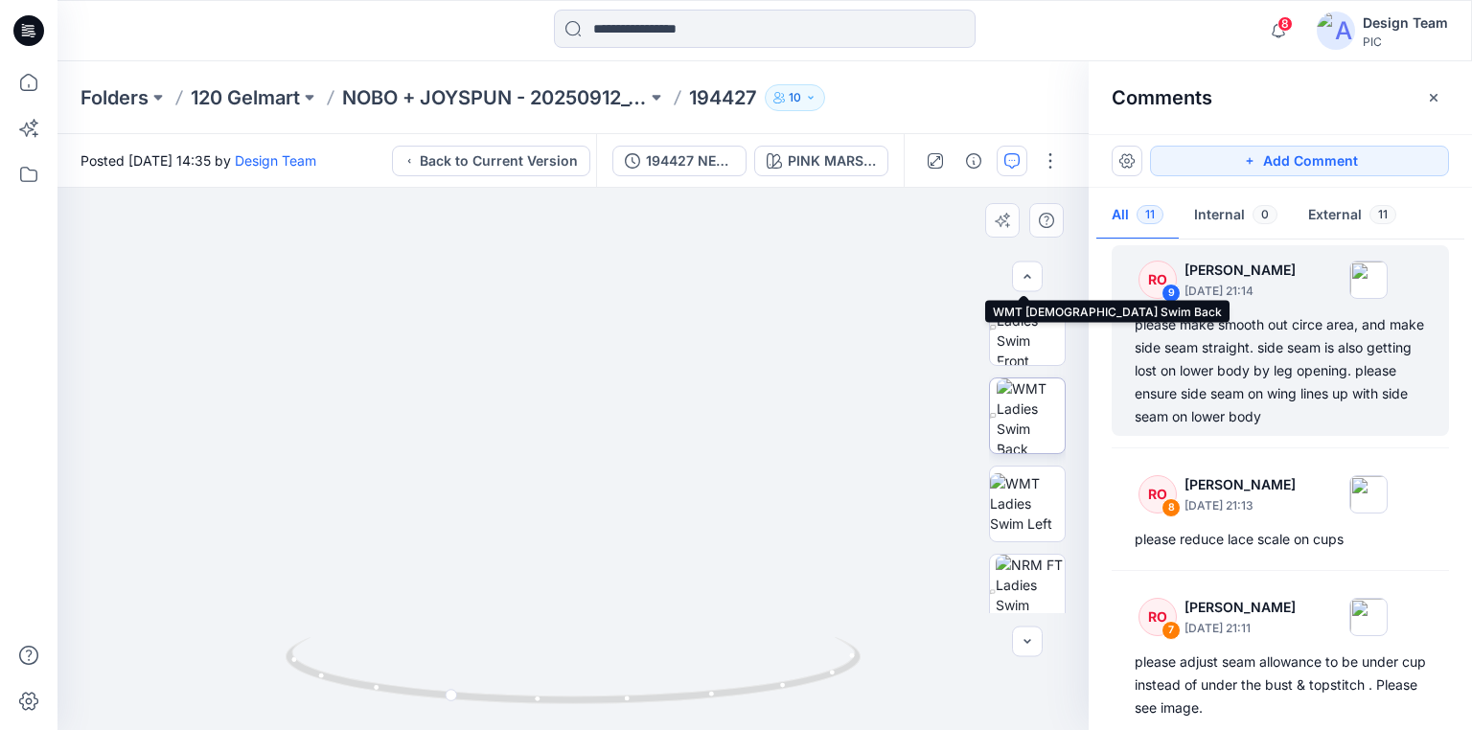
scroll to position [473, 0]
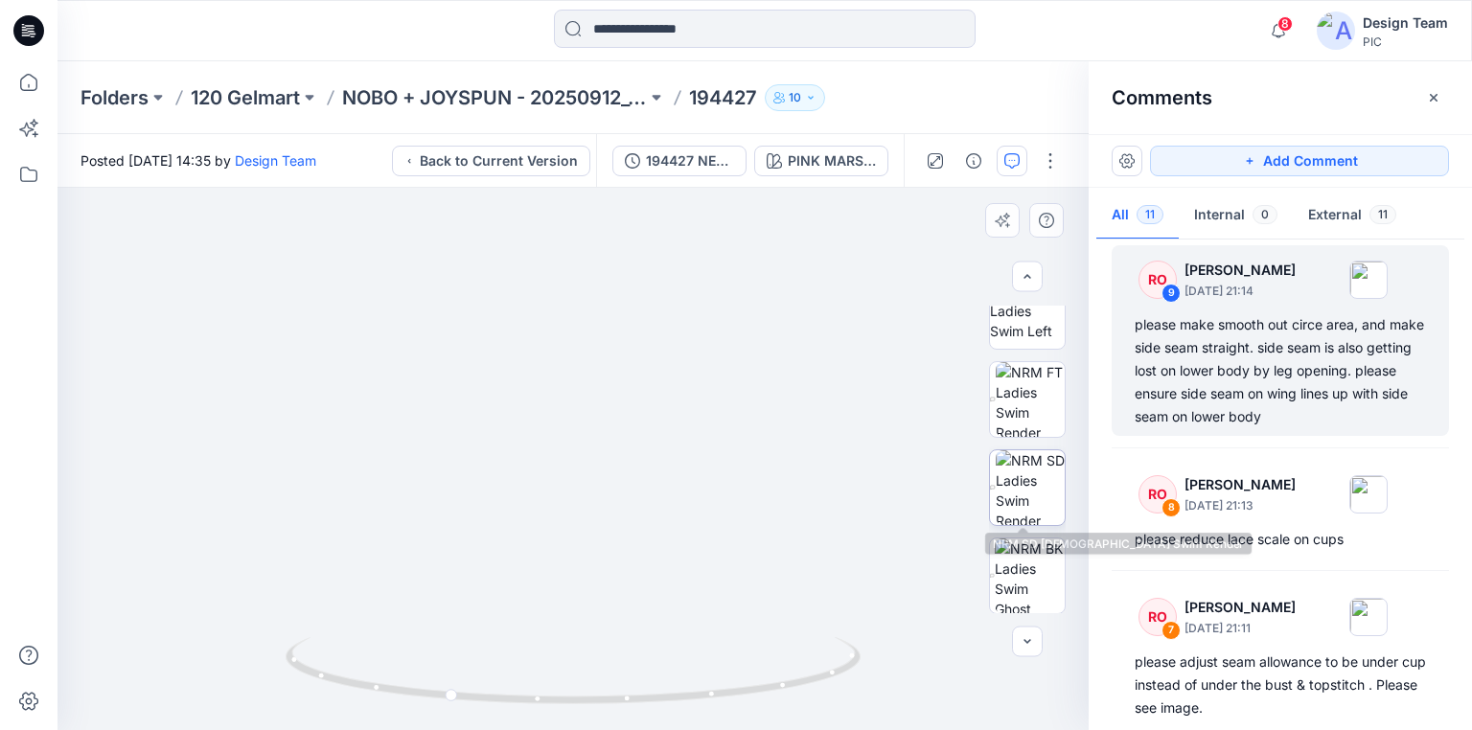
click at [1023, 507] on img at bounding box center [1029, 487] width 69 height 75
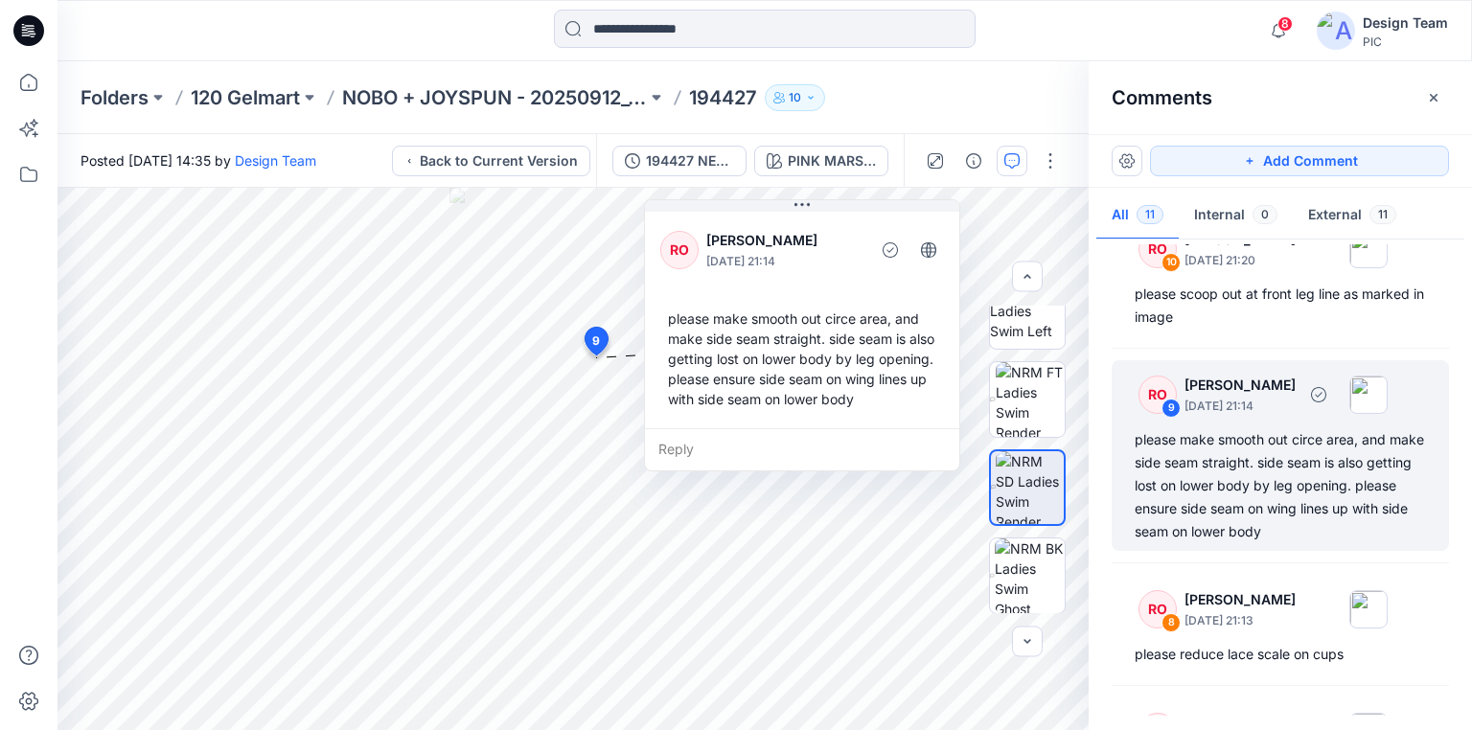
scroll to position [0, 0]
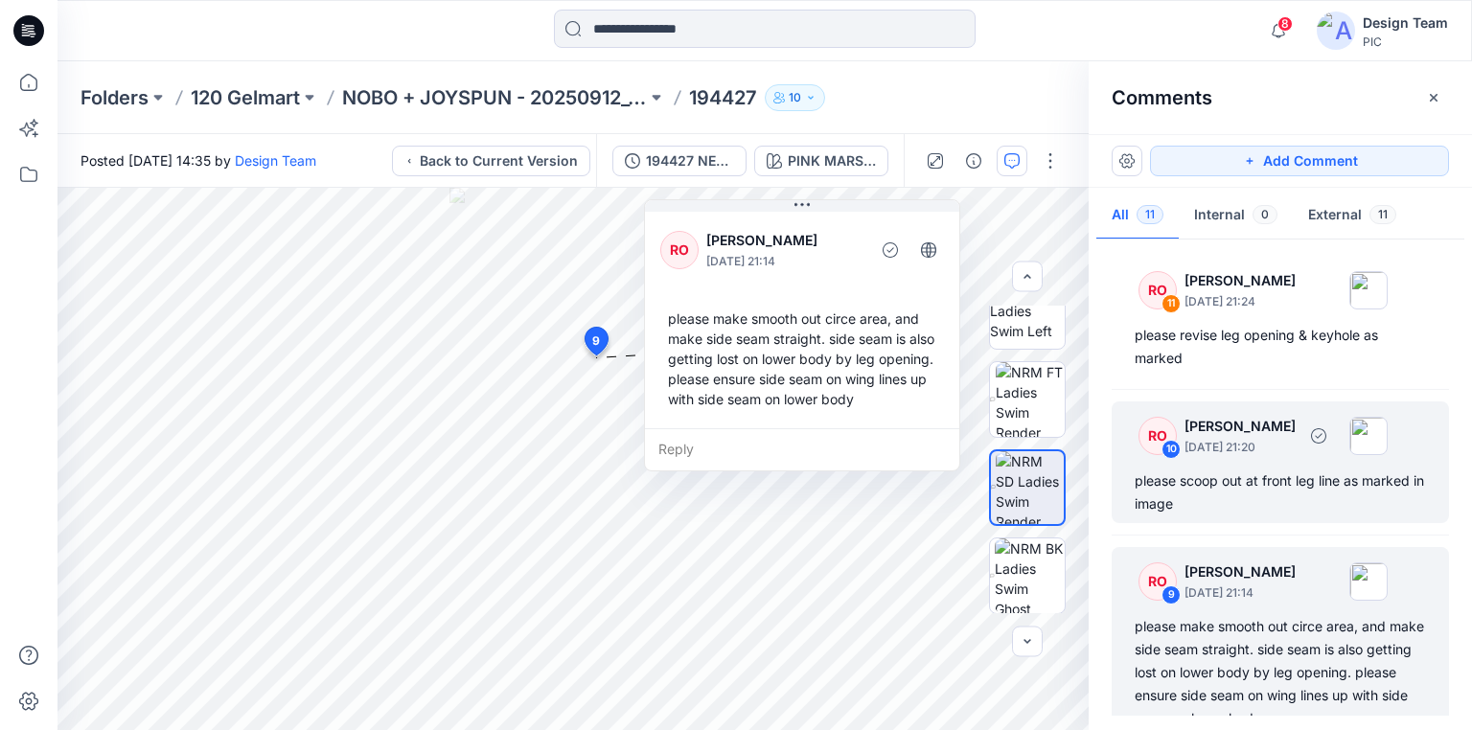
click at [1204, 490] on div "please scoop out at front leg line as marked in image" at bounding box center [1279, 492] width 291 height 46
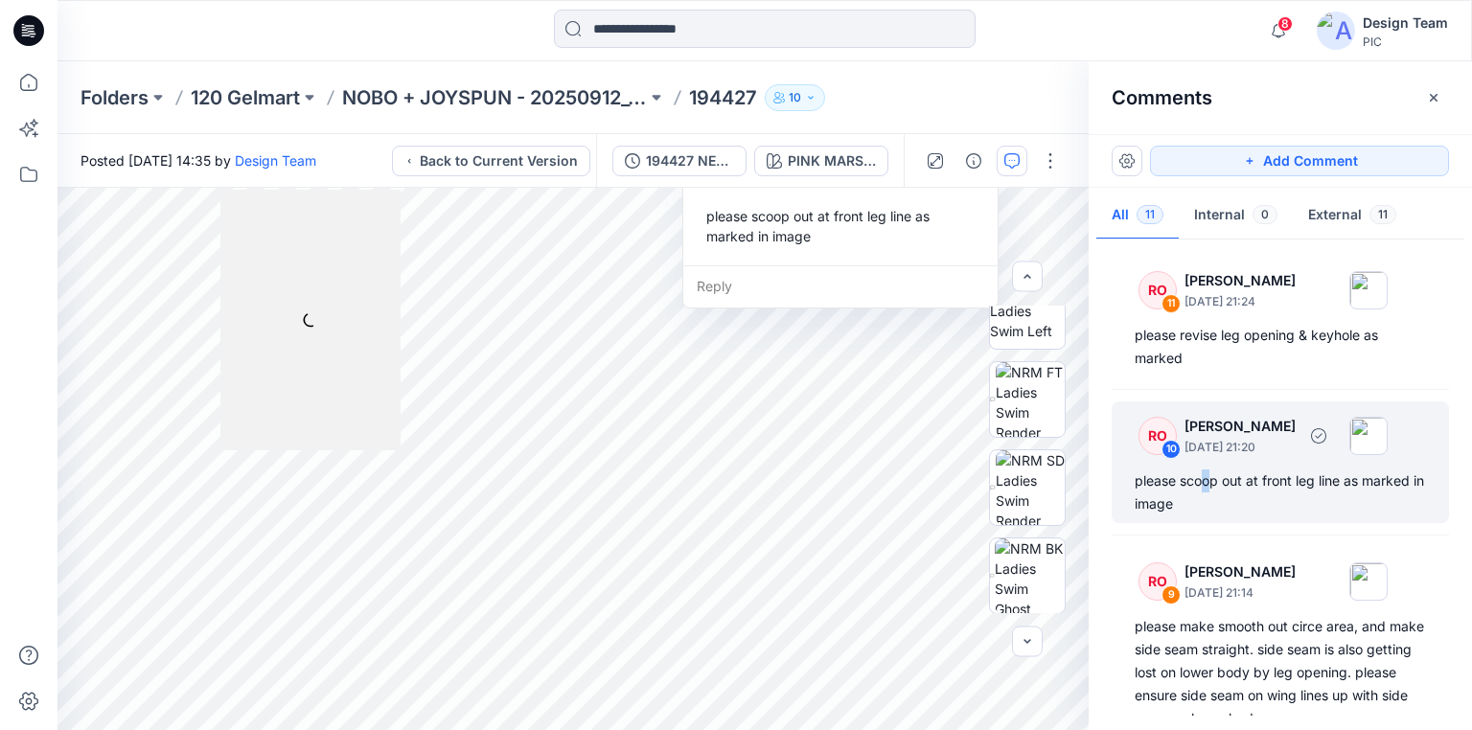
click at [1201, 481] on div "please scoop out at front leg line as marked in image" at bounding box center [1279, 492] width 291 height 46
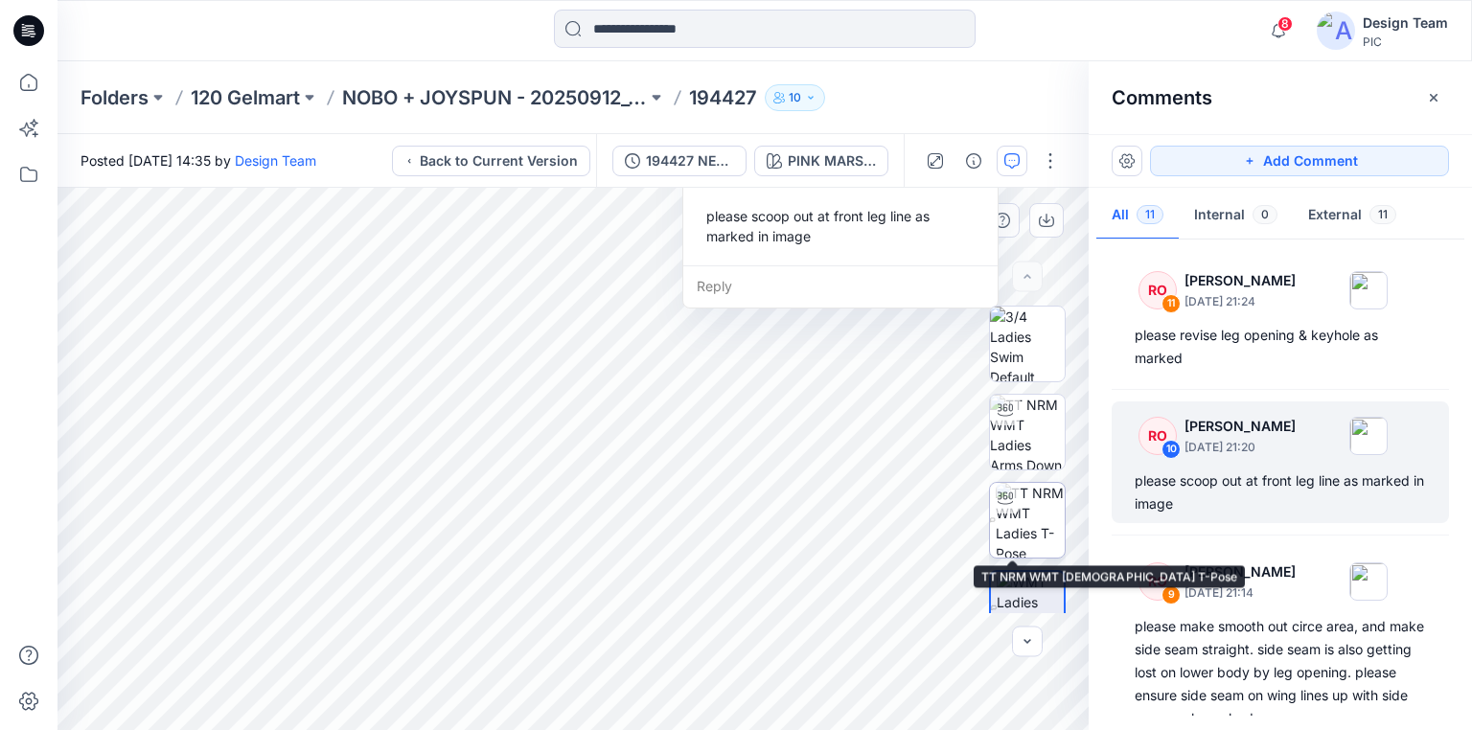
click at [1019, 502] on img at bounding box center [1029, 520] width 69 height 75
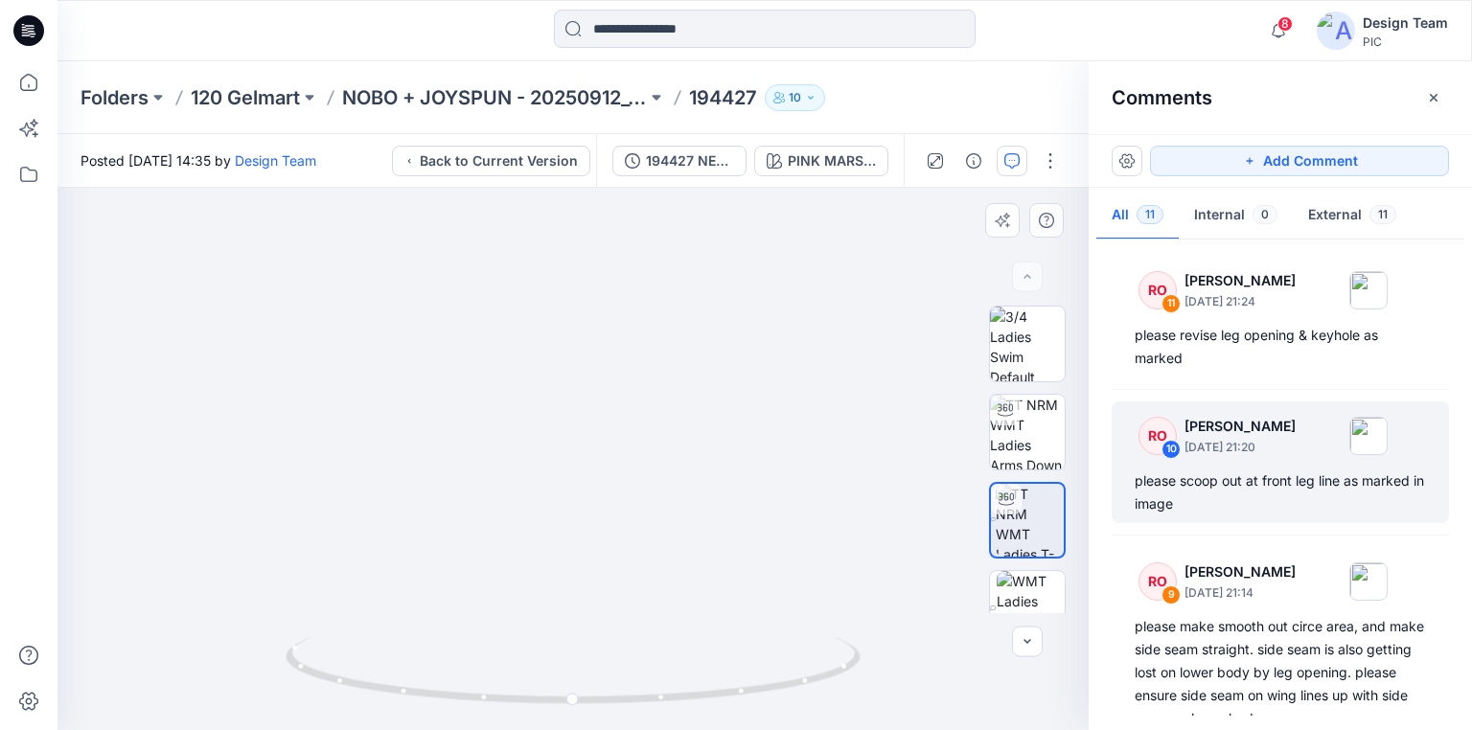
drag, startPoint x: 701, startPoint y: 609, endPoint x: 498, endPoint y: 608, distance: 203.1
drag, startPoint x: 502, startPoint y: 652, endPoint x: 794, endPoint y: 663, distance: 292.5
click at [794, 663] on icon at bounding box center [576, 673] width 580 height 72
drag, startPoint x: 571, startPoint y: 438, endPoint x: 573, endPoint y: 561, distance: 122.7
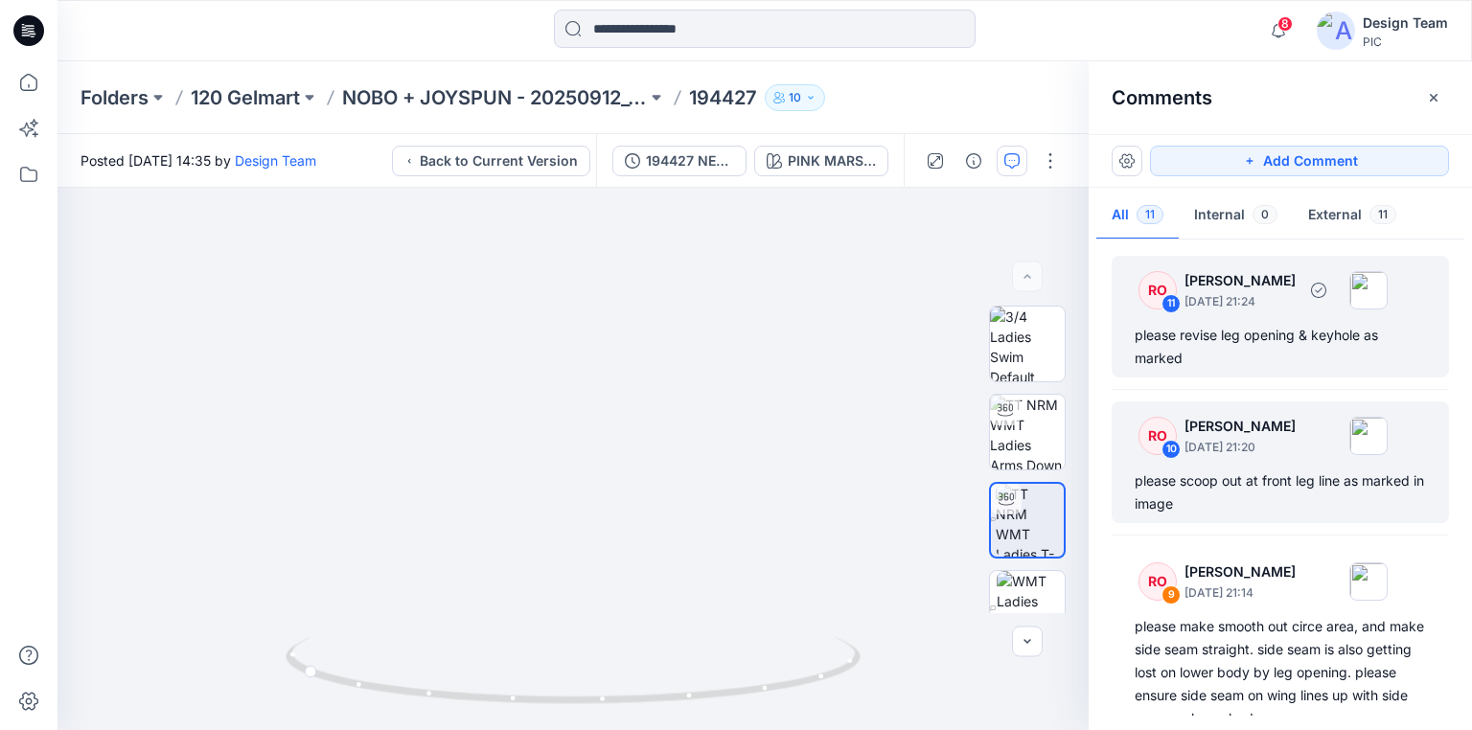
click at [1276, 348] on div "please revise leg opening & keyhole as marked" at bounding box center [1279, 347] width 291 height 46
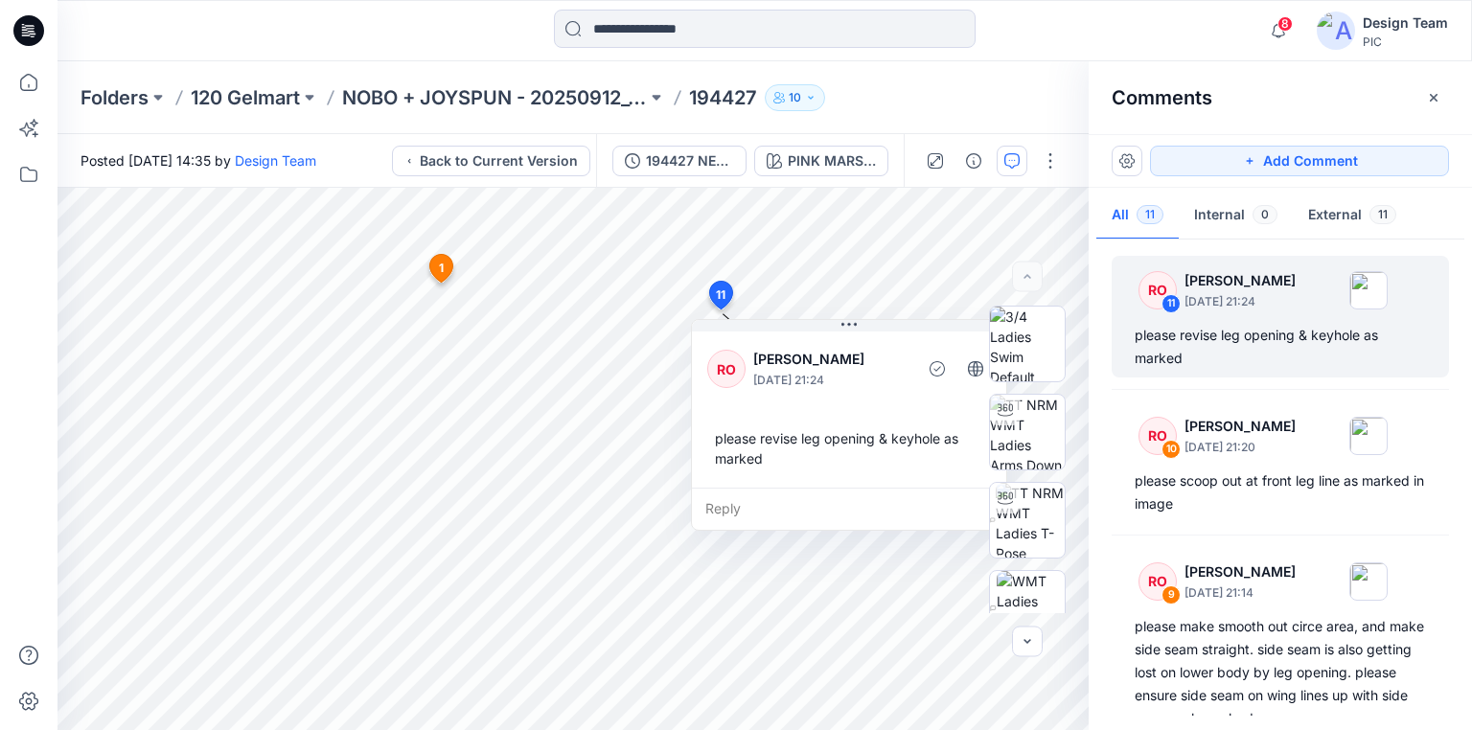
click at [790, 506] on div "Reply" at bounding box center [849, 509] width 314 height 42
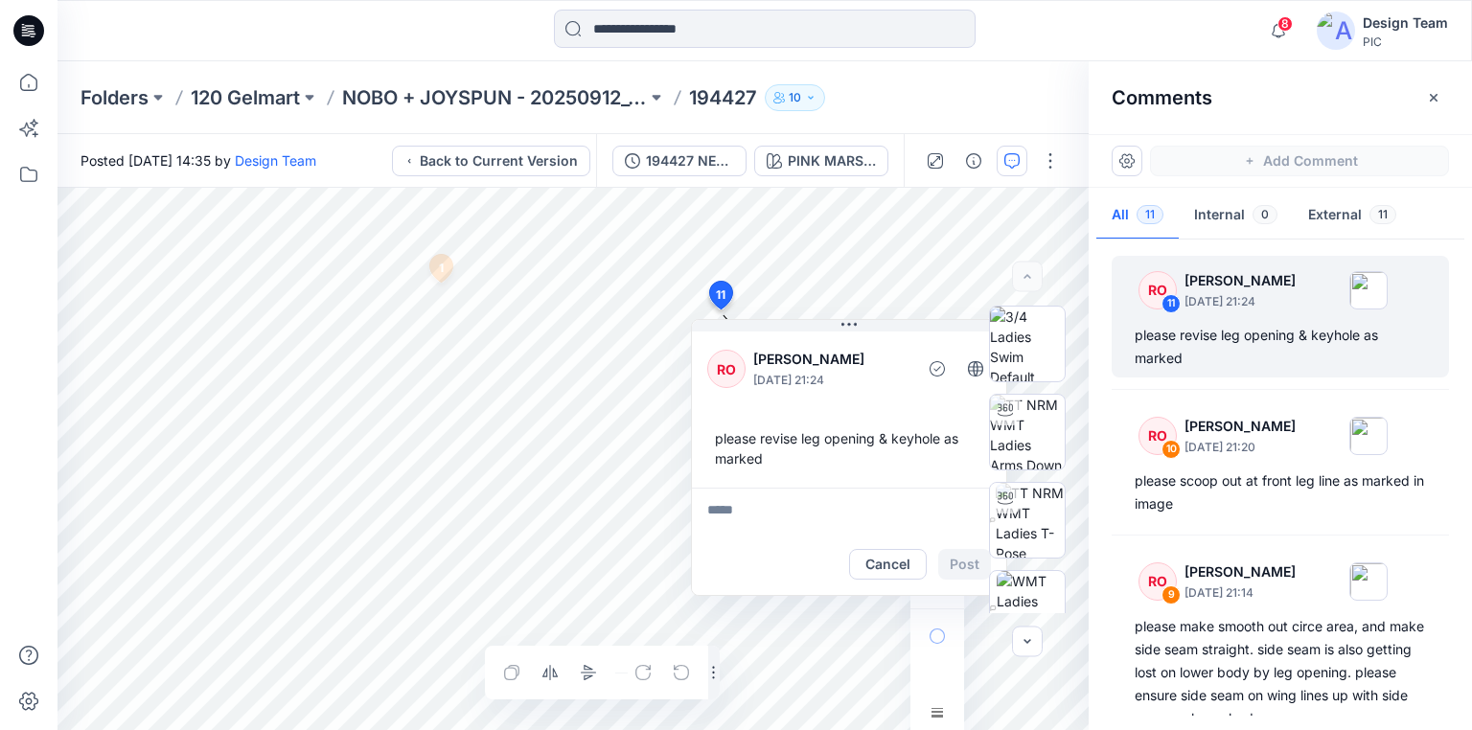
click at [672, 729] on html "8 Notifications Your style 100545 has been updated with 100545 version 19 minut…" at bounding box center [736, 365] width 1472 height 730
click at [881, 563] on button "Cancel" at bounding box center [888, 564] width 78 height 31
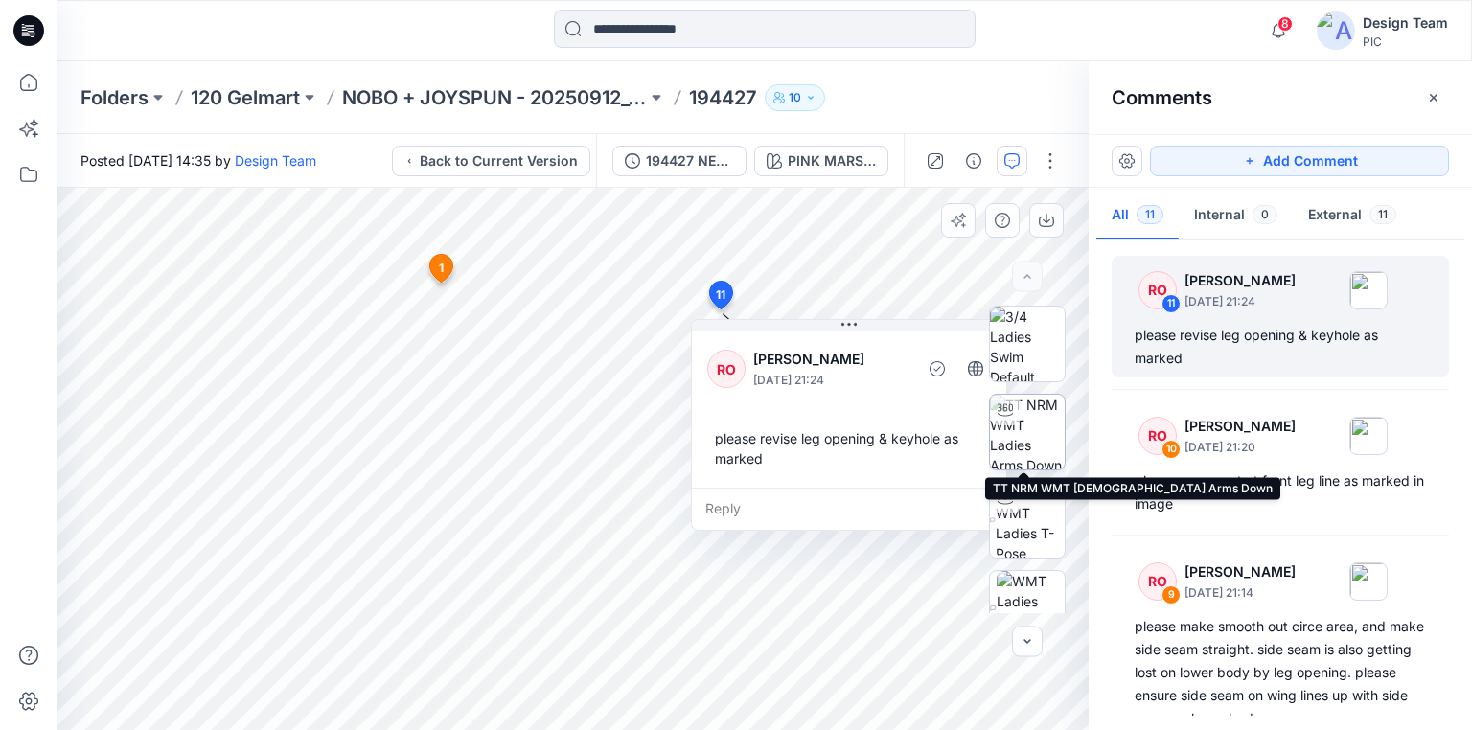
click at [1028, 429] on img at bounding box center [1027, 432] width 75 height 75
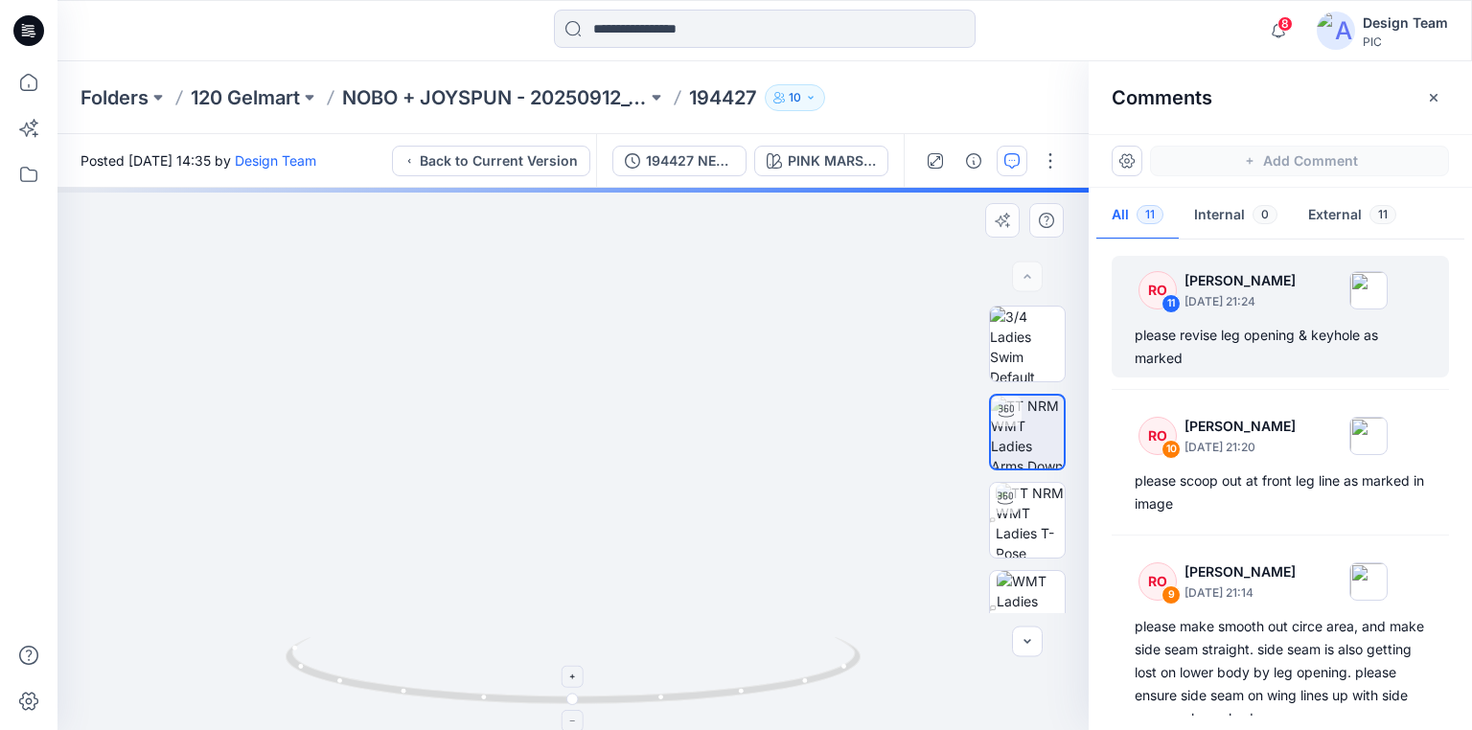
drag, startPoint x: 673, startPoint y: 625, endPoint x: 822, endPoint y: 644, distance: 150.7
click at [822, 644] on div at bounding box center [572, 459] width 1031 height 542
drag, startPoint x: 534, startPoint y: 669, endPoint x: 610, endPoint y: 670, distance: 76.7
click at [610, 670] on icon at bounding box center [576, 673] width 580 height 72
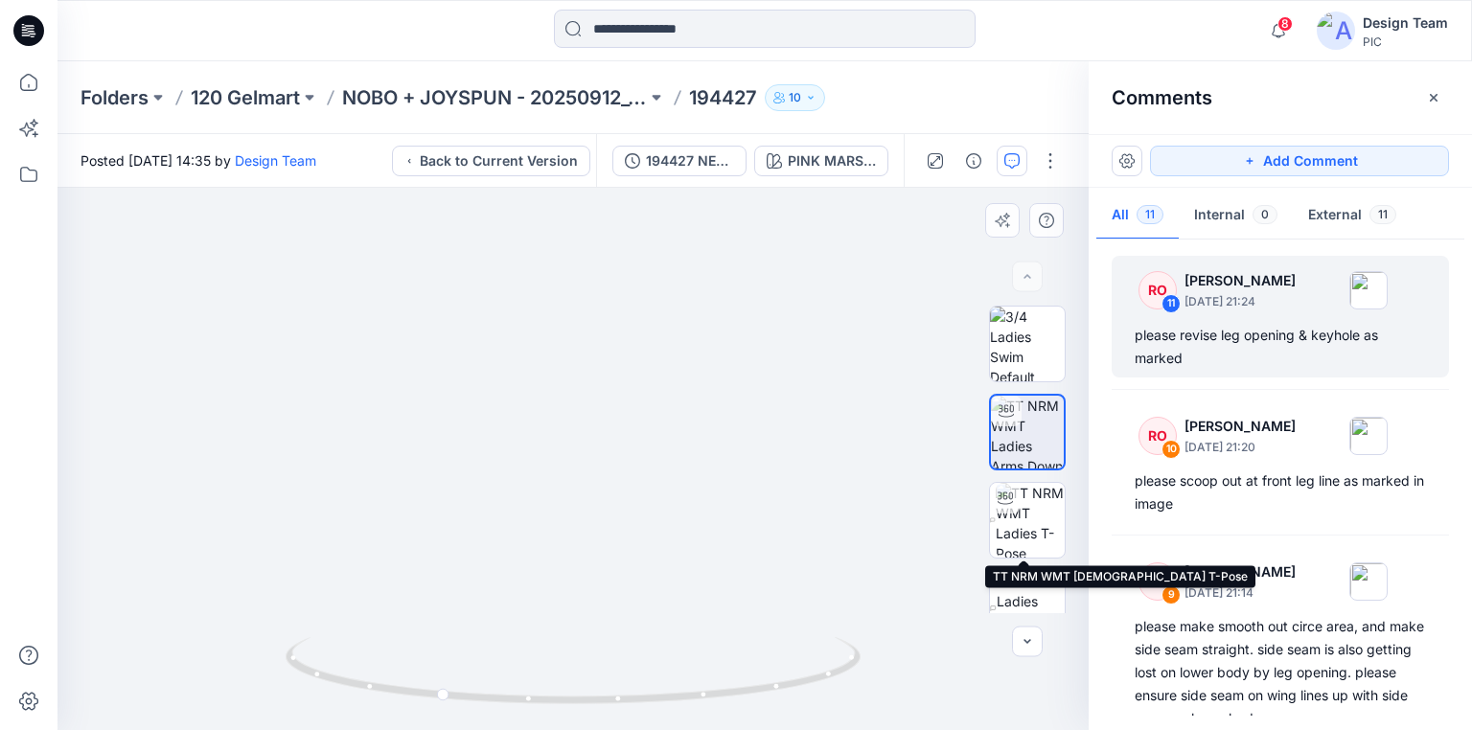
drag, startPoint x: 1031, startPoint y: 526, endPoint x: 977, endPoint y: 572, distance: 70.7
click at [1031, 526] on img at bounding box center [1029, 520] width 69 height 75
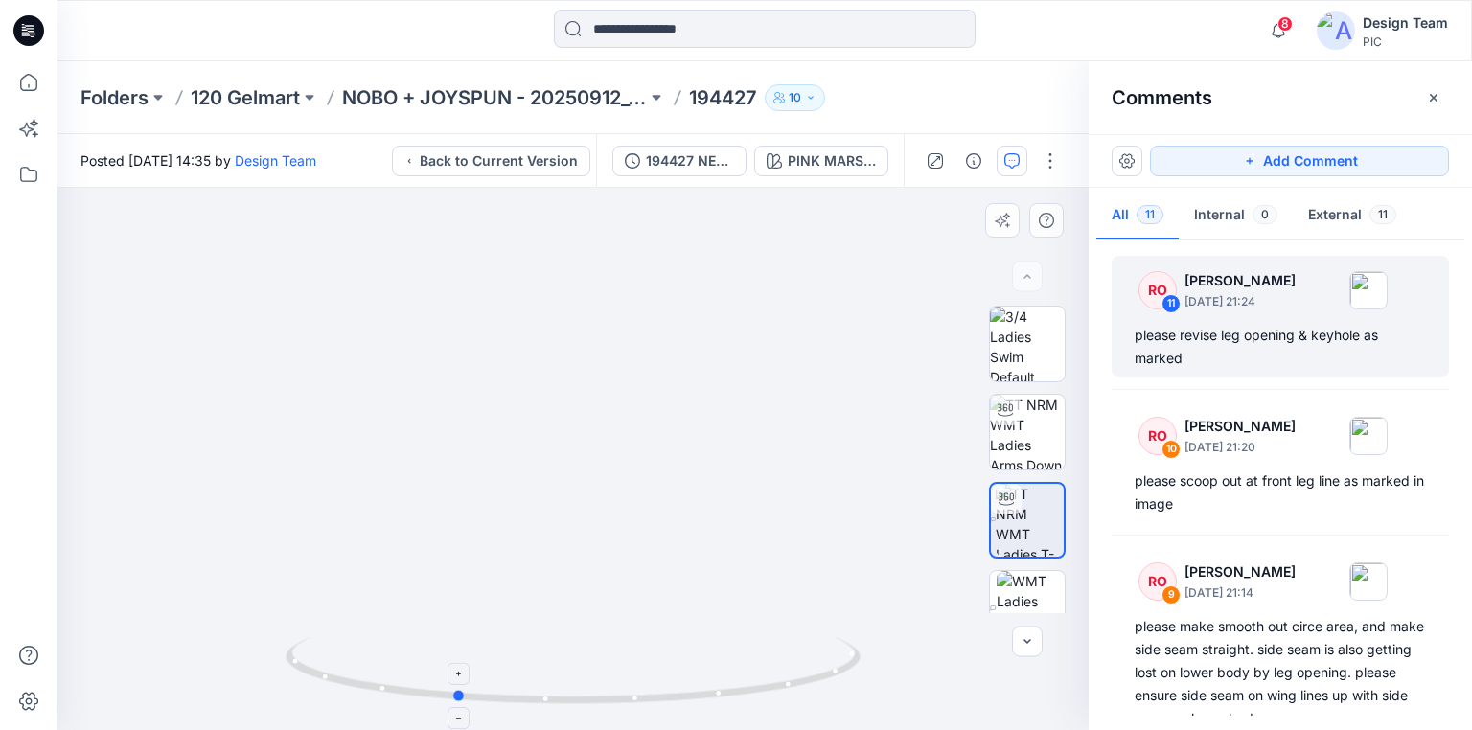
drag, startPoint x: 593, startPoint y: 665, endPoint x: 398, endPoint y: 644, distance: 196.6
click at [398, 644] on icon at bounding box center [576, 673] width 580 height 72
drag, startPoint x: 319, startPoint y: 383, endPoint x: 671, endPoint y: 617, distance: 422.3
click at [1301, 339] on div "please revise leg opening & keyhole as marked" at bounding box center [1279, 347] width 291 height 46
click at [1234, 351] on div "please revise leg opening & keyhole as marked" at bounding box center [1279, 347] width 291 height 46
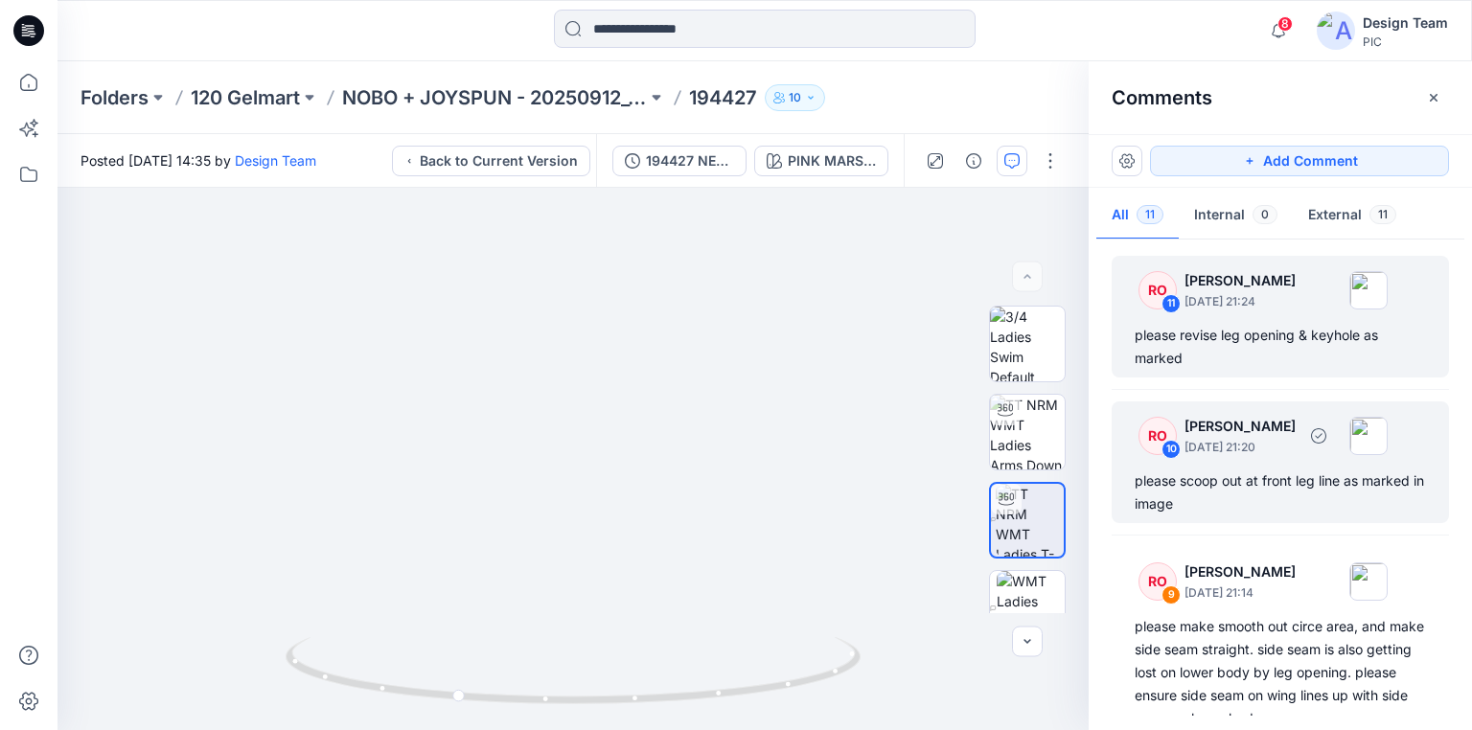
click at [1227, 498] on div "please scoop out at front leg line as marked in image" at bounding box center [1279, 492] width 291 height 46
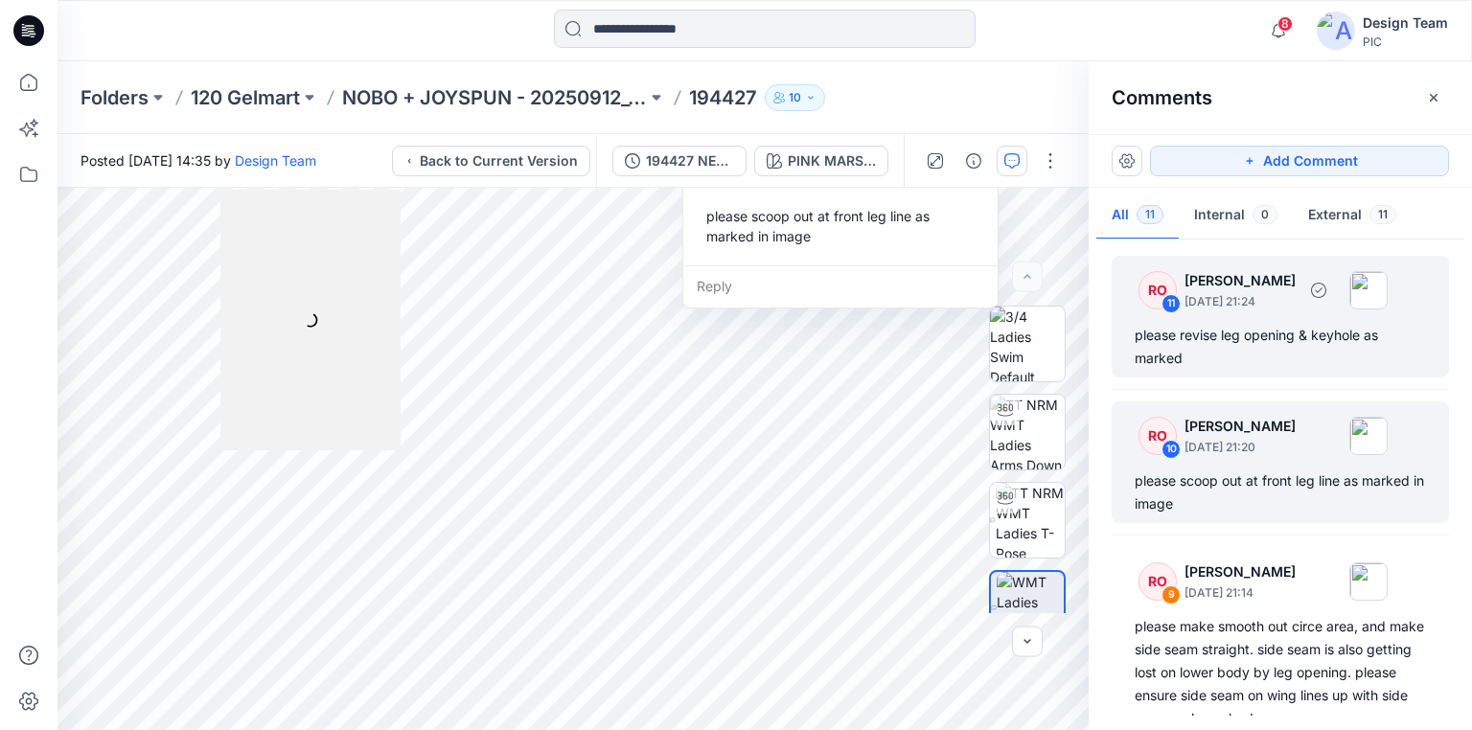
click at [1234, 346] on div "please revise leg opening & keyhole as marked" at bounding box center [1279, 347] width 291 height 46
